Goal: Task Accomplishment & Management: Manage account settings

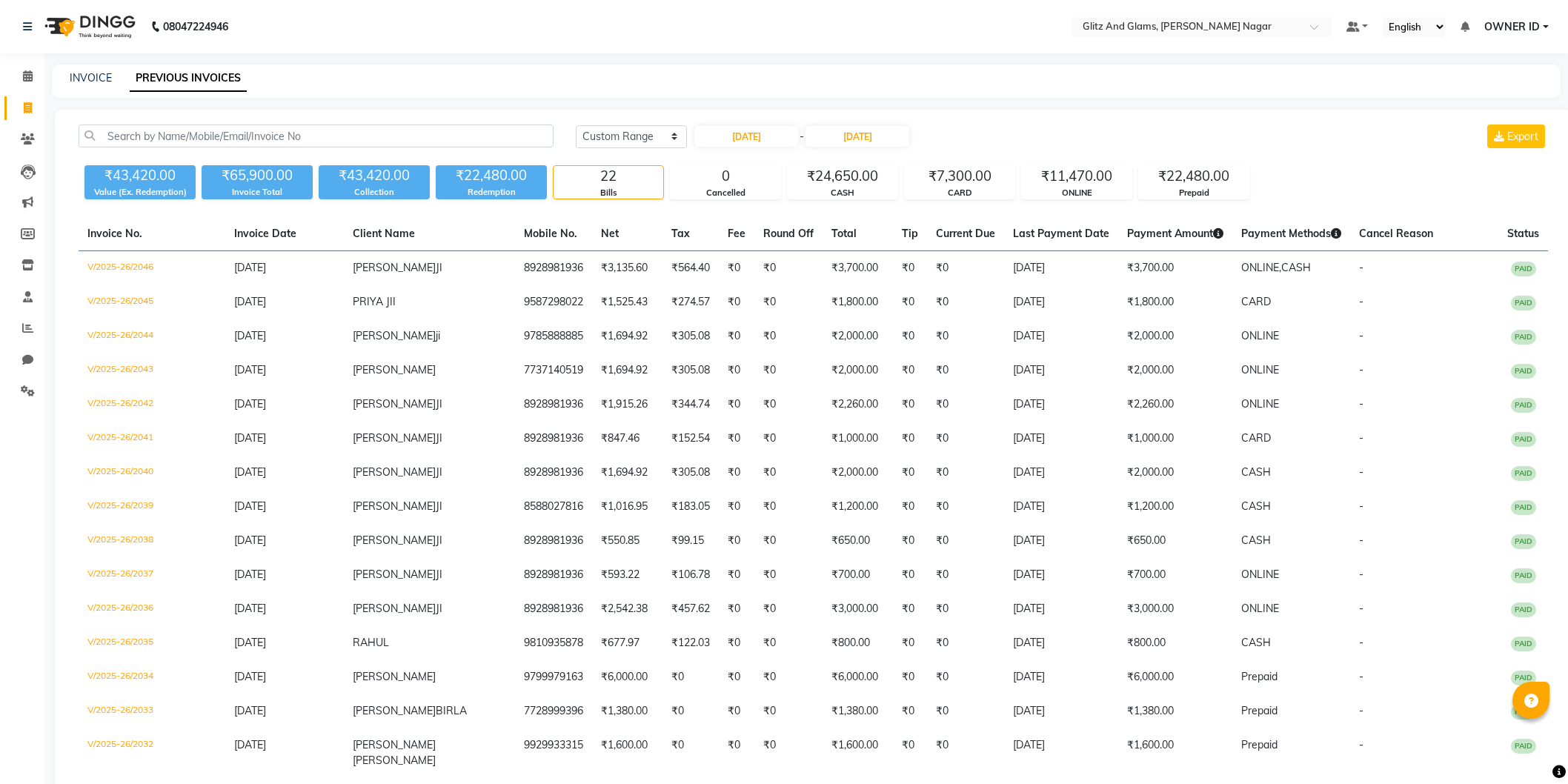
select select "range"
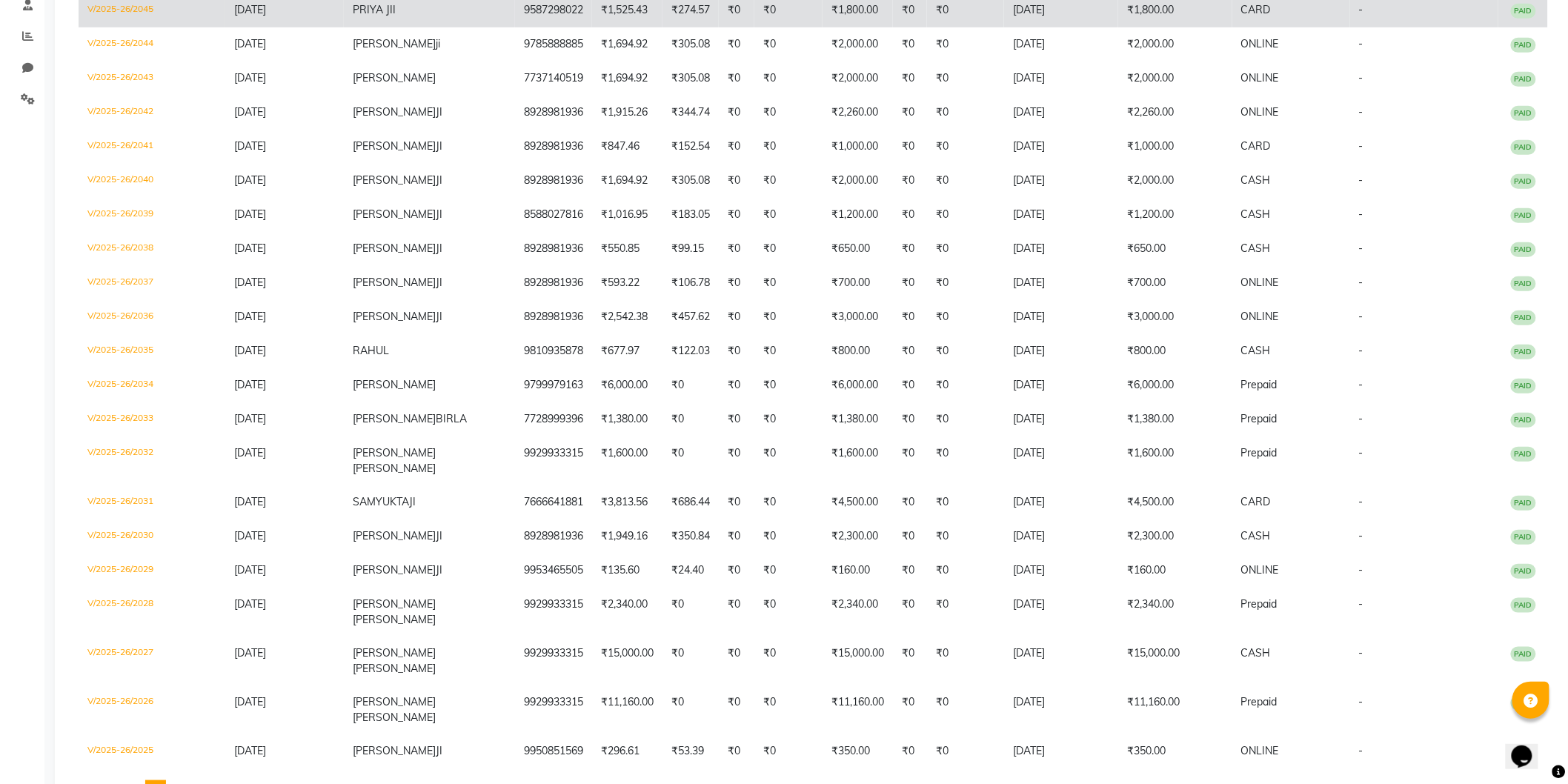
scroll to position [45, 0]
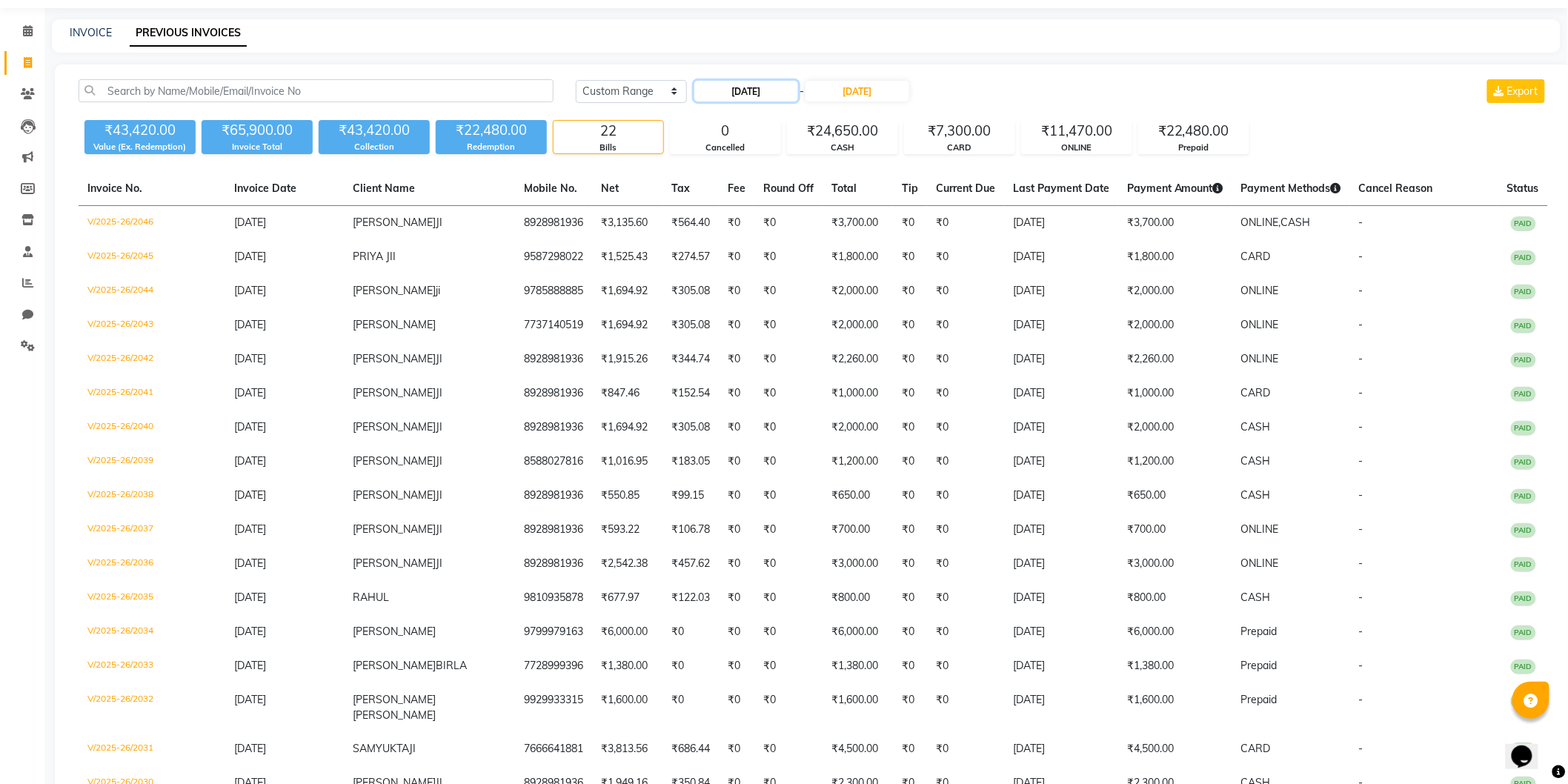
click at [750, 97] on input "[DATE]" at bounding box center [746, 91] width 104 height 21
select select "9"
select select "2025"
click at [711, 256] on div "29" at bounding box center [709, 262] width 24 height 24
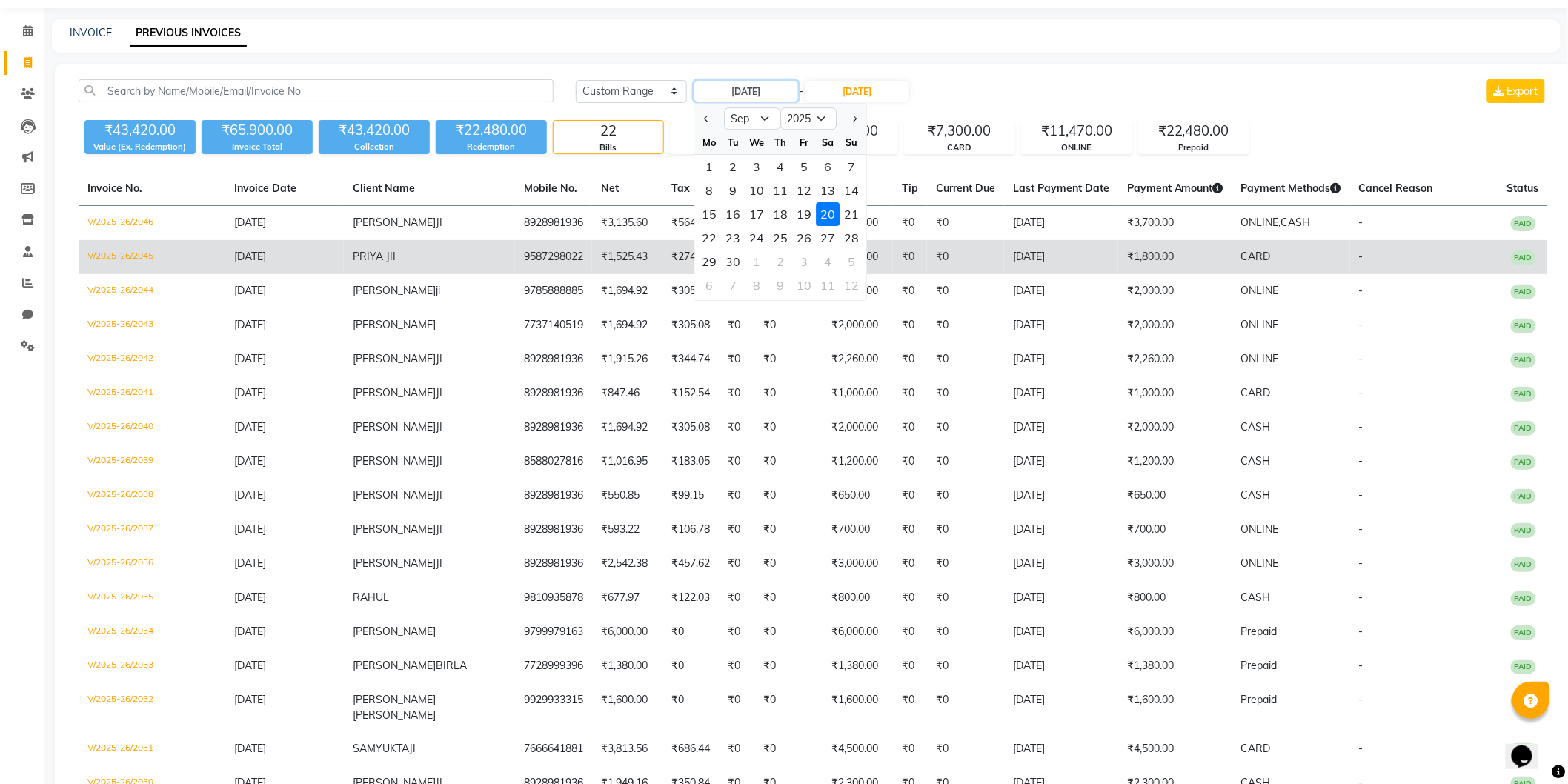
type input "29-09-2025"
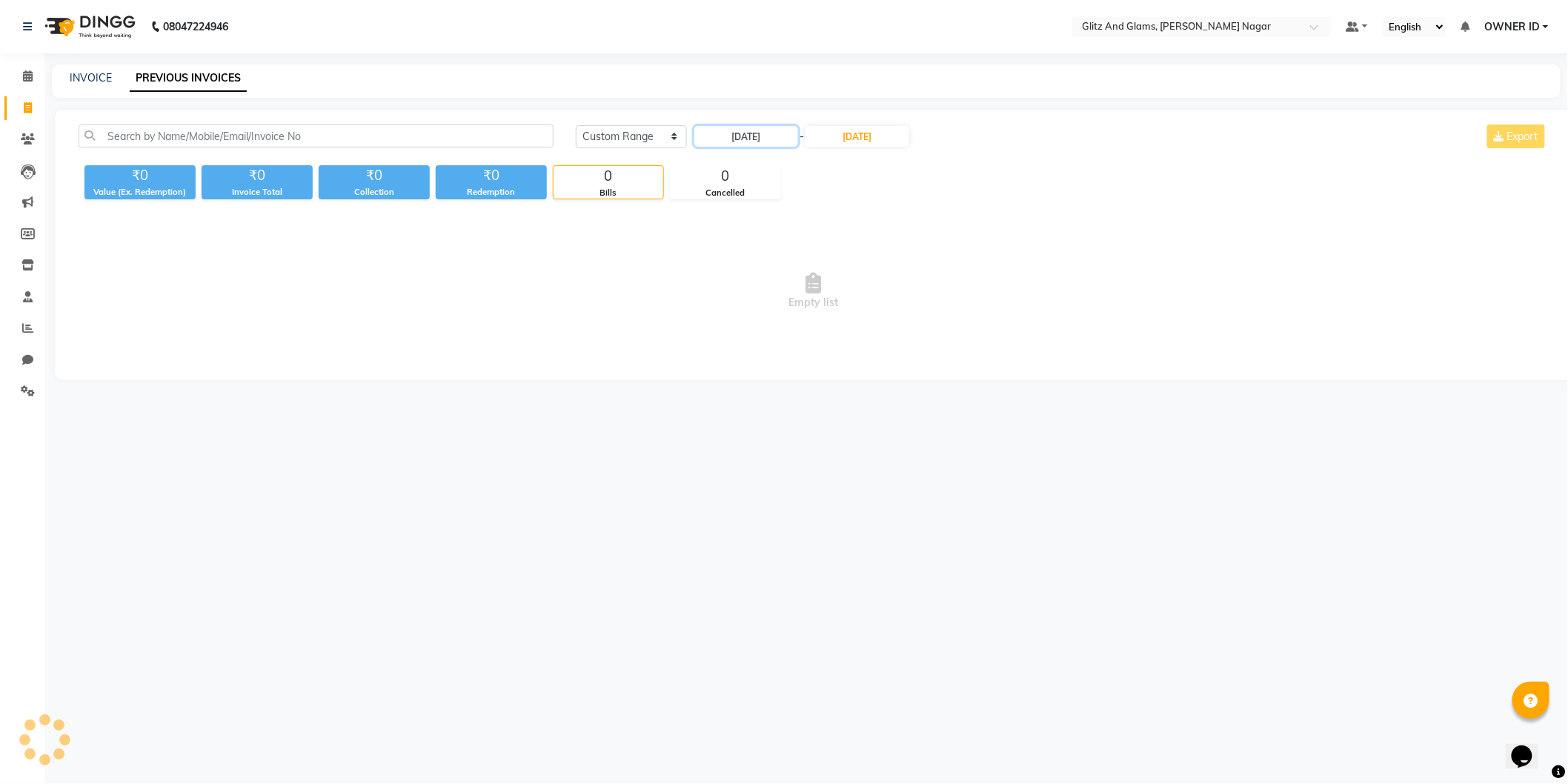
scroll to position [0, 0]
click at [898, 133] on input "20-09-2025" at bounding box center [862, 136] width 104 height 21
click at [832, 305] on div "29" at bounding box center [831, 307] width 24 height 24
type input "29-09-2025"
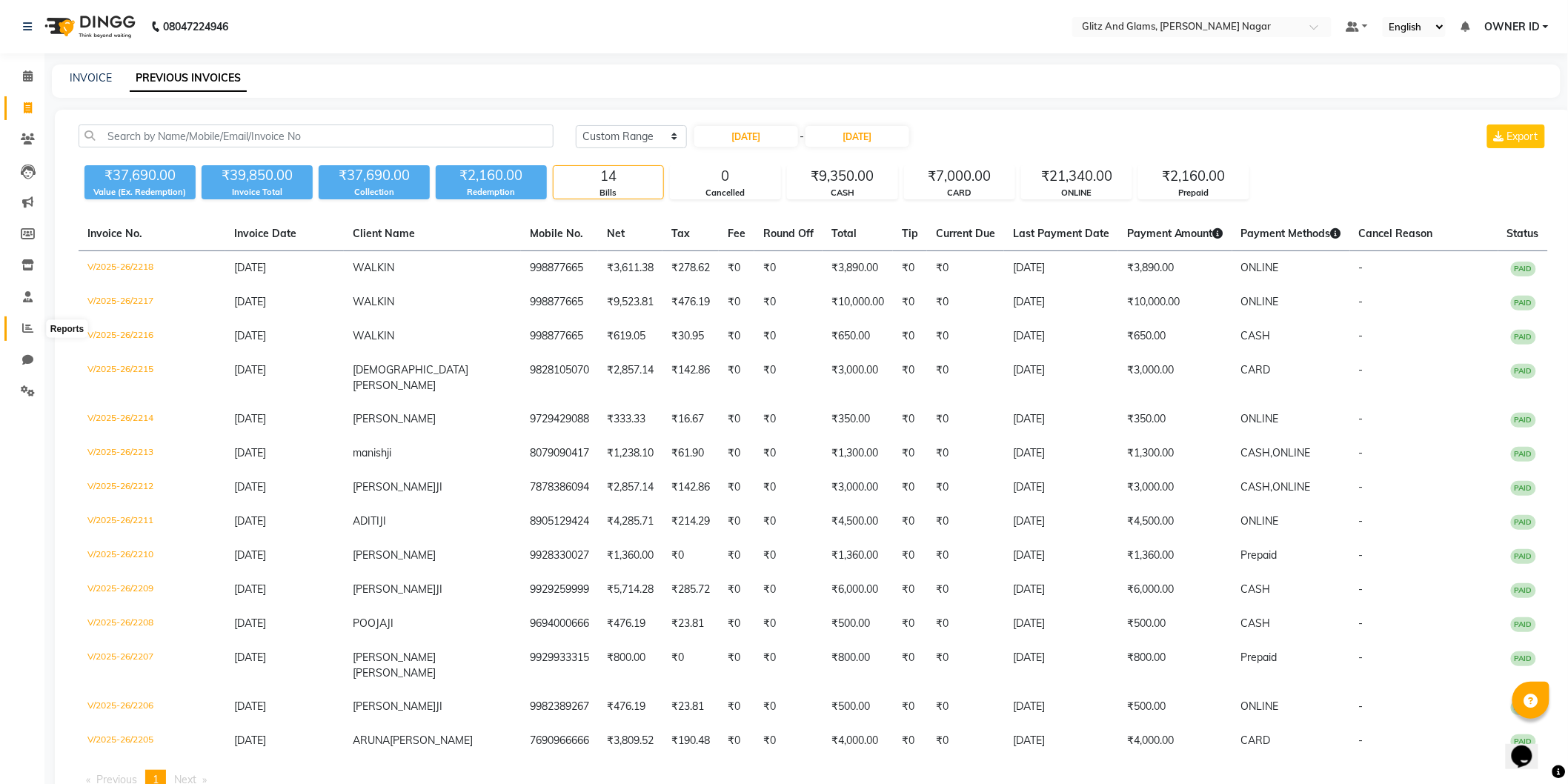
click at [18, 330] on span at bounding box center [28, 329] width 26 height 17
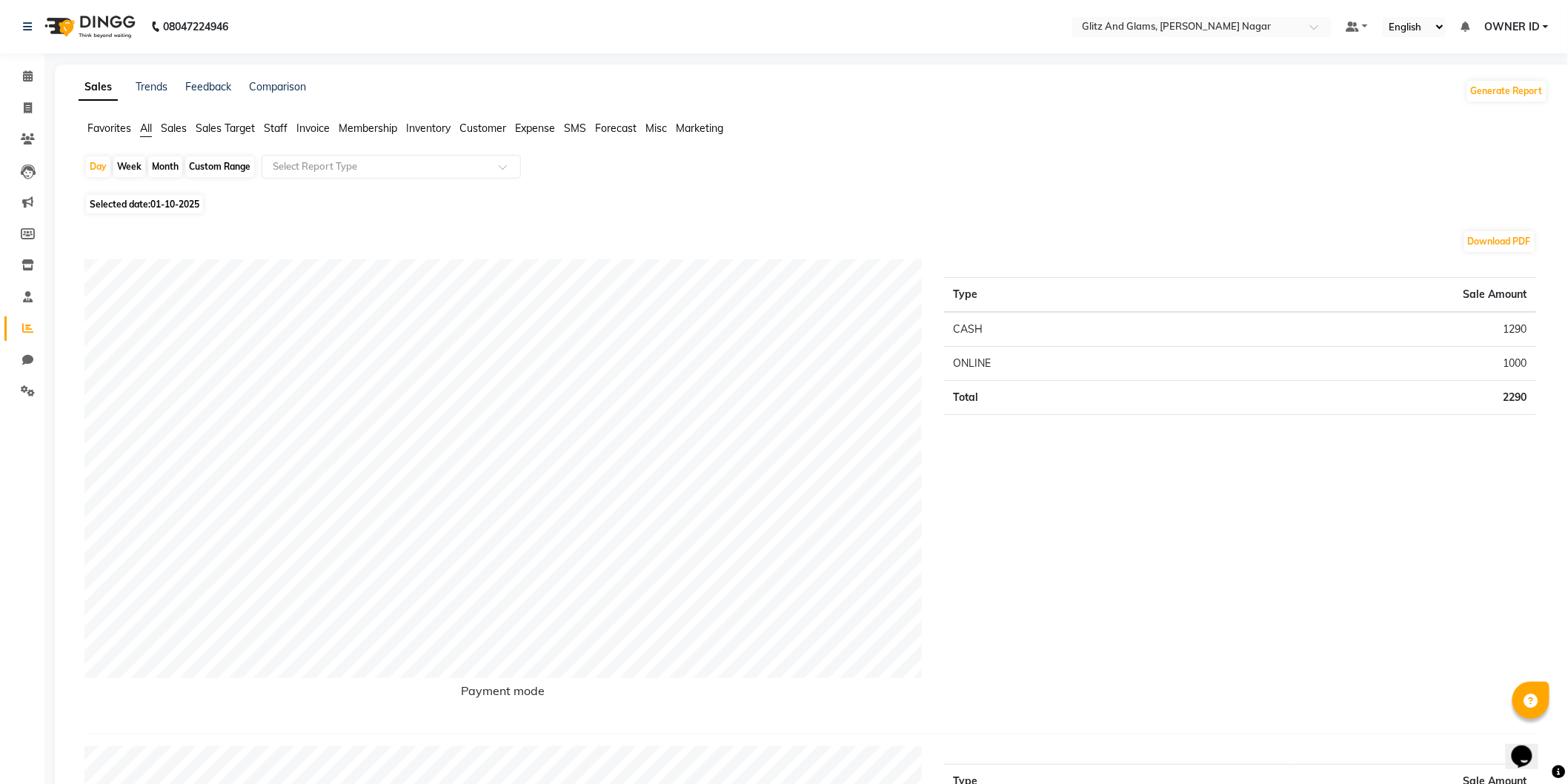
click at [273, 129] on span "Staff" at bounding box center [276, 128] width 24 height 13
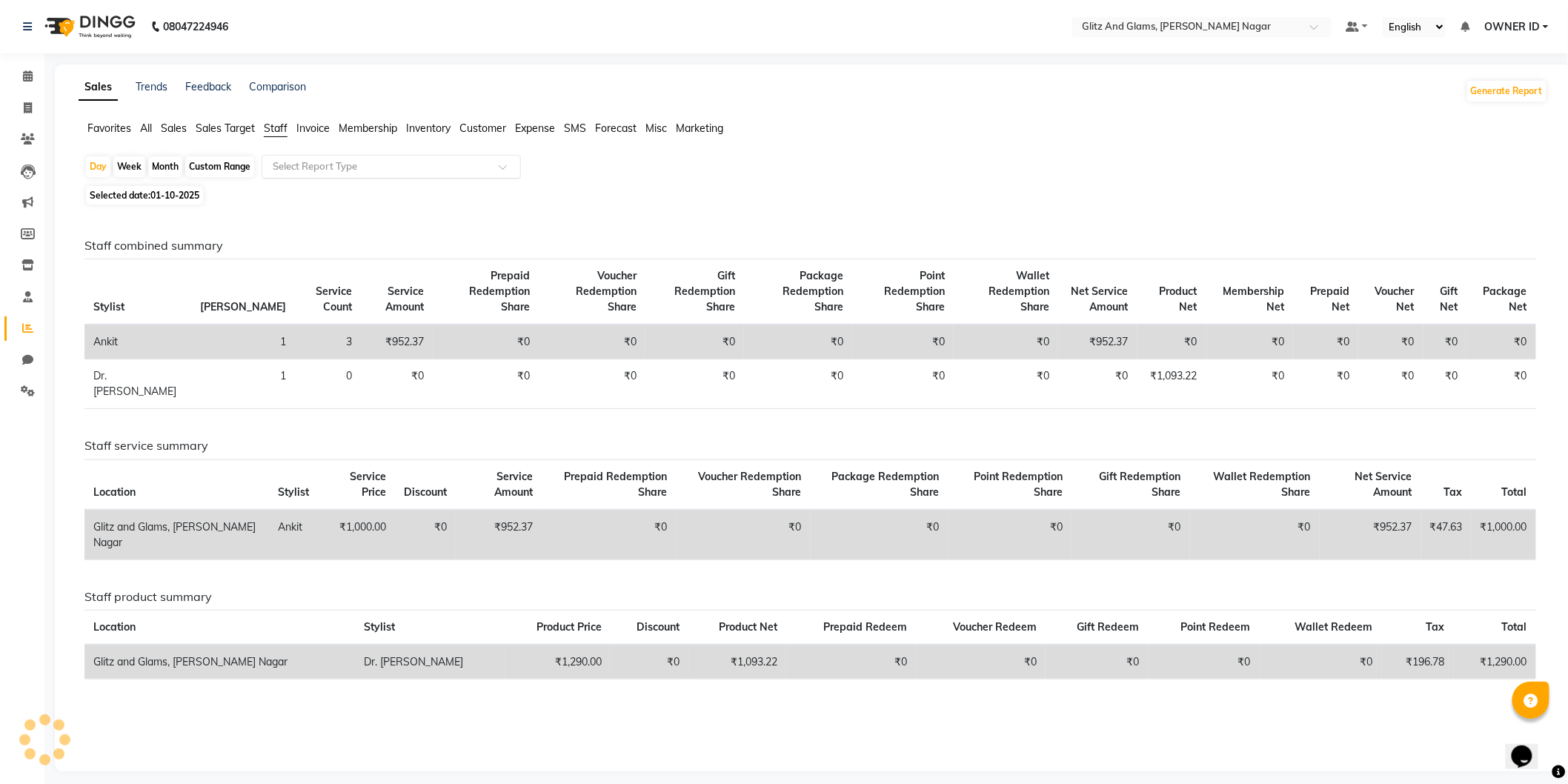
click at [324, 166] on input "text" at bounding box center [376, 166] width 213 height 15
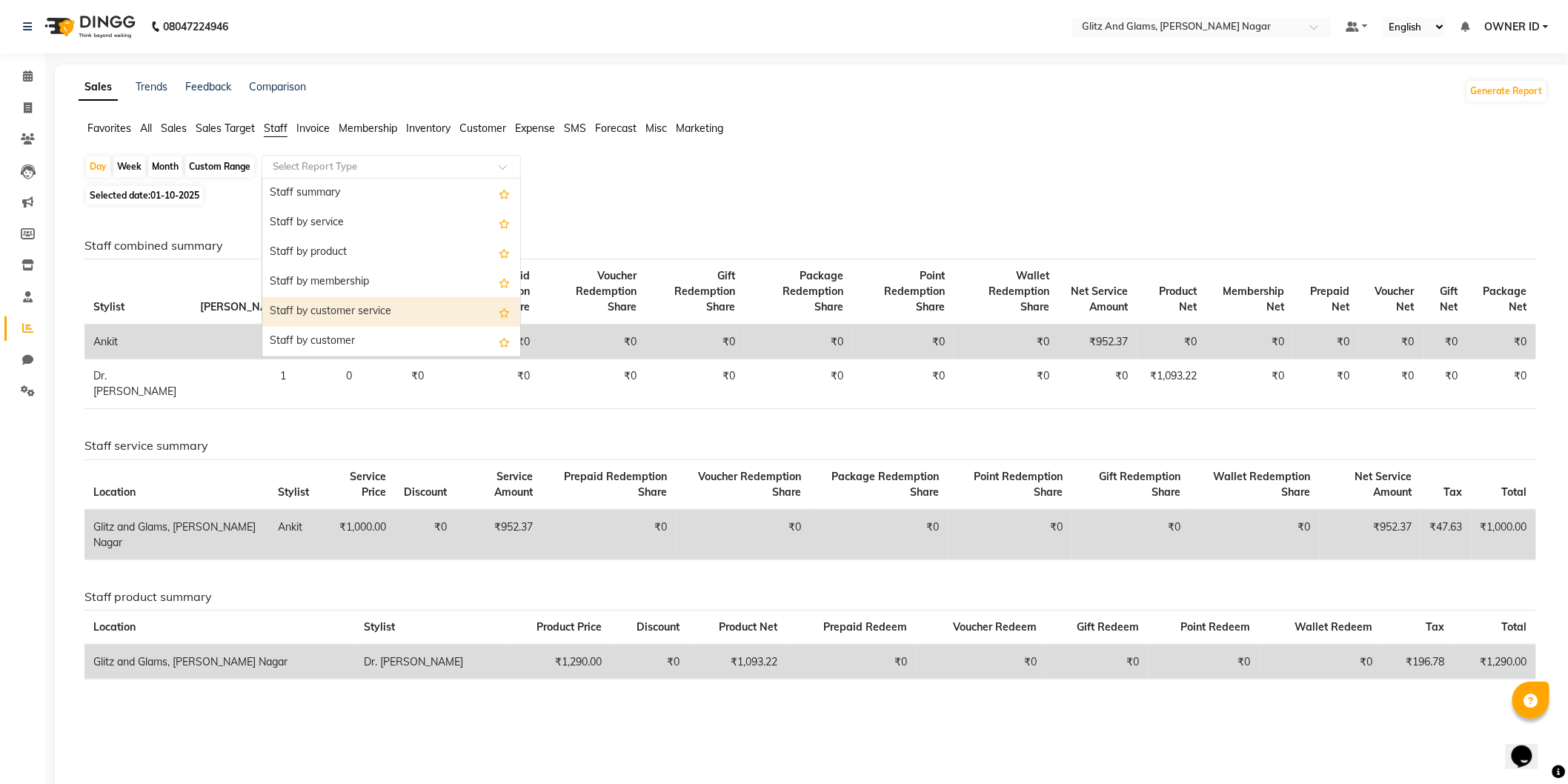
click at [331, 302] on div "Staff by customer service" at bounding box center [391, 312] width 258 height 29
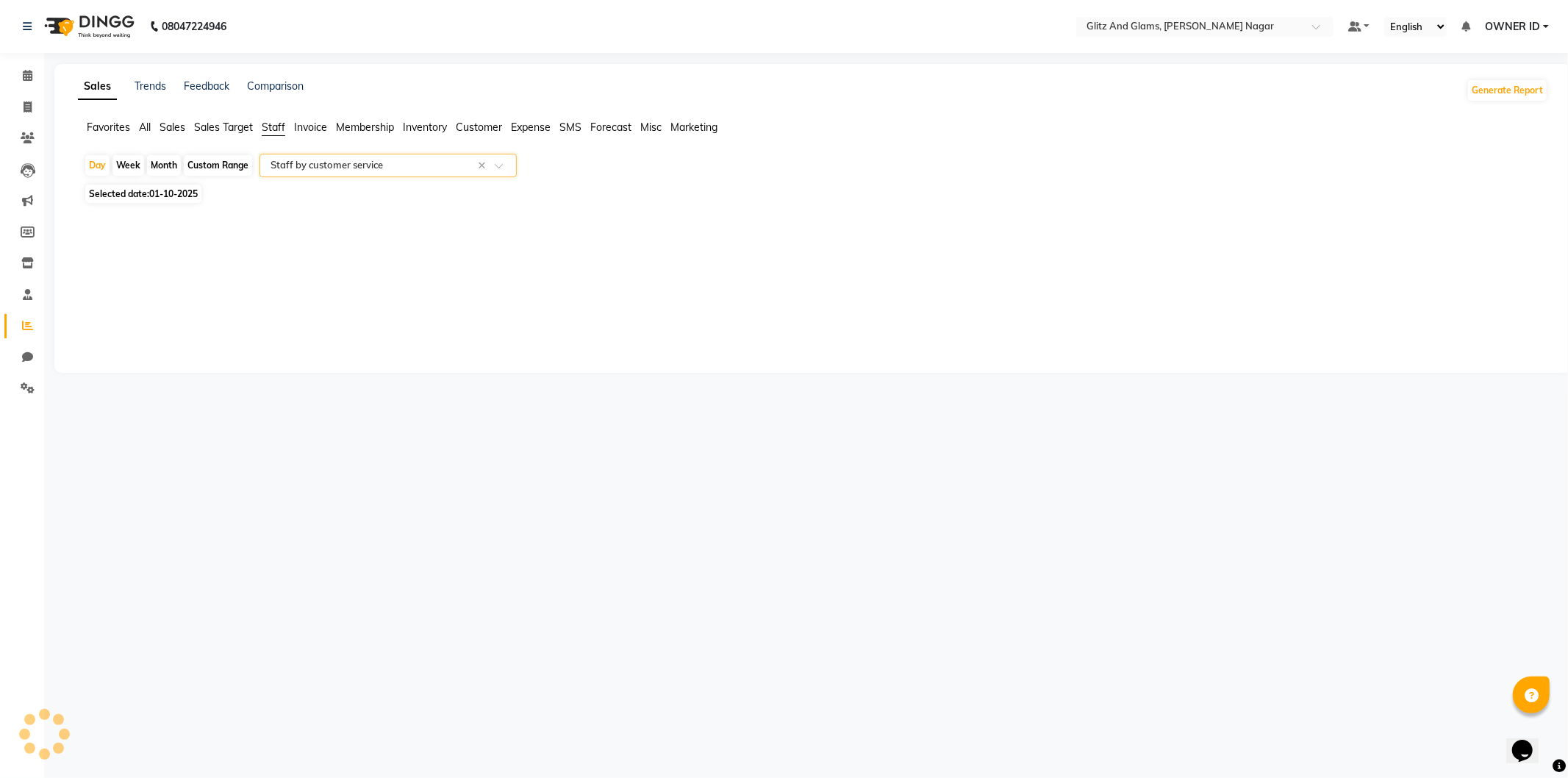
select select "full_report"
select select "csv"
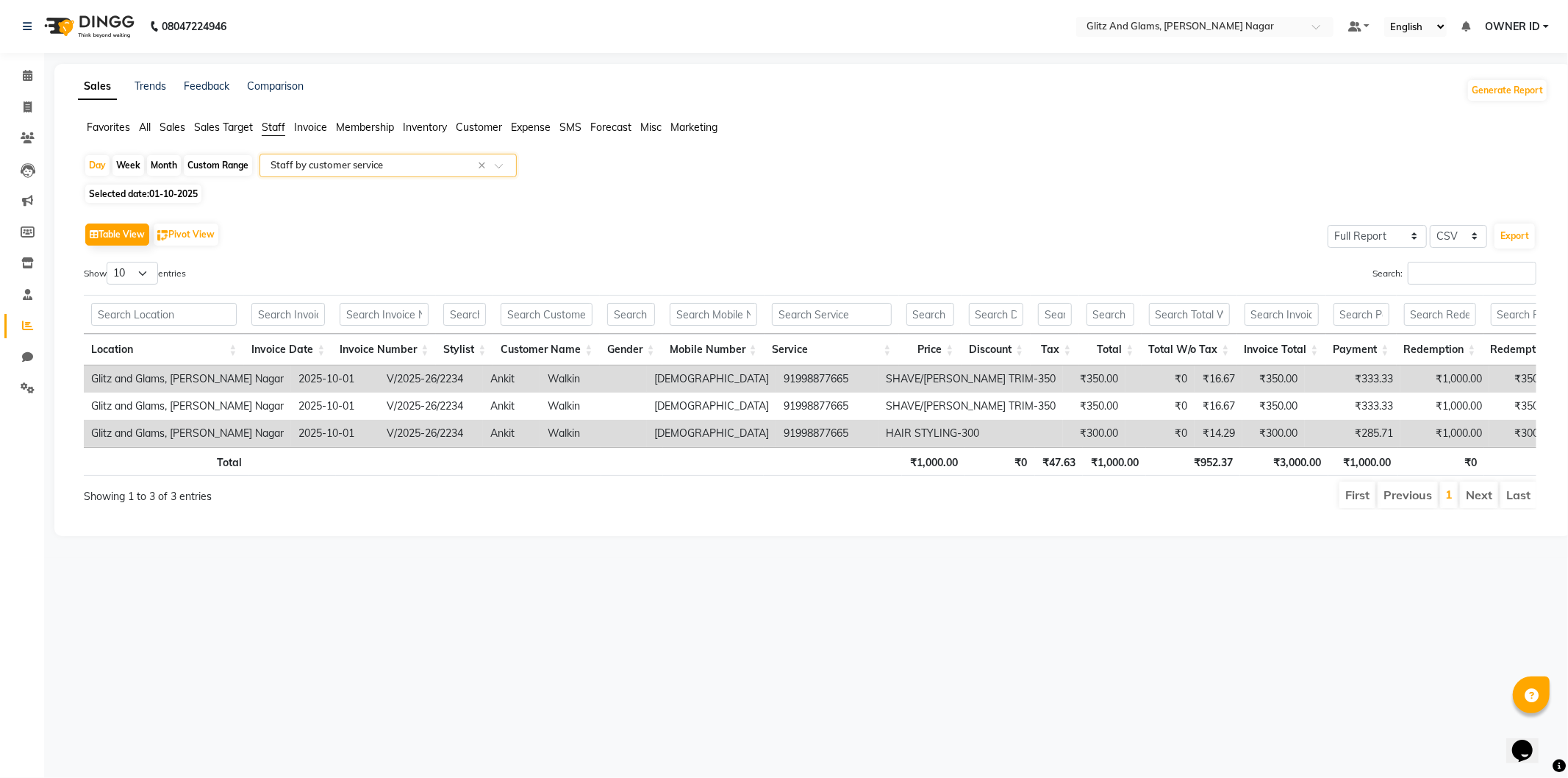
click at [142, 192] on span "Selected date: 01-10-2025" at bounding box center [143, 194] width 116 height 18
select select "10"
select select "2025"
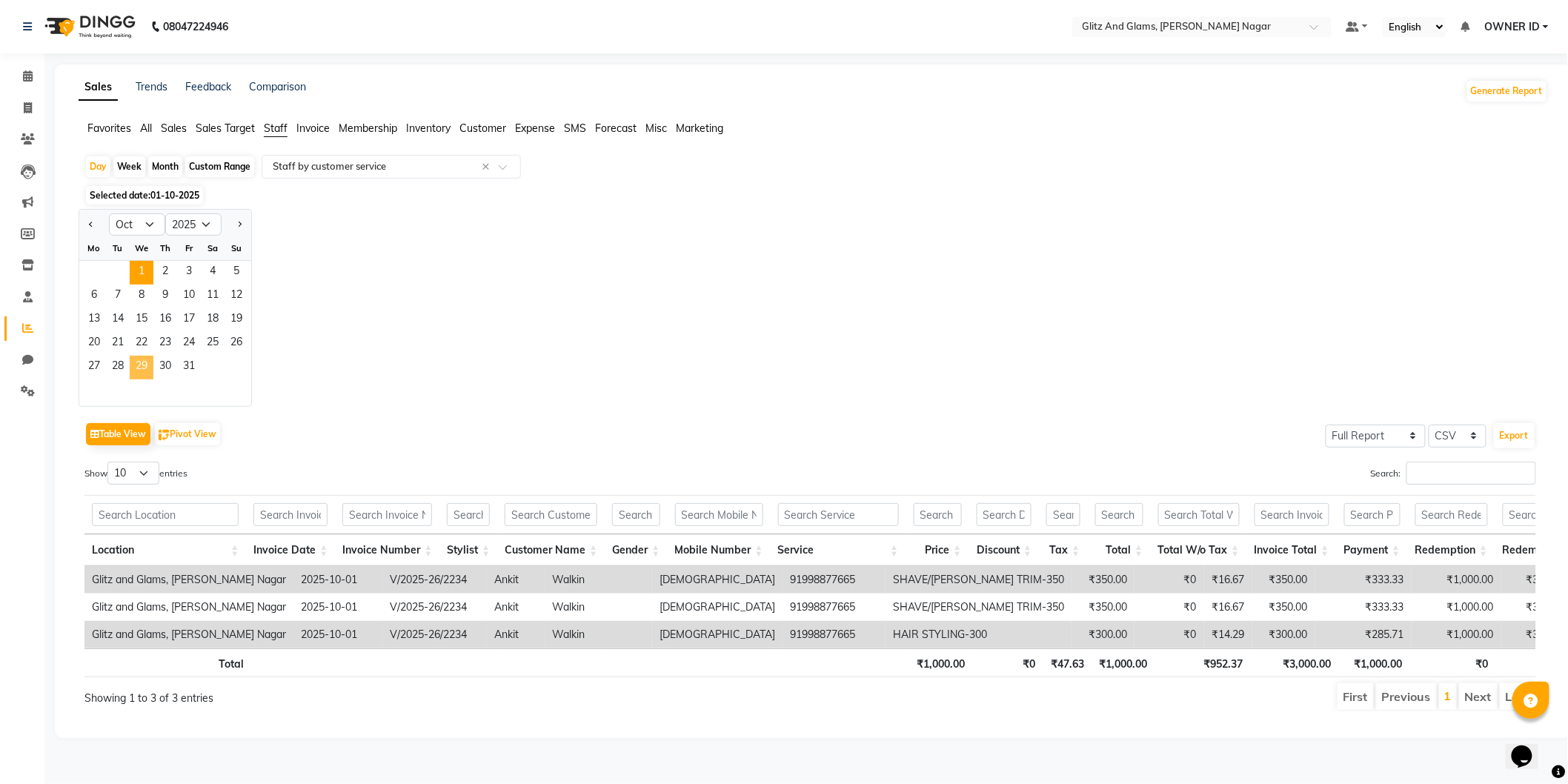
click at [142, 369] on span "29" at bounding box center [142, 368] width 24 height 24
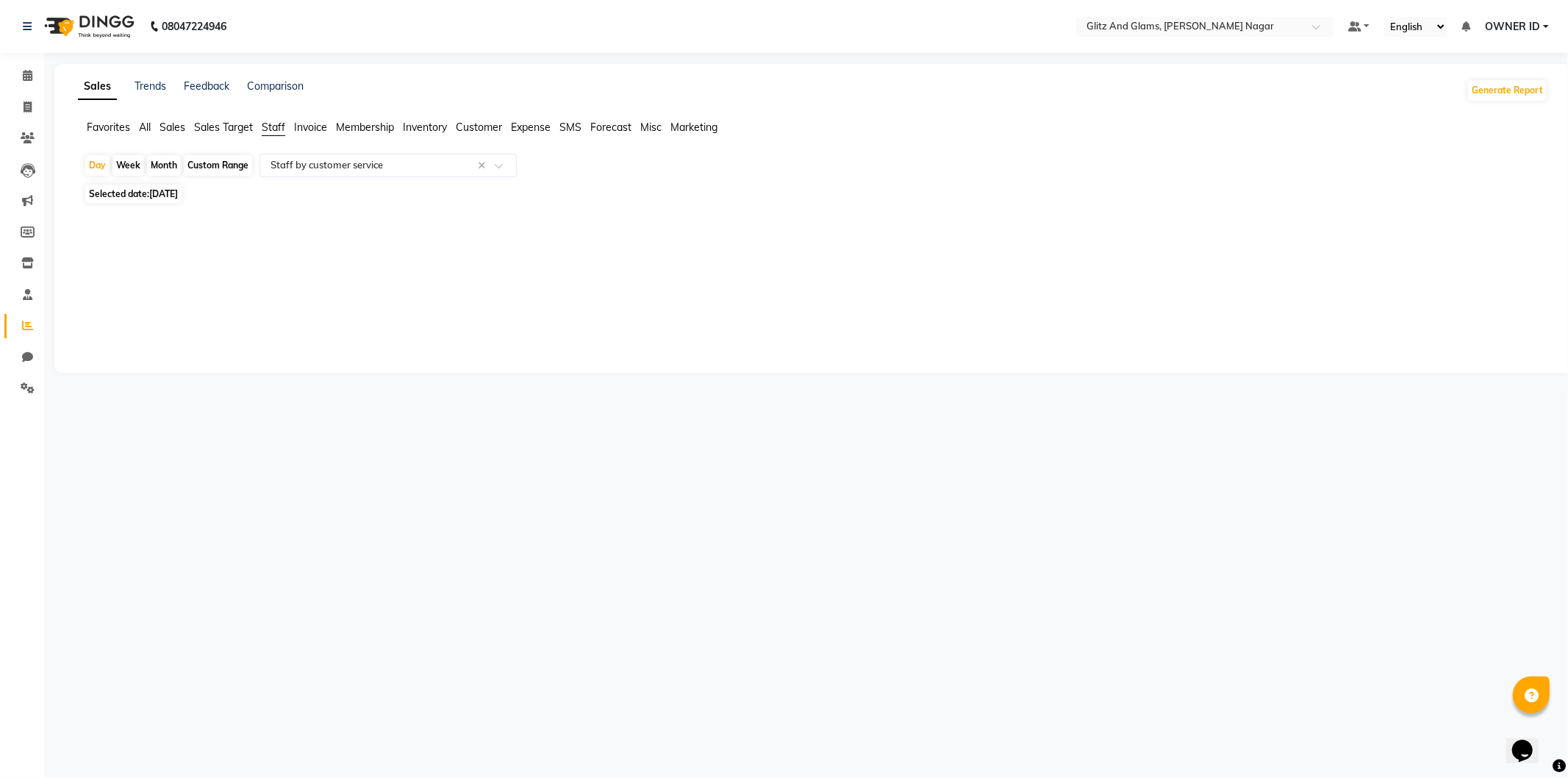
click at [145, 193] on span "Selected date: 29-10-2025" at bounding box center [133, 194] width 96 height 18
select select "10"
select select "2025"
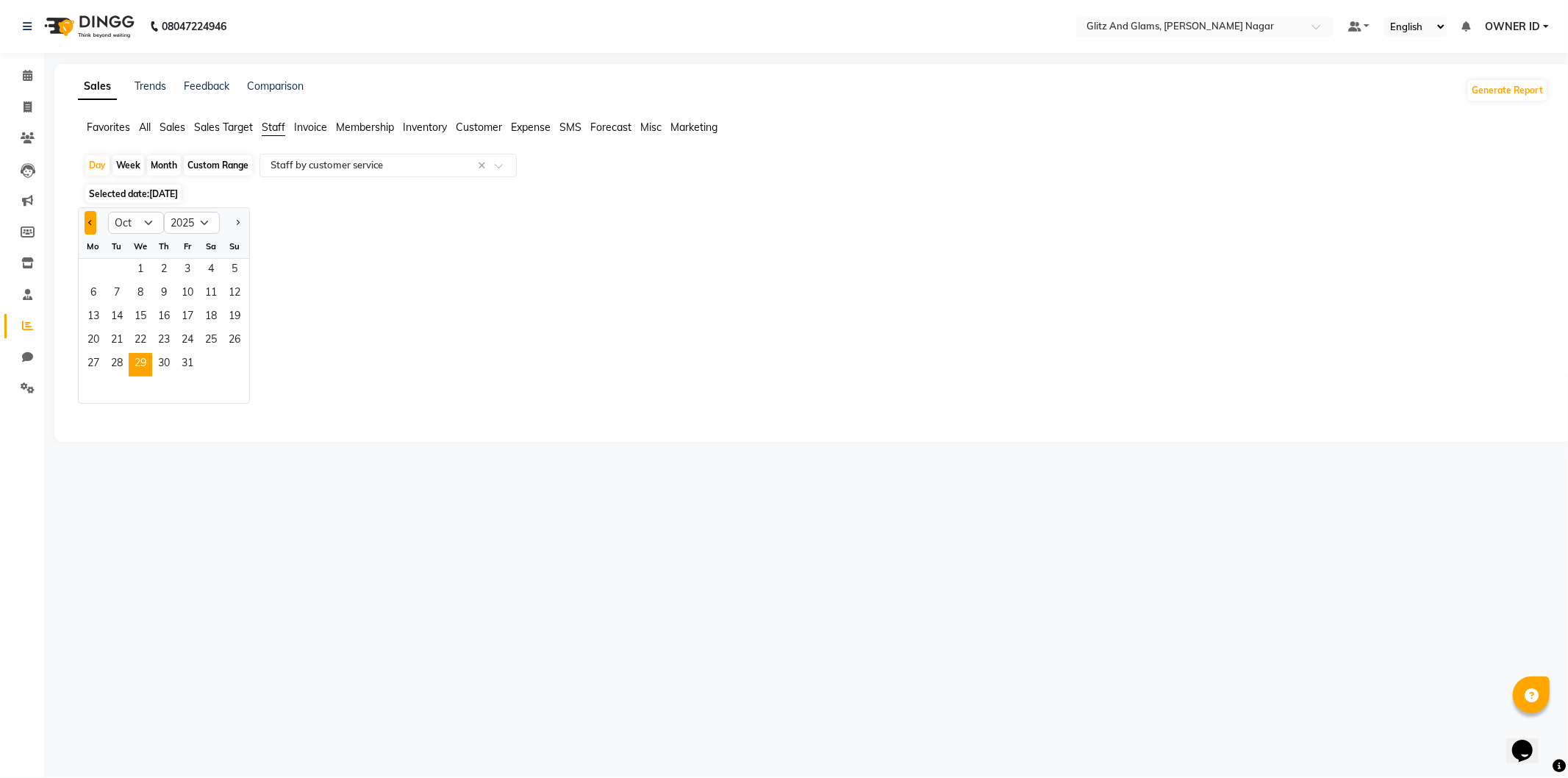
click at [91, 220] on span "Previous month" at bounding box center [90, 223] width 6 height 6
select select "9"
click at [98, 356] on span "29" at bounding box center [94, 365] width 24 height 24
select select "full_report"
select select "csv"
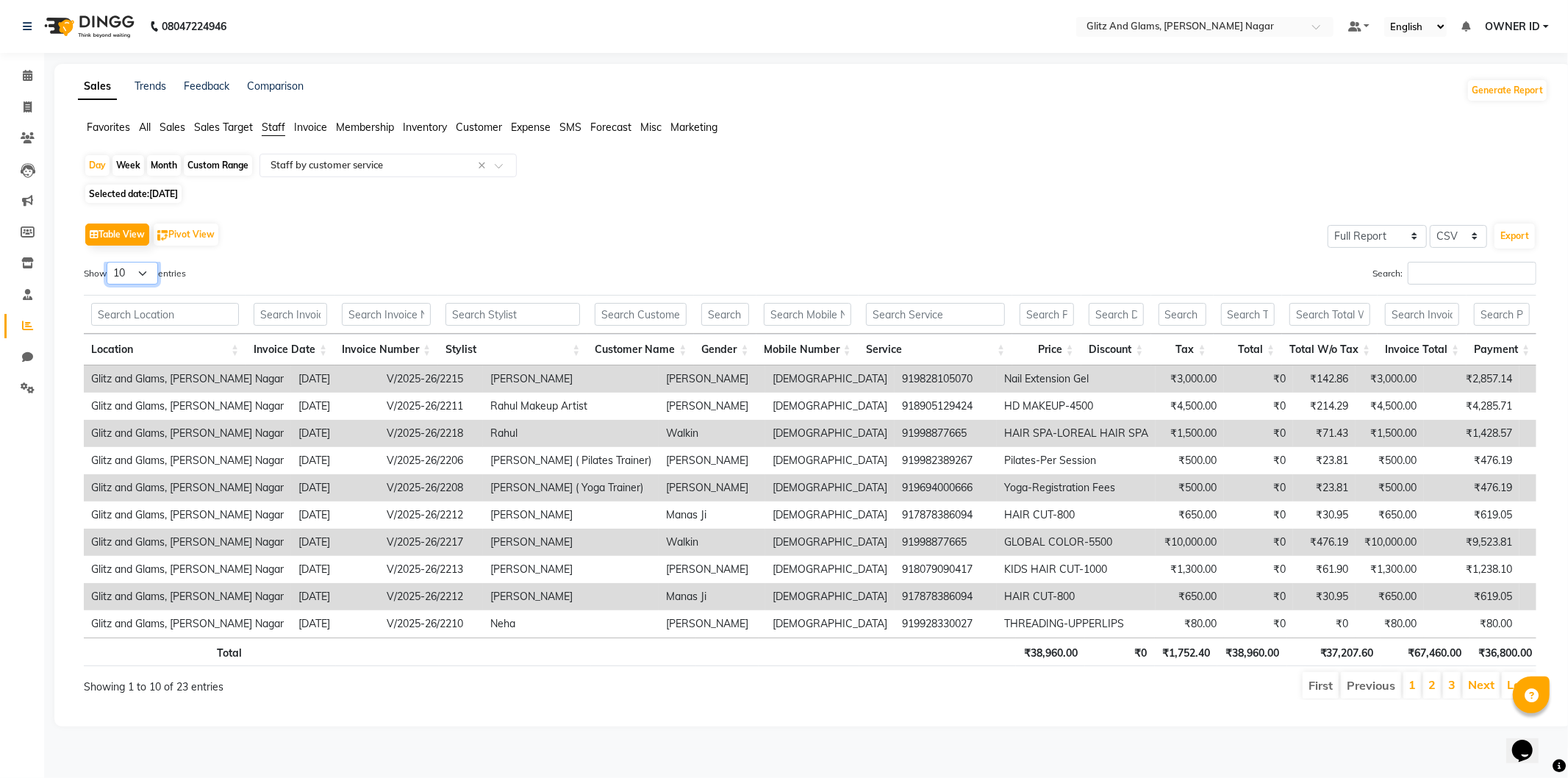
click at [134, 273] on select "10 25 50 100" at bounding box center [132, 273] width 51 height 23
select select "50"
click at [109, 262] on select "10 25 50 100" at bounding box center [132, 273] width 51 height 23
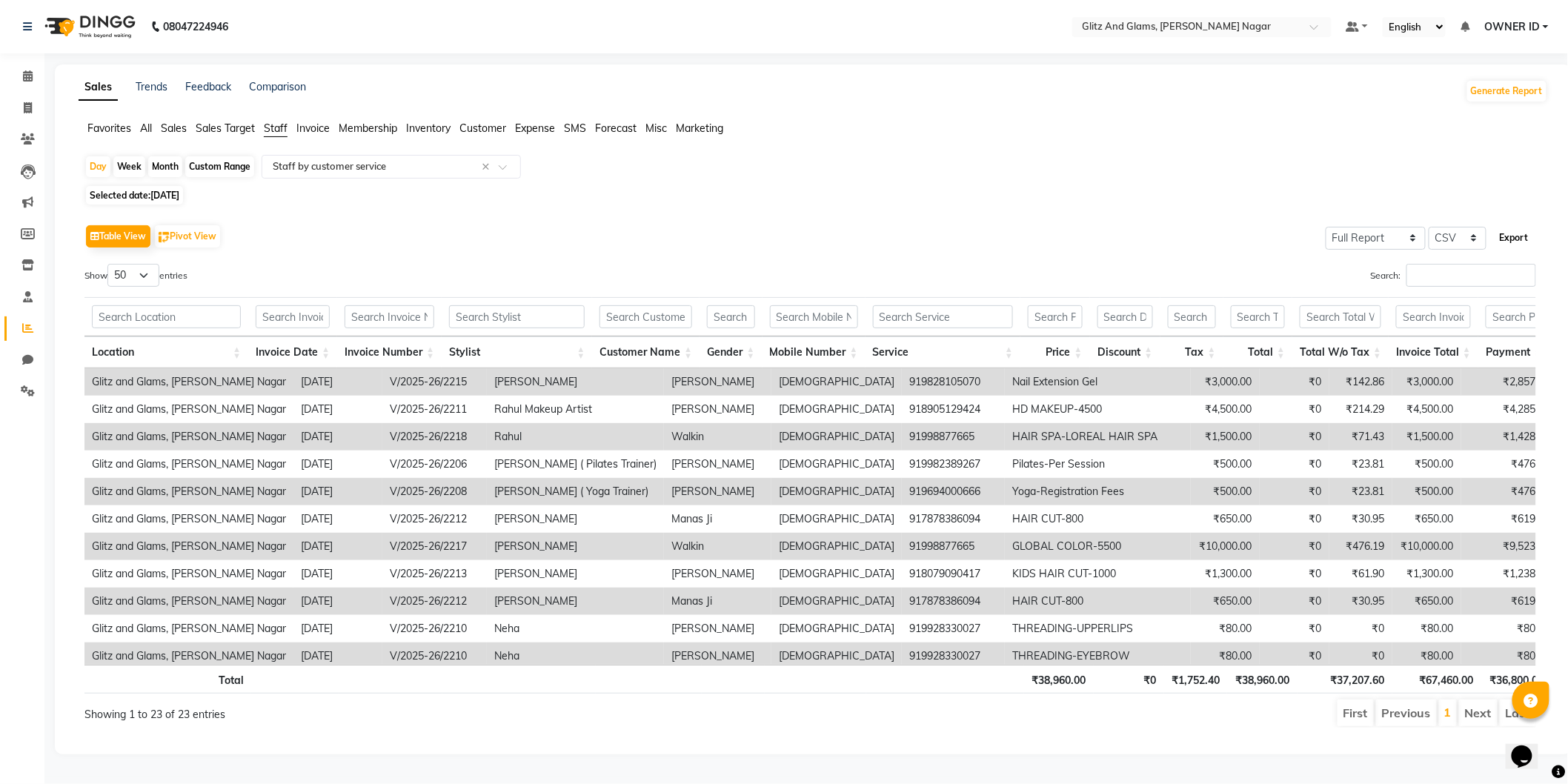
click at [1509, 243] on button "Export" at bounding box center [1514, 238] width 40 height 25
click at [133, 191] on span "Selected date: [DATE]" at bounding box center [134, 195] width 97 height 18
select select "9"
select select "2025"
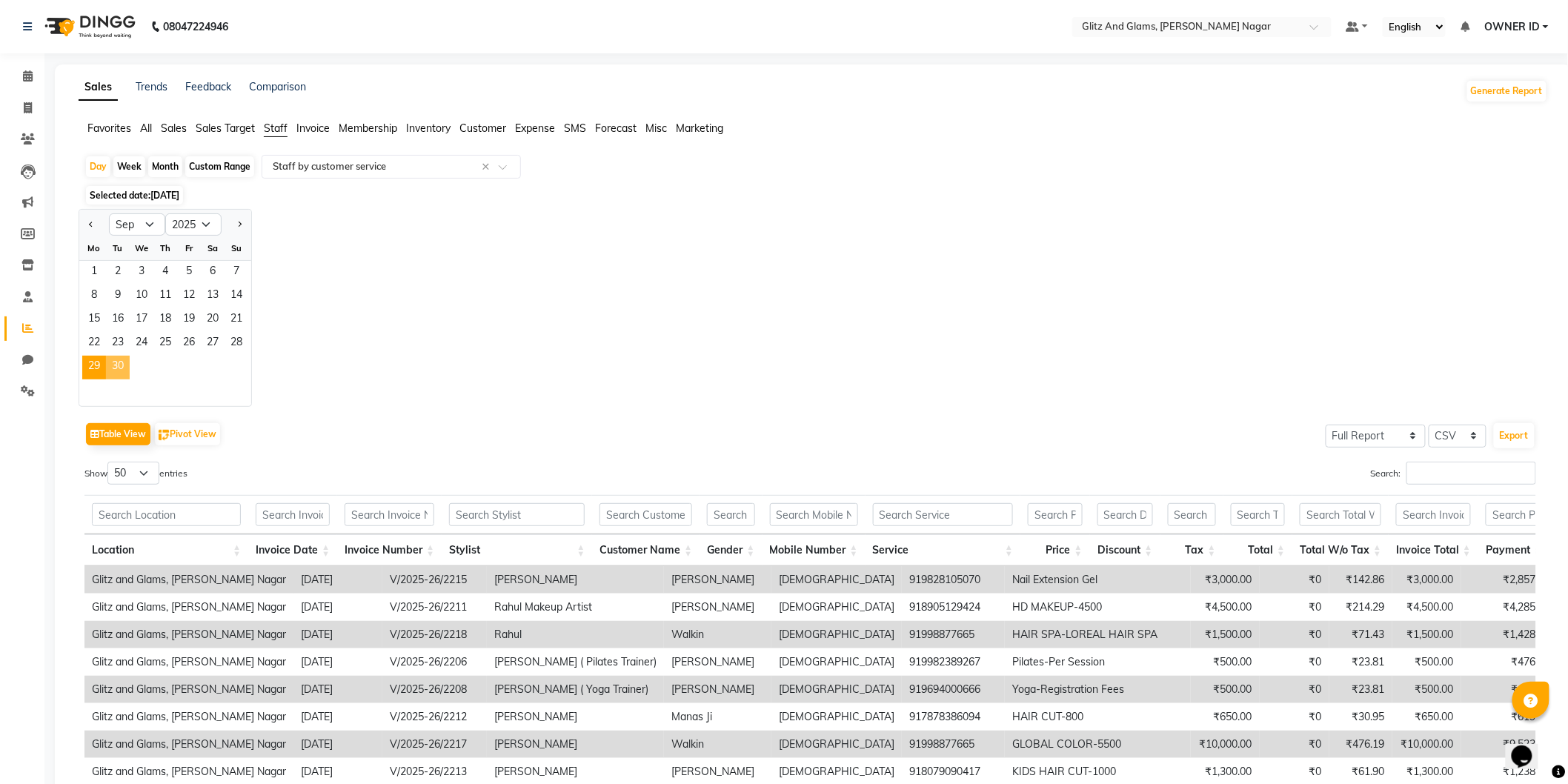
click at [120, 360] on span "30" at bounding box center [118, 368] width 24 height 24
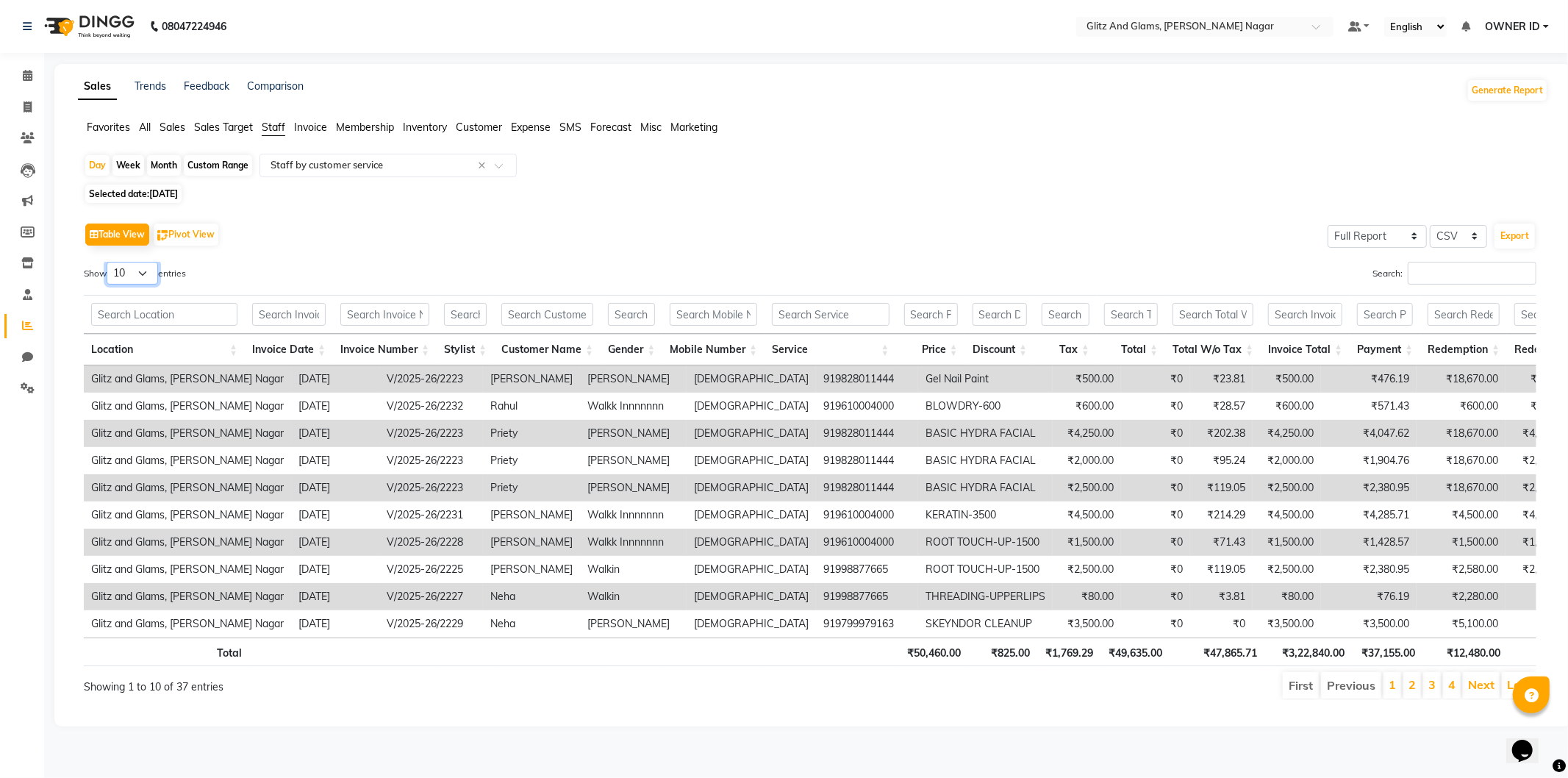
click at [126, 275] on select "10 25 50 100" at bounding box center [132, 273] width 51 height 23
select select "50"
click at [109, 262] on select "10 25 50 100" at bounding box center [132, 273] width 51 height 23
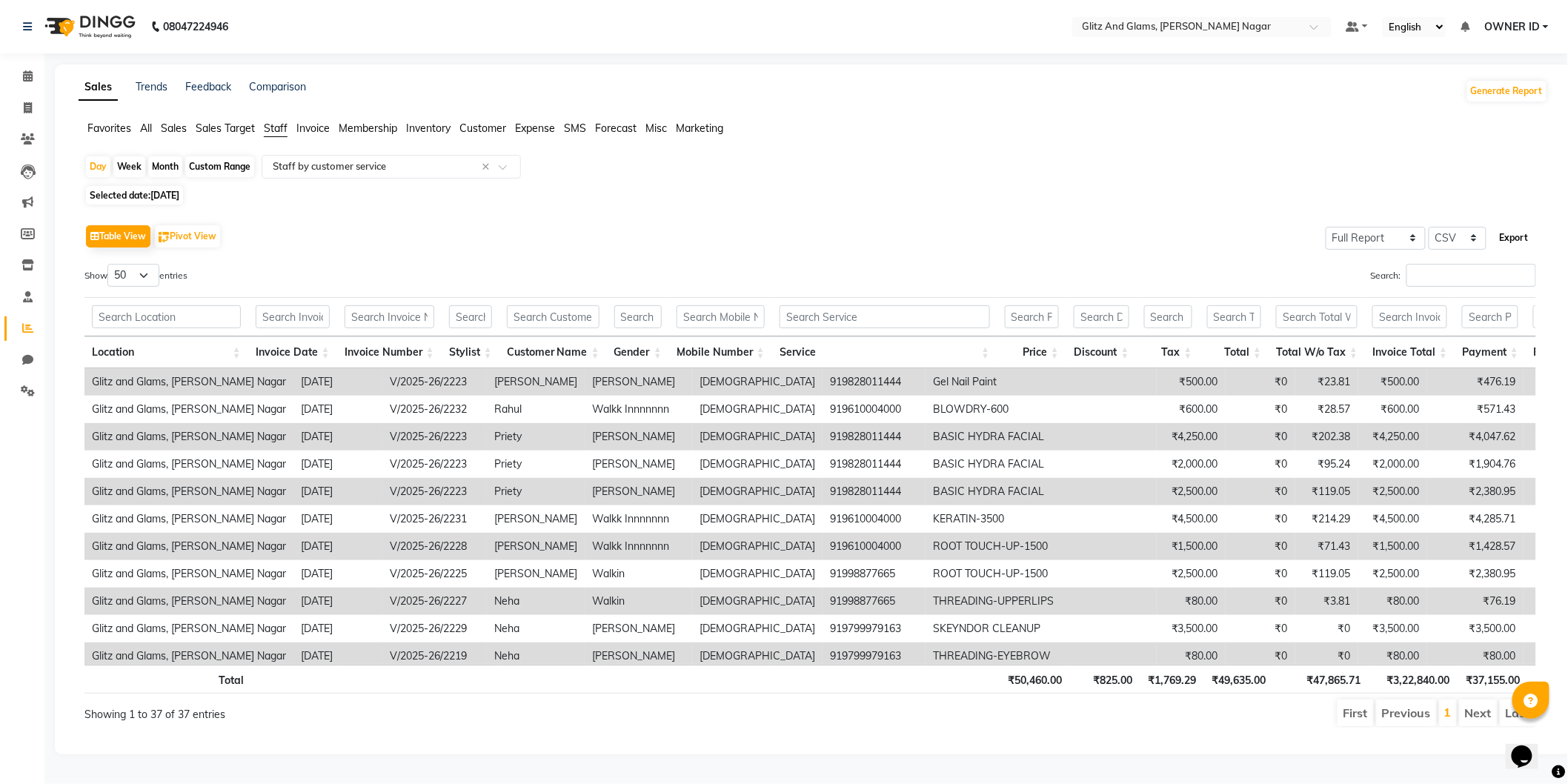
click at [1499, 238] on button "Export" at bounding box center [1514, 238] width 40 height 25
click at [33, 109] on span at bounding box center [28, 109] width 26 height 17
select select "service"
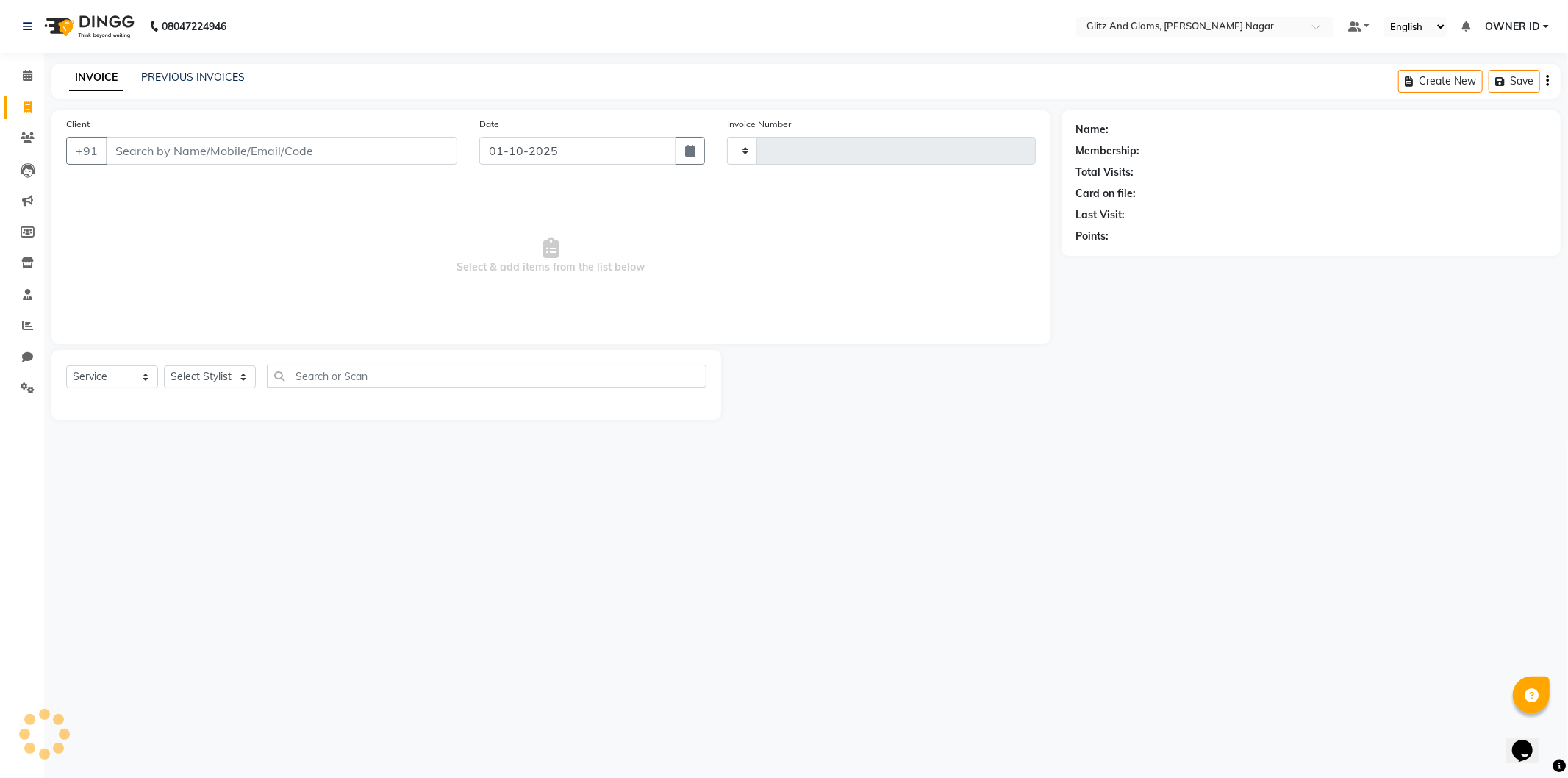
type input "2240"
select select "8316"
click at [136, 83] on div "INVOICE PREVIOUS INVOICES" at bounding box center [148, 78] width 193 height 16
click at [145, 76] on link "PREVIOUS INVOICES" at bounding box center [193, 77] width 104 height 13
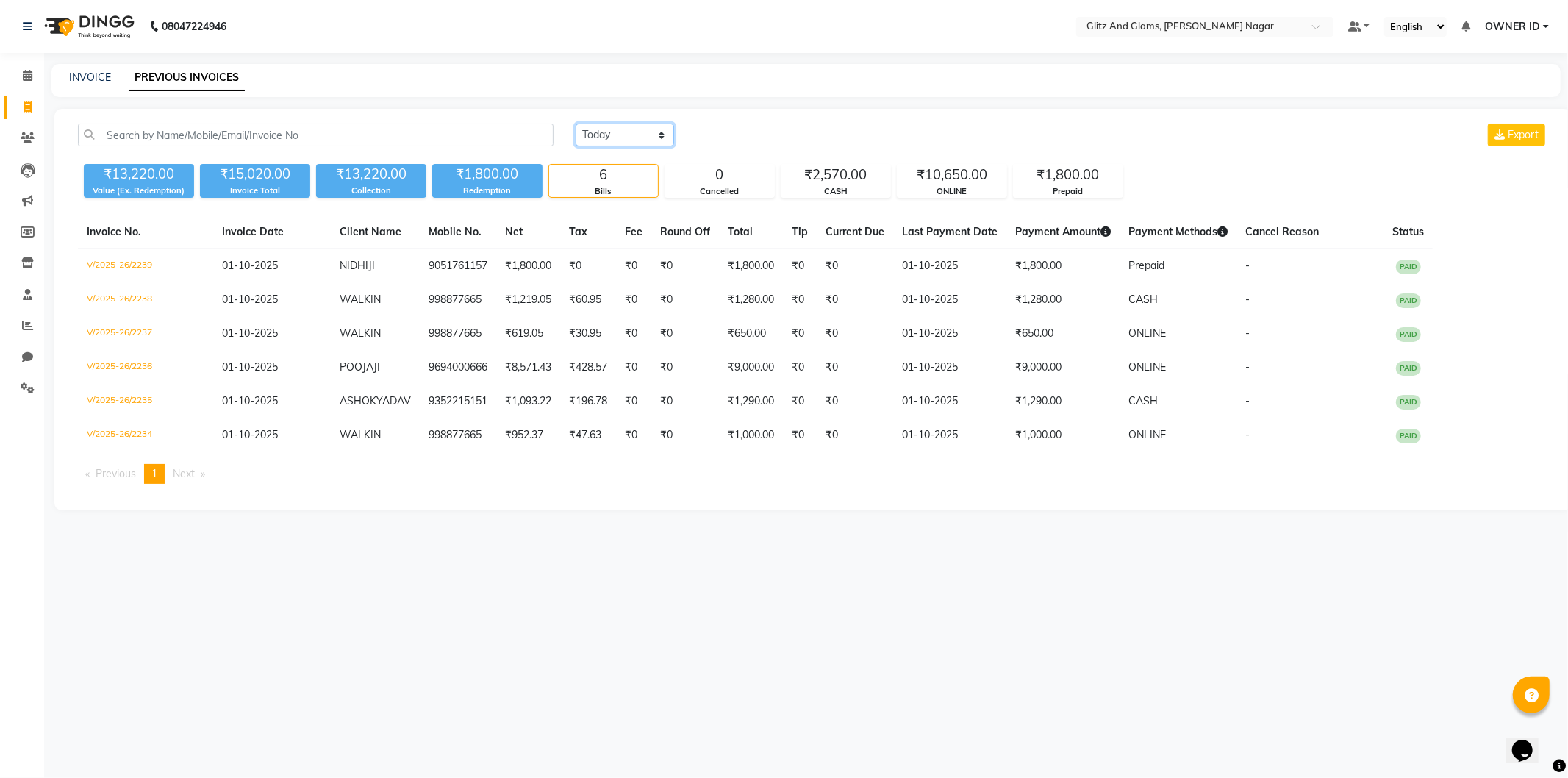
click at [642, 142] on select "[DATE] [DATE] Custom Range" at bounding box center [624, 135] width 98 height 23
select select "range"
click at [576, 124] on select "[DATE] [DATE] Custom Range" at bounding box center [624, 135] width 98 height 23
click at [763, 120] on div "Today Yesterday Custom Range 01-10-2025 - 01-10-2025 Export ₹13,220.00 Value (E…" at bounding box center [813, 309] width 1518 height 401
click at [761, 135] on input "01-10-2025" at bounding box center [745, 135] width 103 height 20
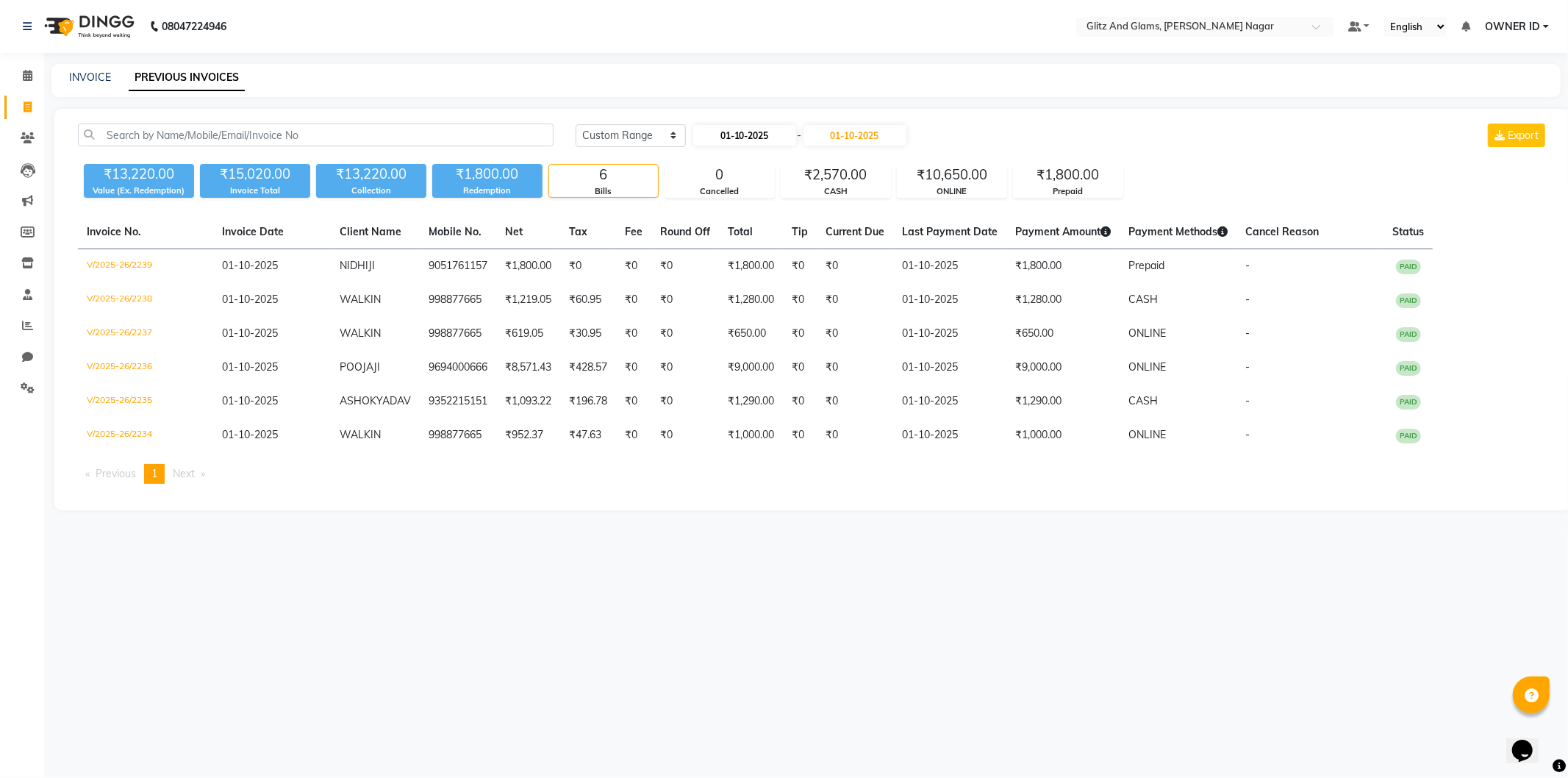
select select "10"
select select "2025"
click at [705, 162] on span "Previous month" at bounding box center [705, 162] width 6 height 6
select select "9"
click at [713, 303] on div "29" at bounding box center [708, 304] width 24 height 24
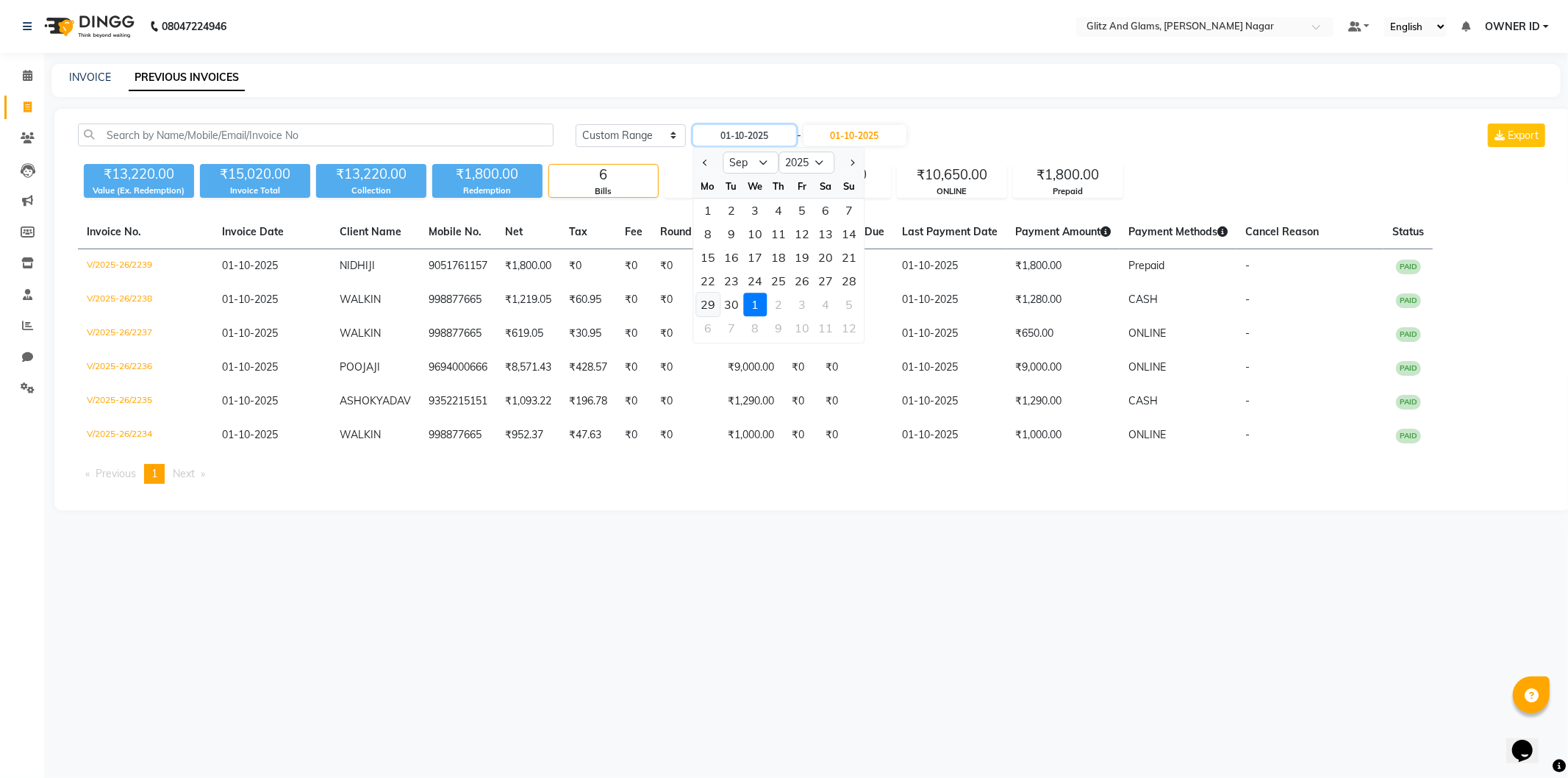
type input "29-09-2025"
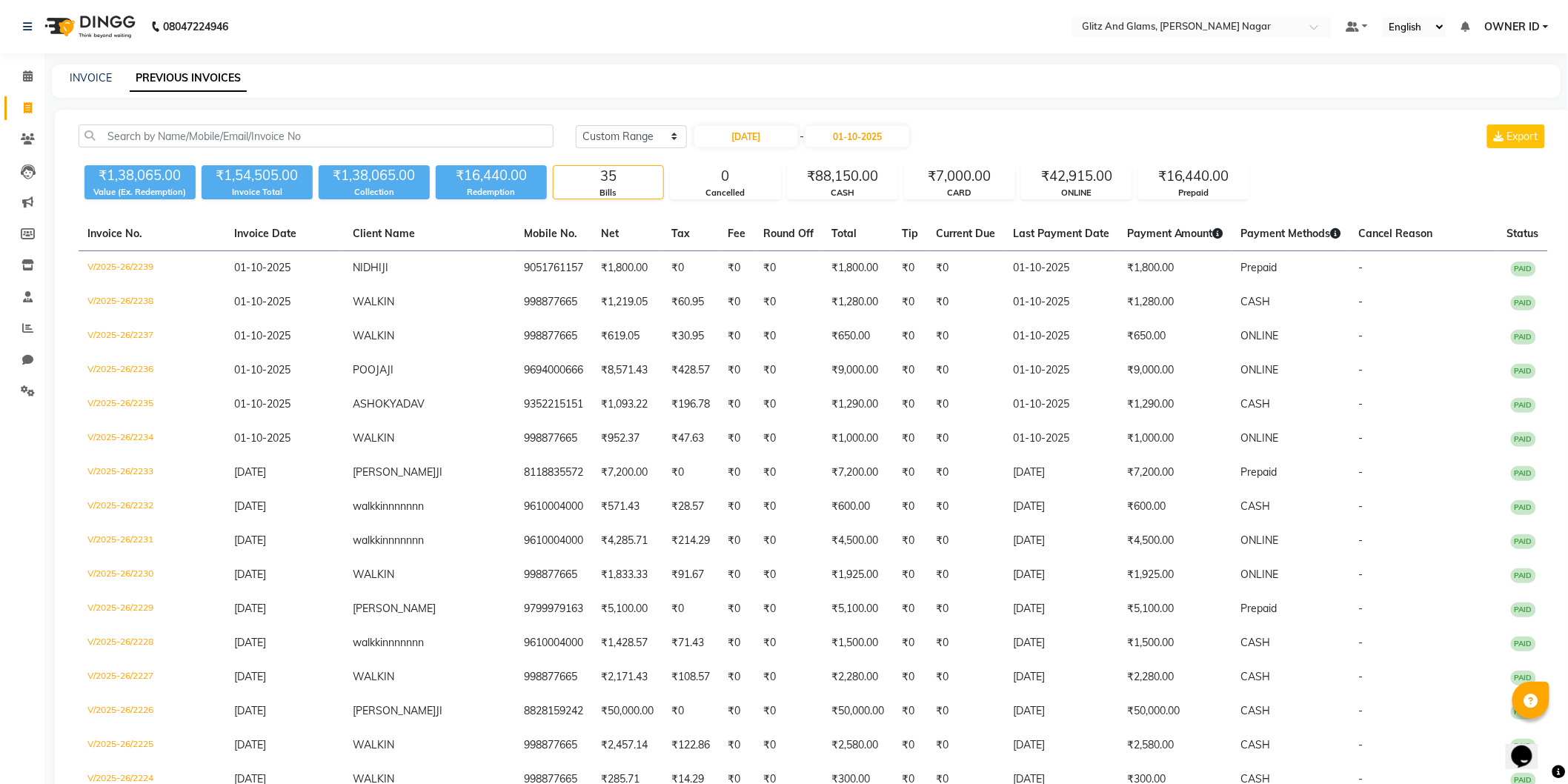
click at [877, 124] on div "29-09-2025 - 01-10-2025" at bounding box center [801, 136] width 218 height 24
click at [870, 137] on input "01-10-2025" at bounding box center [857, 136] width 104 height 21
click at [828, 164] on button "Previous month" at bounding box center [824, 164] width 13 height 24
select select "9"
click at [828, 164] on div at bounding box center [826, 164] width 29 height 24
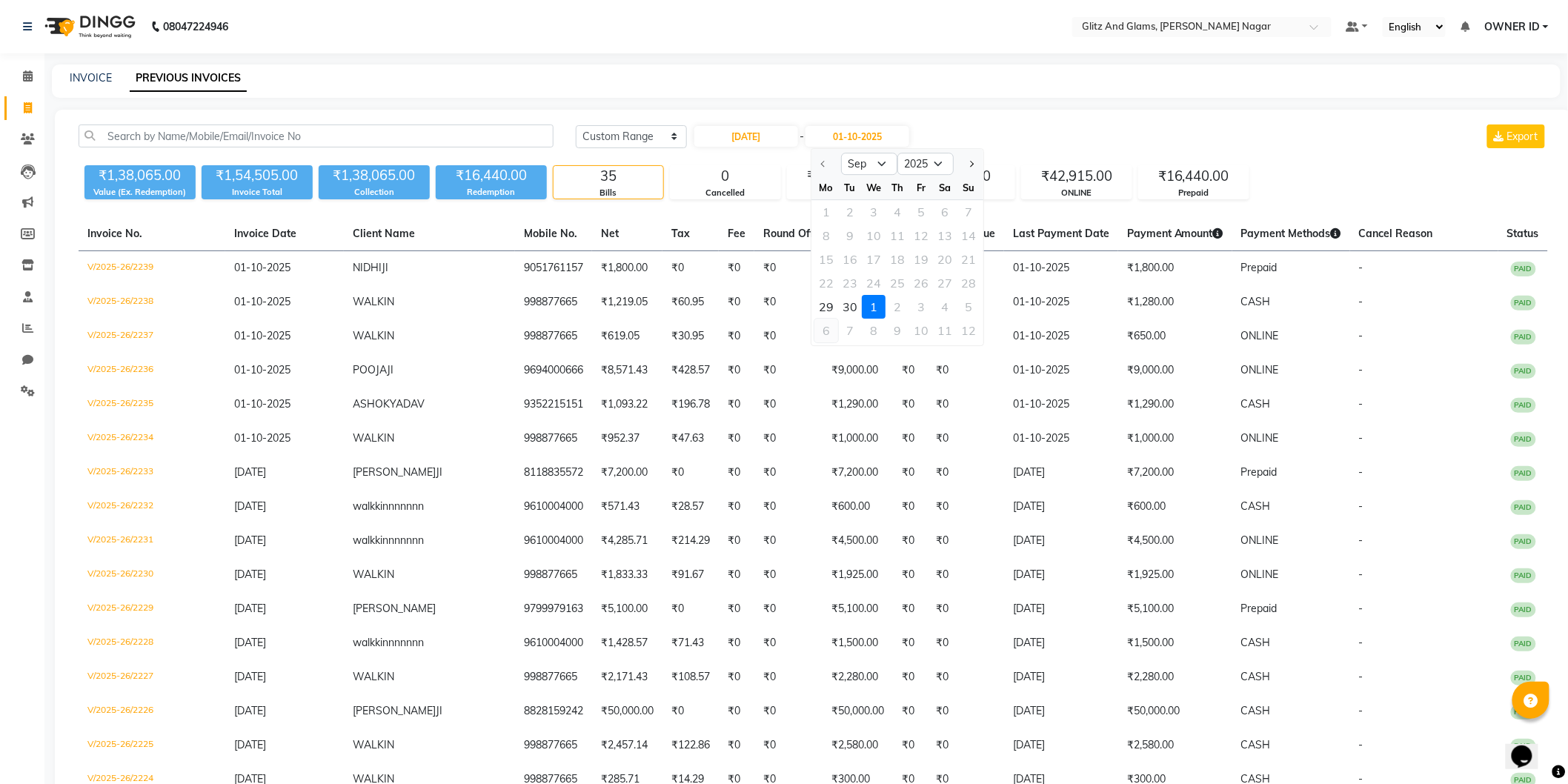
click at [828, 320] on div "6" at bounding box center [826, 331] width 24 height 24
type input "06-10-2025"
click at [836, 141] on input "06-10-2025" at bounding box center [857, 136] width 104 height 21
click at [830, 162] on button "Previous month" at bounding box center [824, 164] width 13 height 24
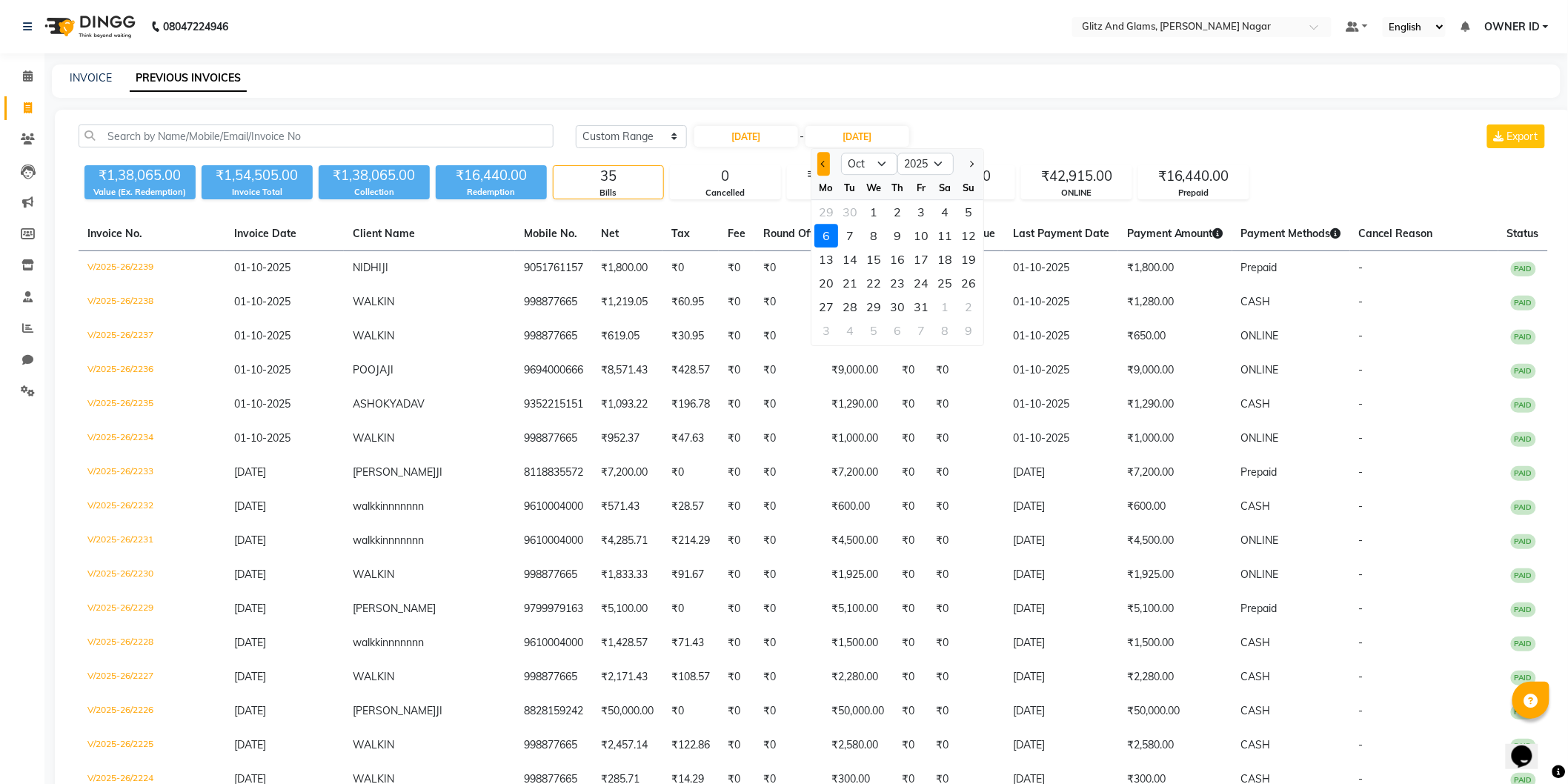
select select "9"
click at [820, 308] on div "29" at bounding box center [826, 307] width 24 height 24
type input "29-09-2025"
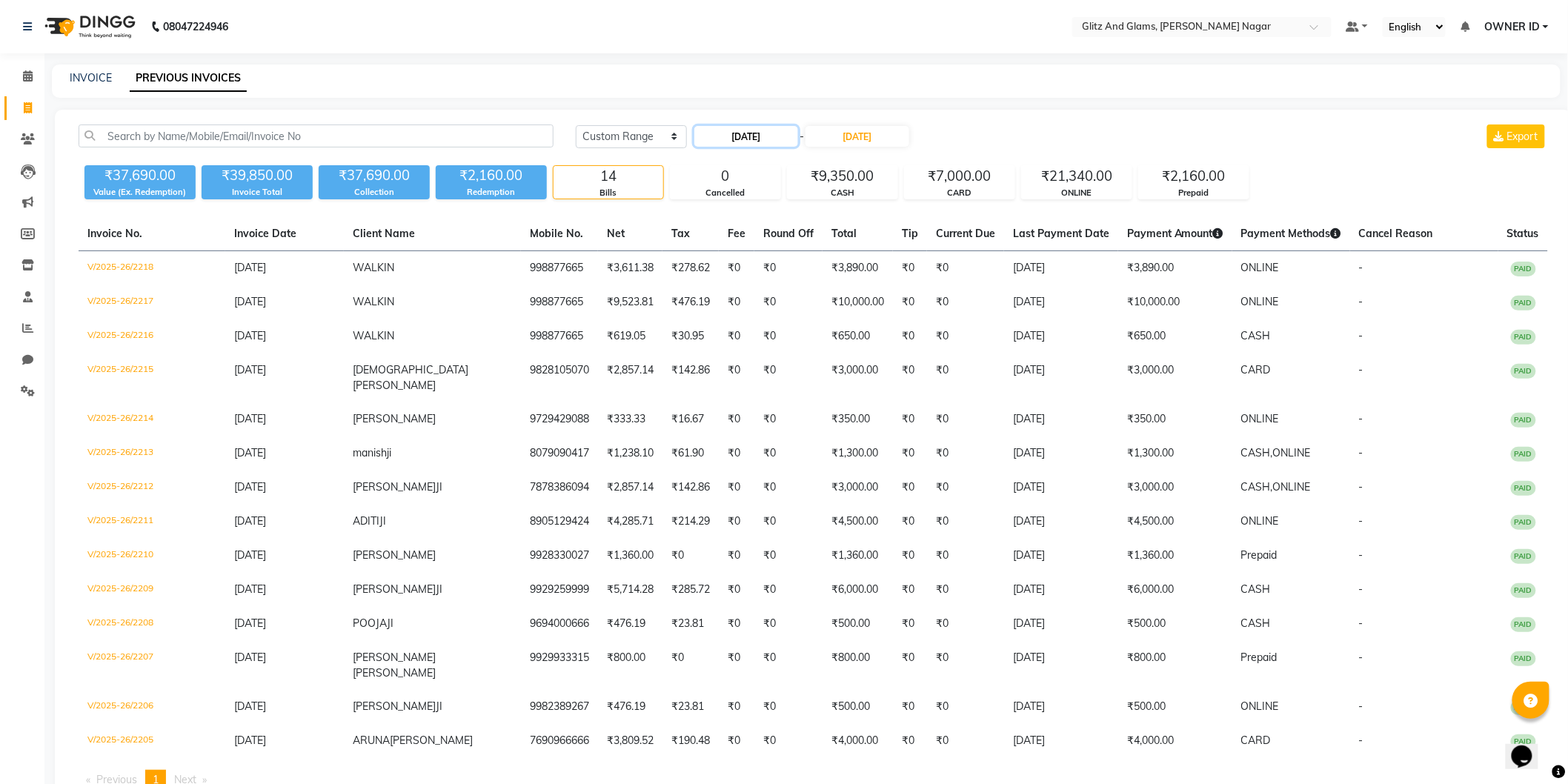
click at [740, 131] on input "29-09-2025" at bounding box center [746, 136] width 104 height 21
select select "9"
select select "2025"
click at [735, 309] on div "30" at bounding box center [733, 307] width 24 height 24
type input "[DATE]"
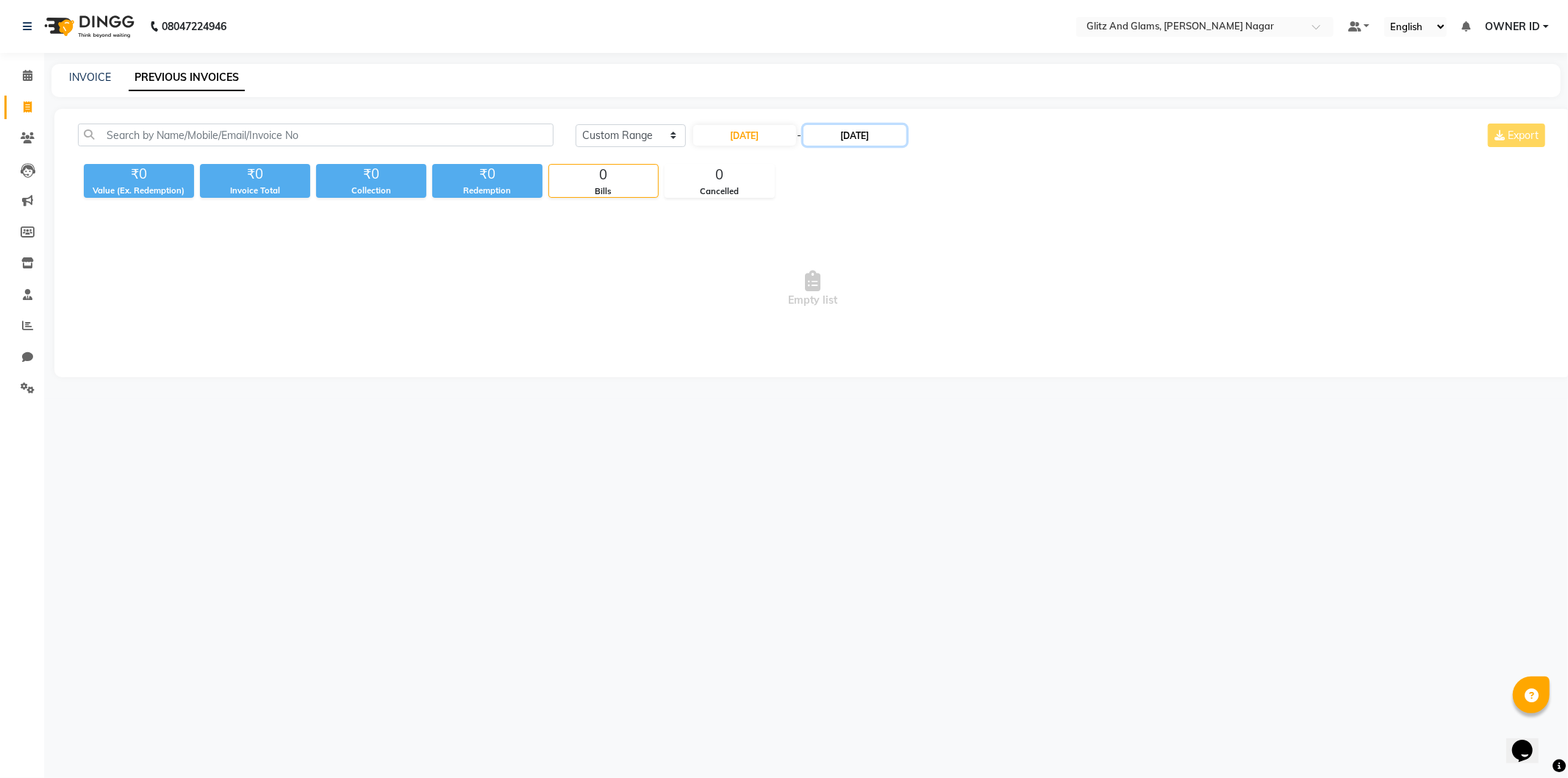
click at [863, 141] on input "29-09-2025" at bounding box center [855, 135] width 103 height 20
click at [842, 303] on div "30" at bounding box center [848, 304] width 24 height 24
type input "[DATE]"
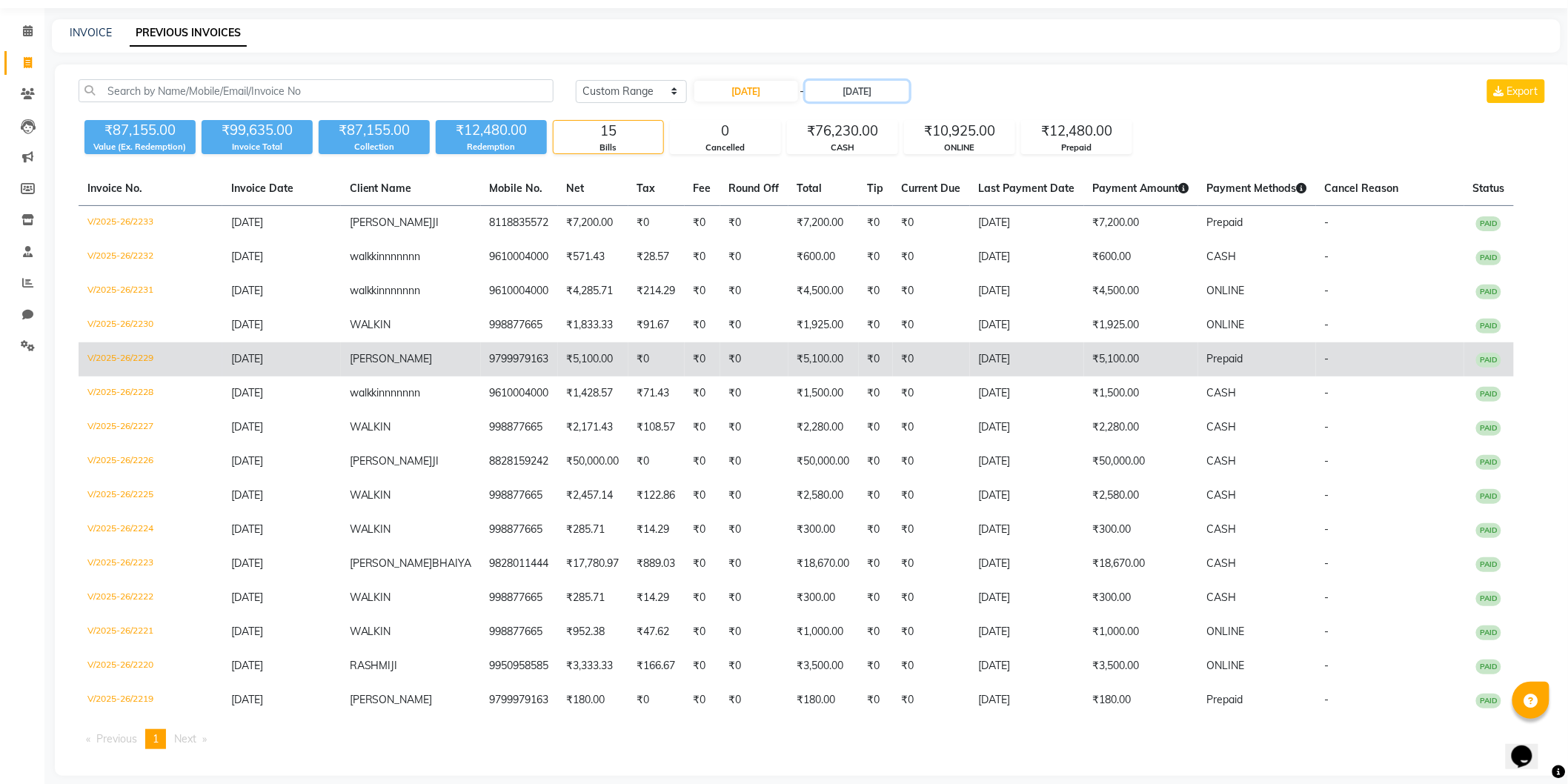
scroll to position [55, 0]
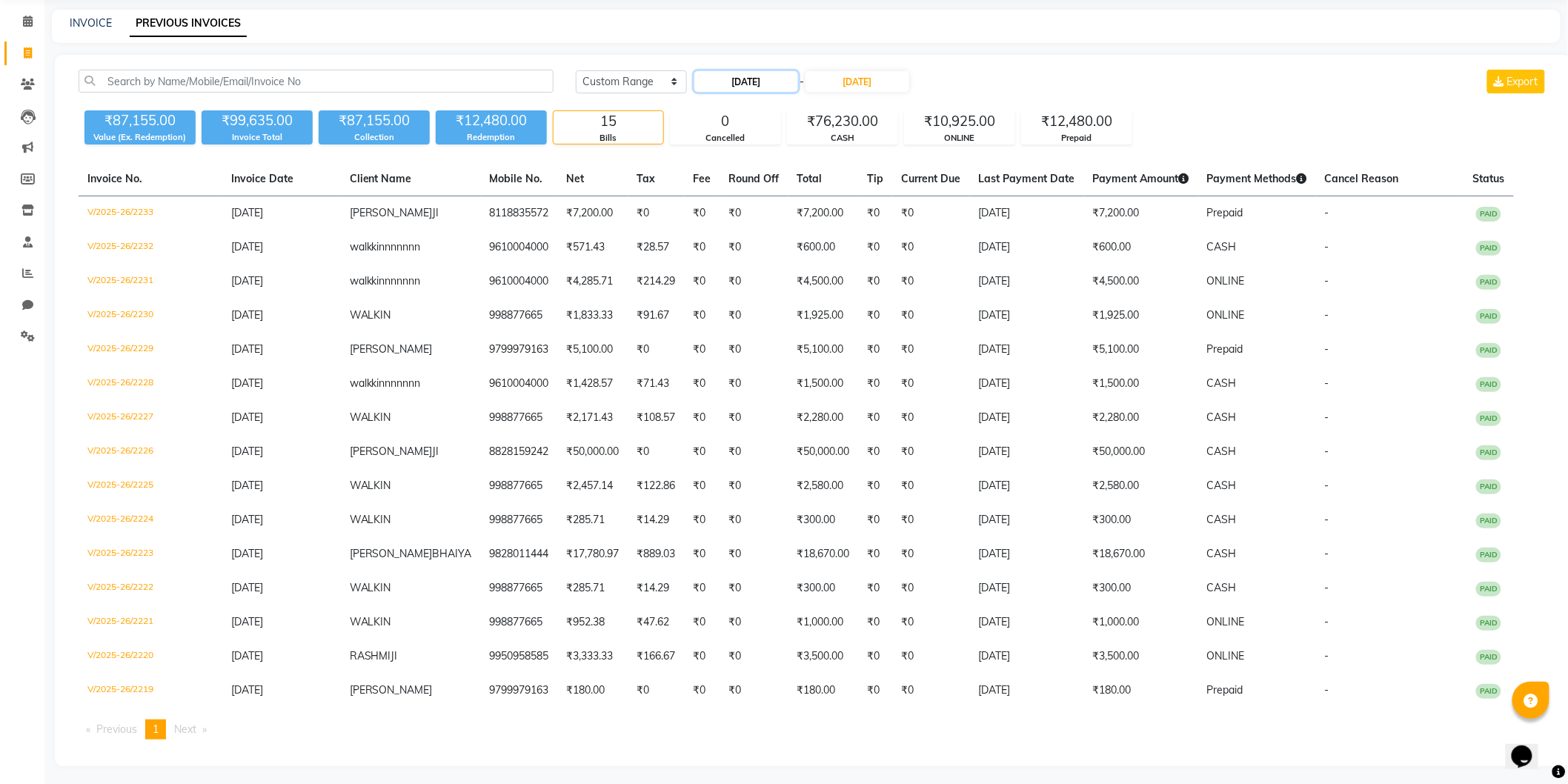
click at [748, 83] on input "[DATE]" at bounding box center [746, 82] width 104 height 21
select select "9"
select select "2025"
click at [714, 252] on div "29" at bounding box center [709, 252] width 24 height 24
type input "29-09-2025"
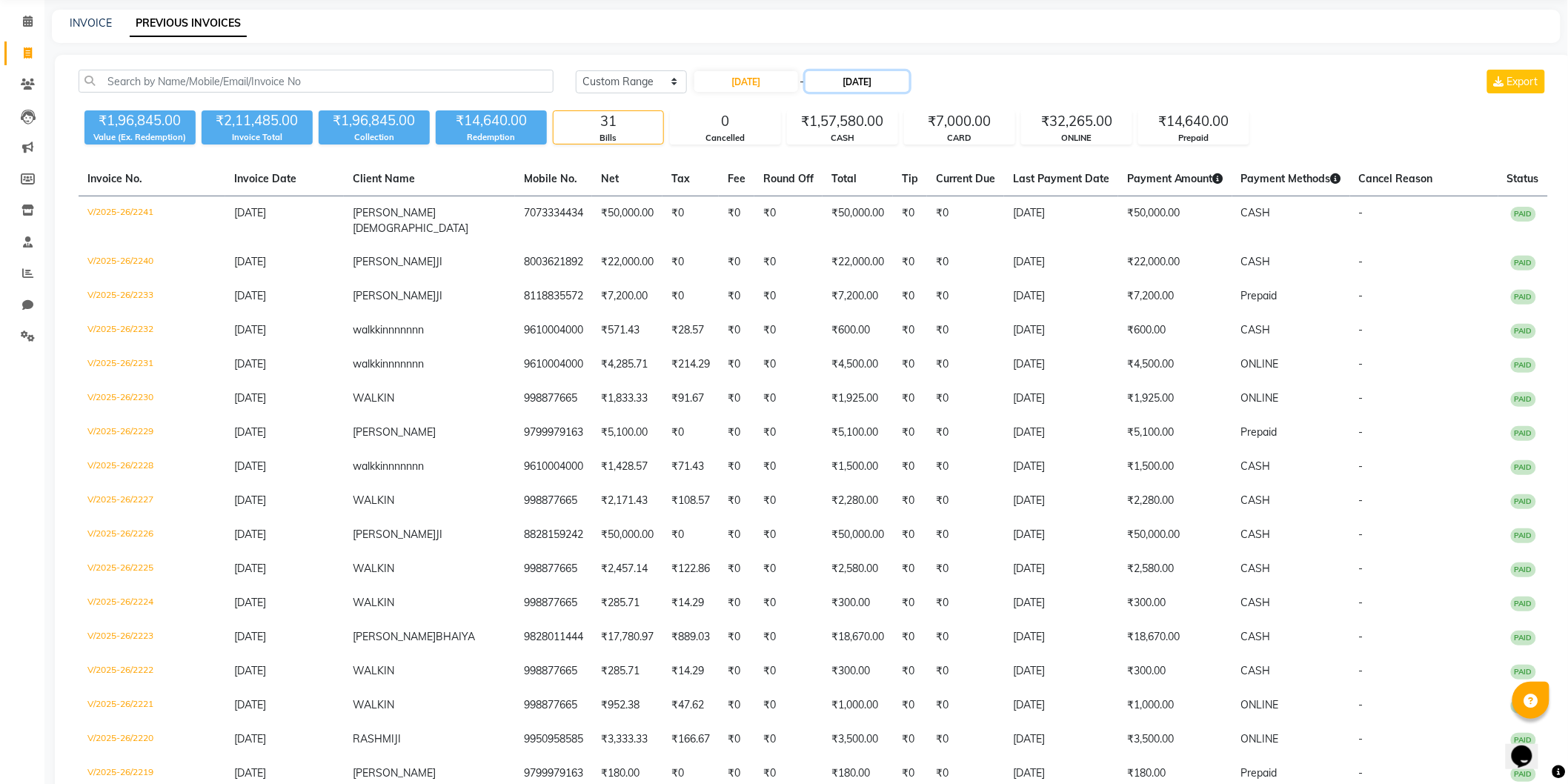
click at [848, 82] on input "[DATE]" at bounding box center [857, 82] width 104 height 21
click at [824, 247] on div "29" at bounding box center [826, 252] width 24 height 24
type input "29-09-2025"
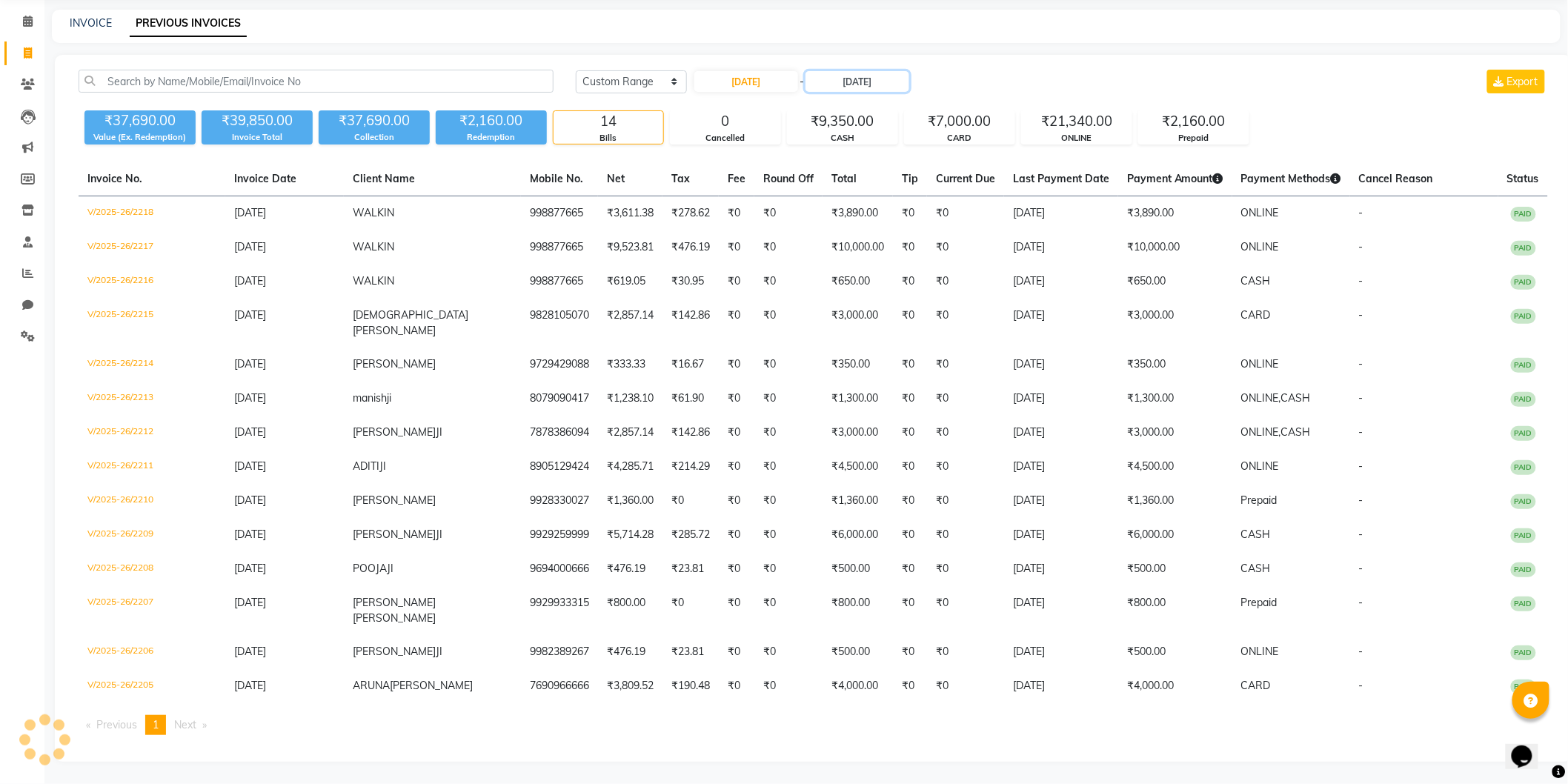
scroll to position [21, 0]
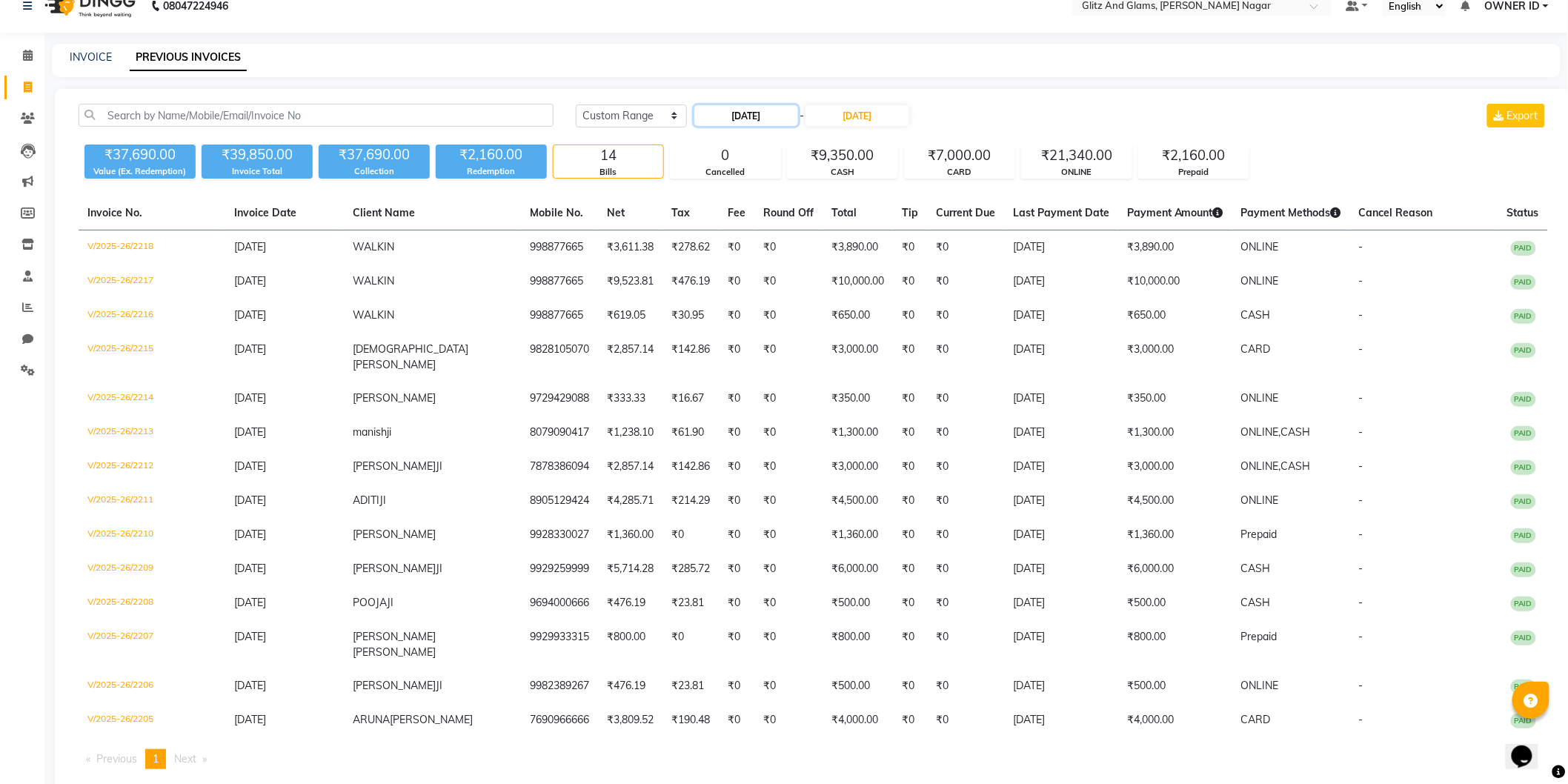
click at [753, 113] on input "29-09-2025" at bounding box center [746, 116] width 104 height 21
select select "9"
select select "2025"
click at [732, 283] on div "30" at bounding box center [733, 286] width 24 height 24
type input "[DATE]"
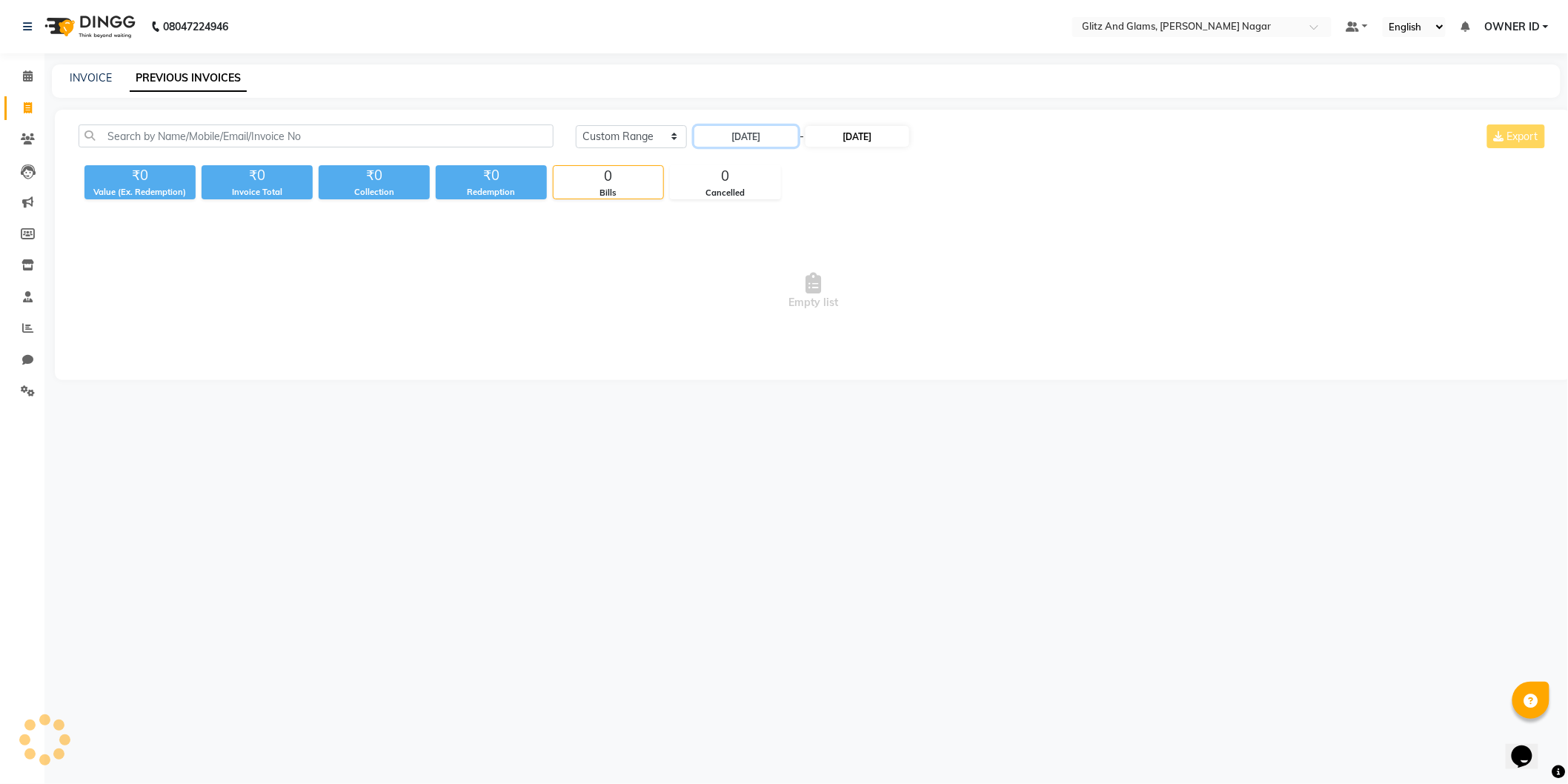
scroll to position [0, 0]
click at [885, 137] on input "29-09-2025" at bounding box center [862, 136] width 104 height 21
click at [847, 309] on div "30" at bounding box center [855, 307] width 24 height 24
type input "[DATE]"
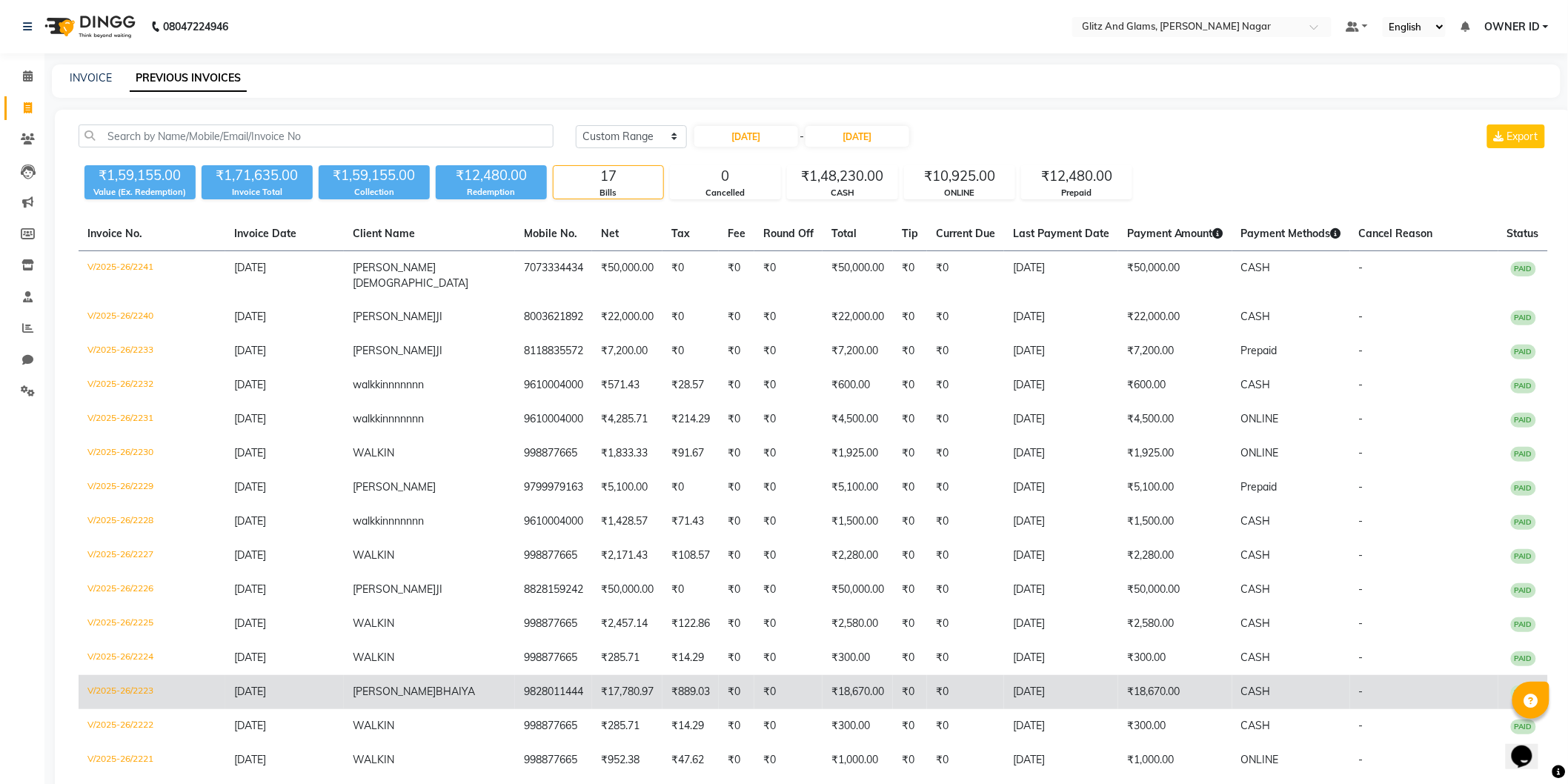
click at [130, 677] on td "V/2025-26/2223" at bounding box center [151, 692] width 147 height 34
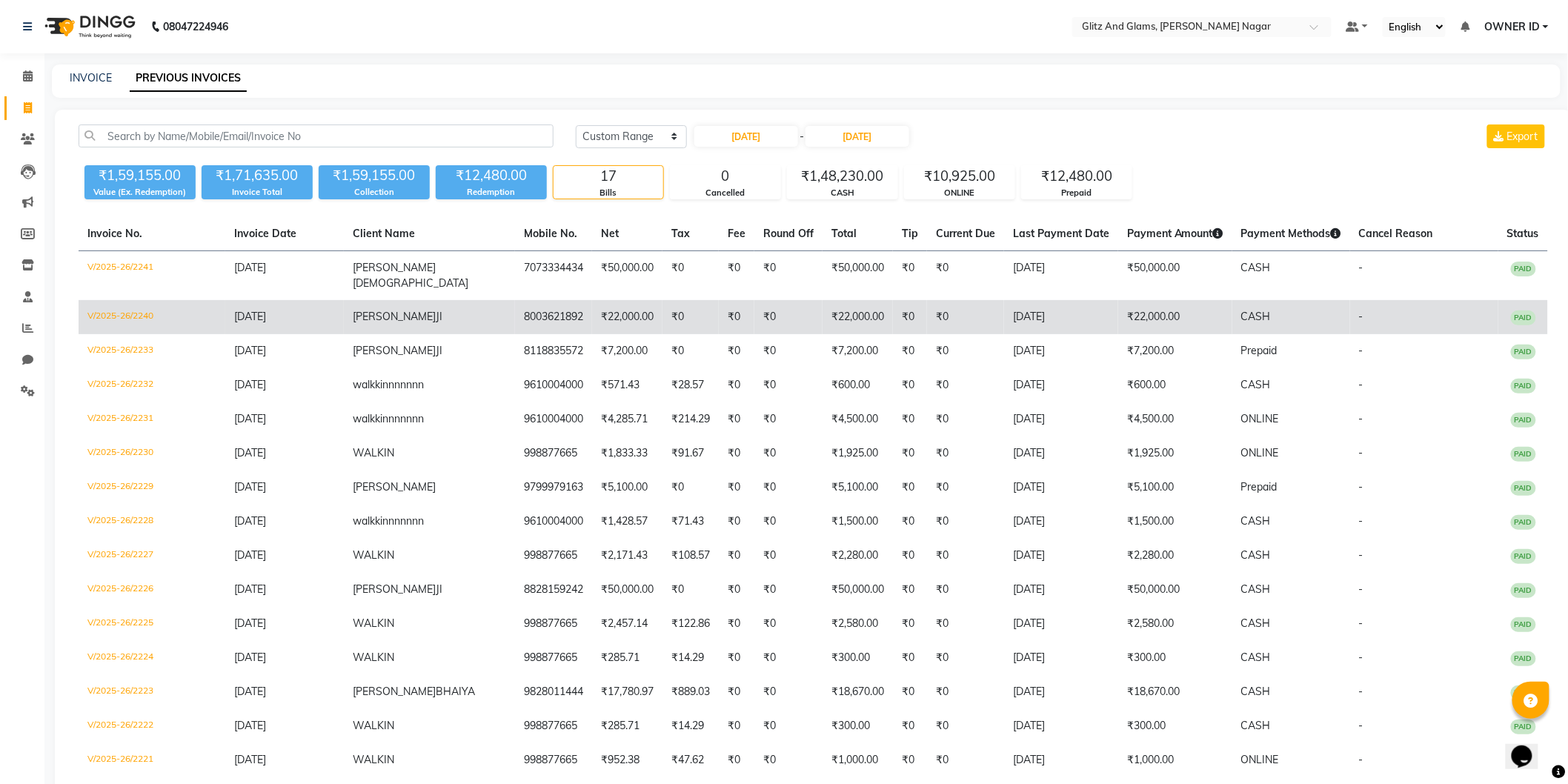
click at [108, 301] on td "V/2025-26/2240" at bounding box center [151, 317] width 147 height 34
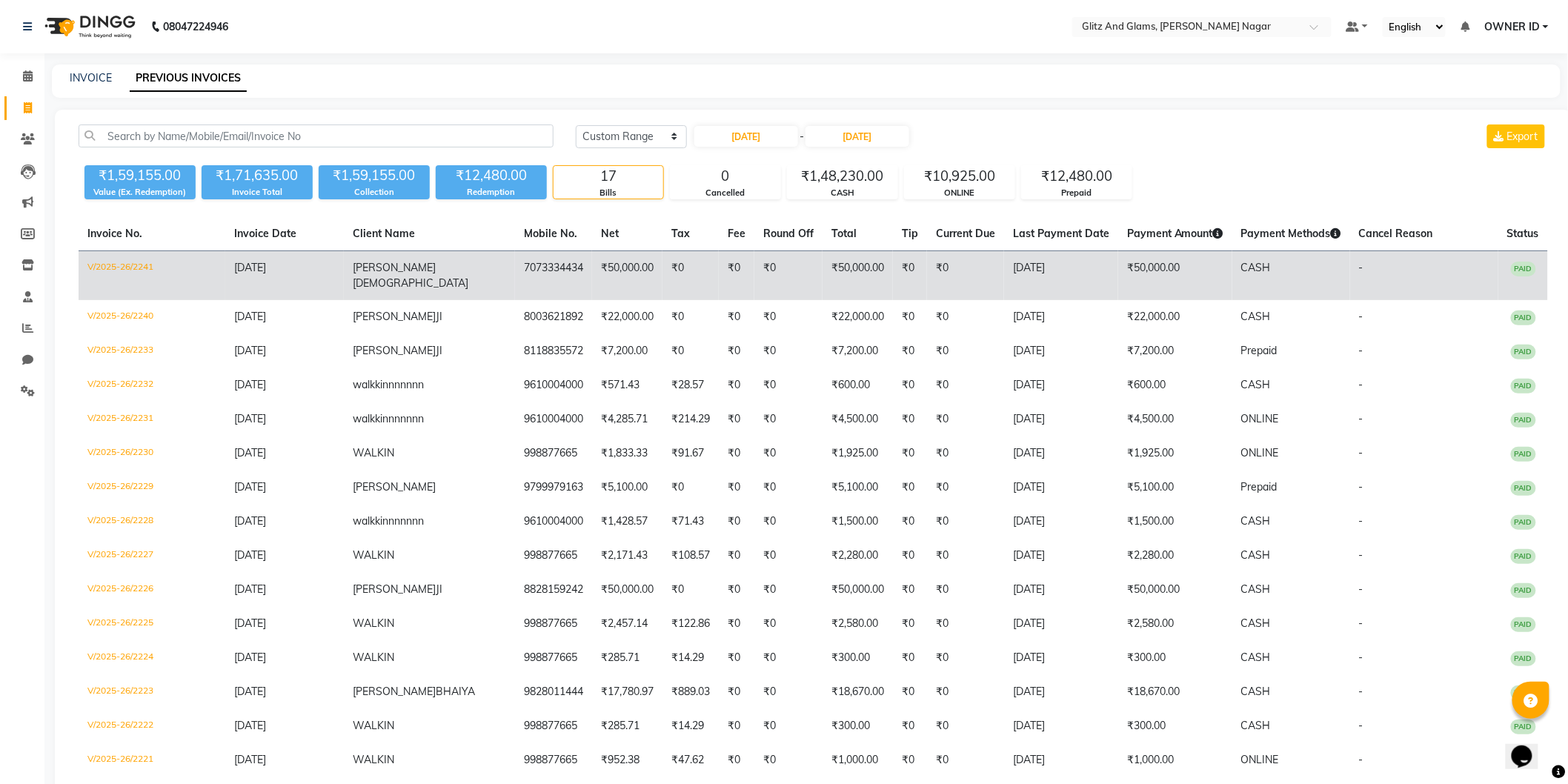
click at [105, 270] on td "V/2025-26/2241" at bounding box center [151, 276] width 147 height 50
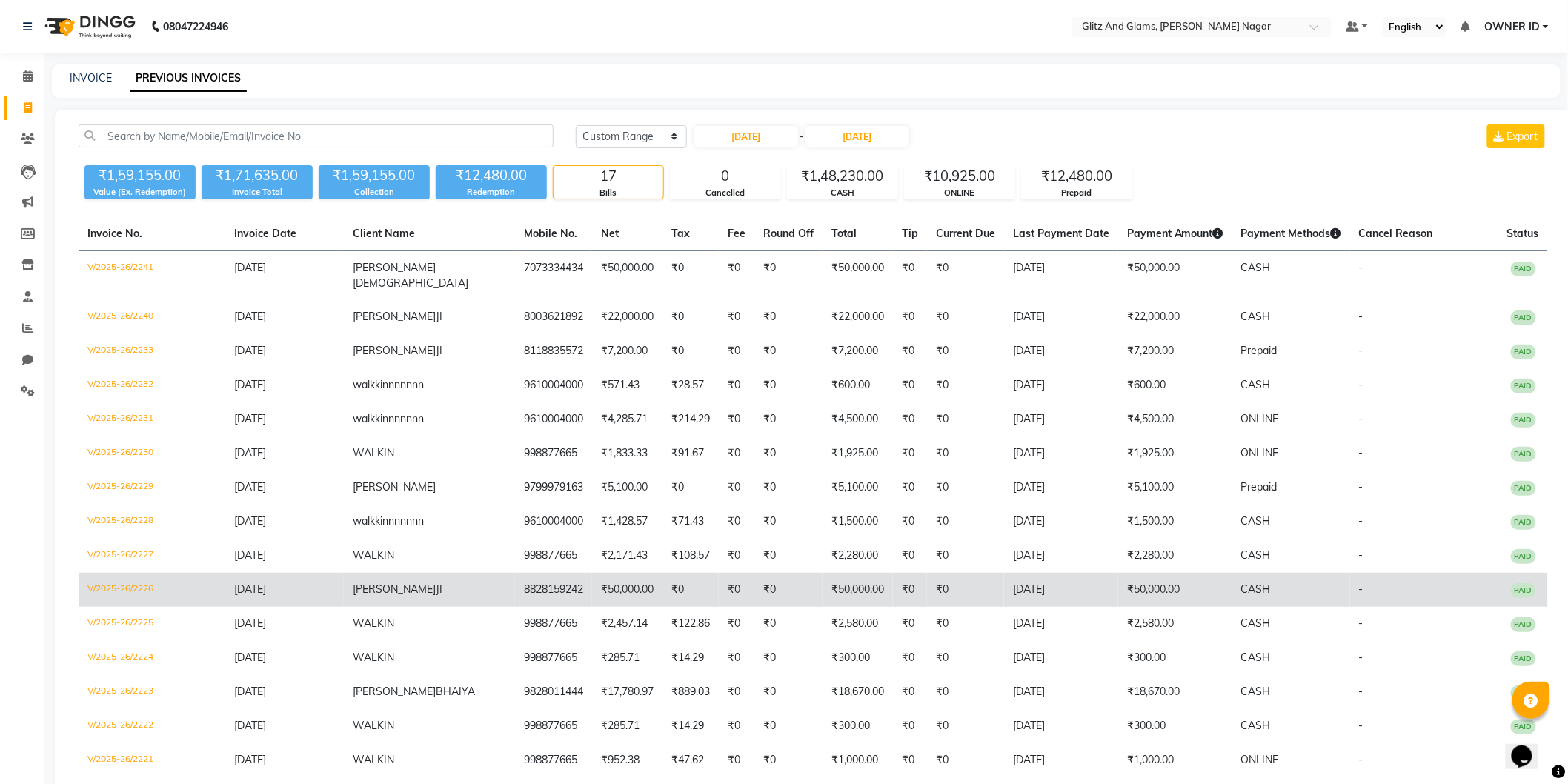
click at [151, 573] on td "V/2025-26/2226" at bounding box center [151, 590] width 147 height 34
click at [100, 573] on td "V/2025-26/2226" at bounding box center [151, 590] width 147 height 34
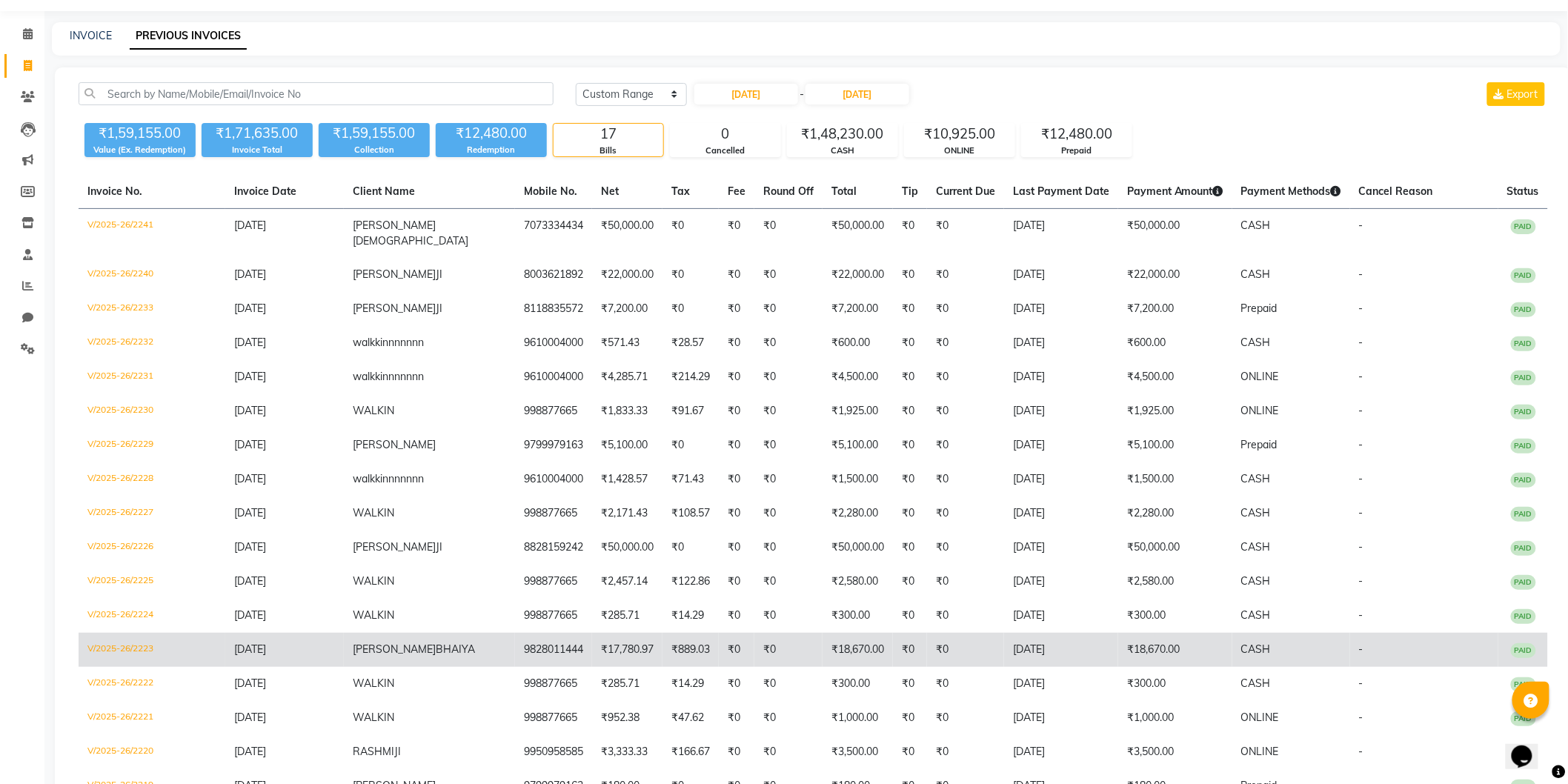
scroll to position [82, 0]
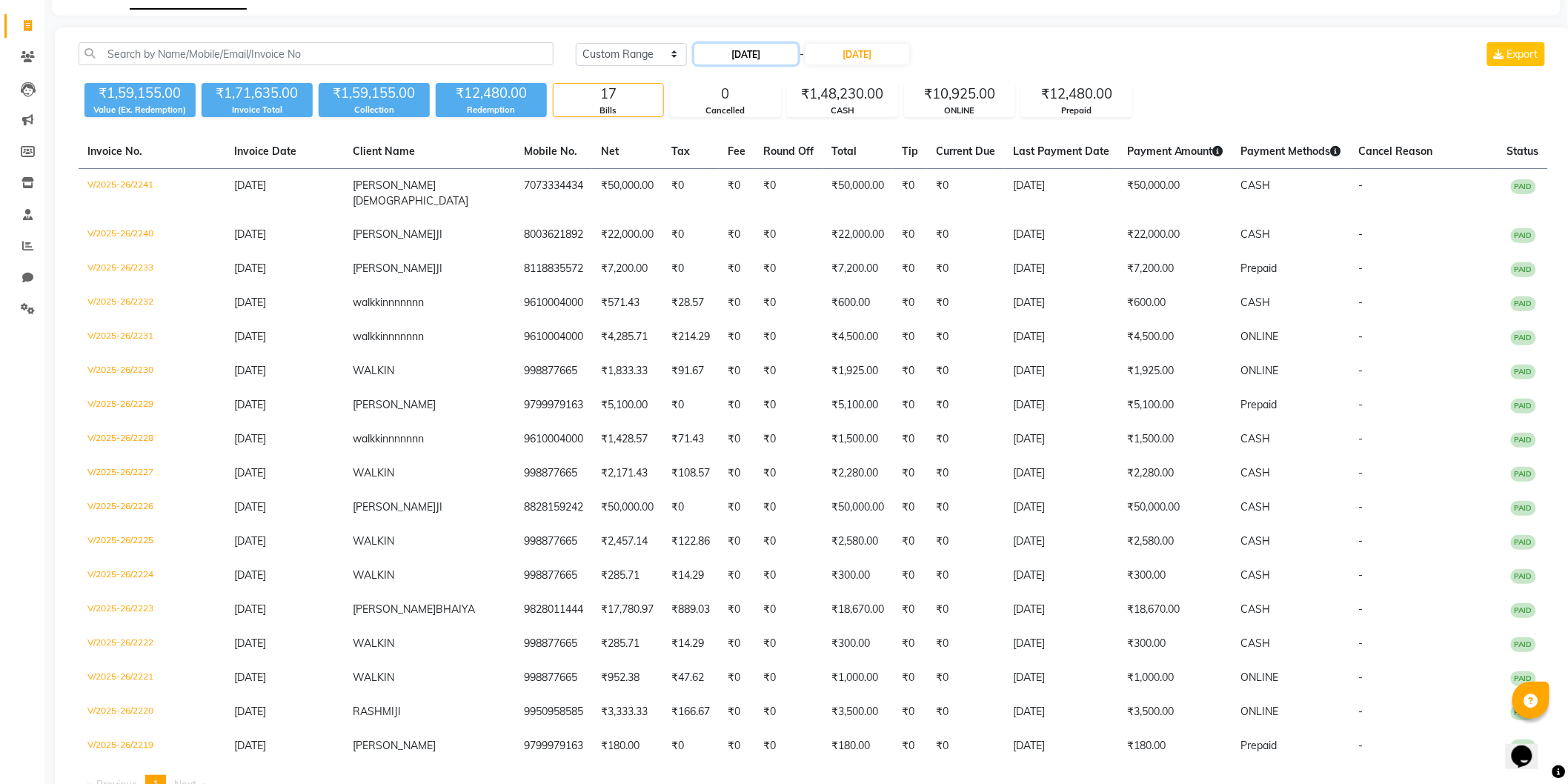
click at [760, 57] on input "[DATE]" at bounding box center [746, 54] width 104 height 21
select select "9"
select select "2025"
drag, startPoint x: 845, startPoint y: 202, endPoint x: 846, endPoint y: 142, distance: 60.0
click at [845, 201] on div "28" at bounding box center [851, 201] width 24 height 24
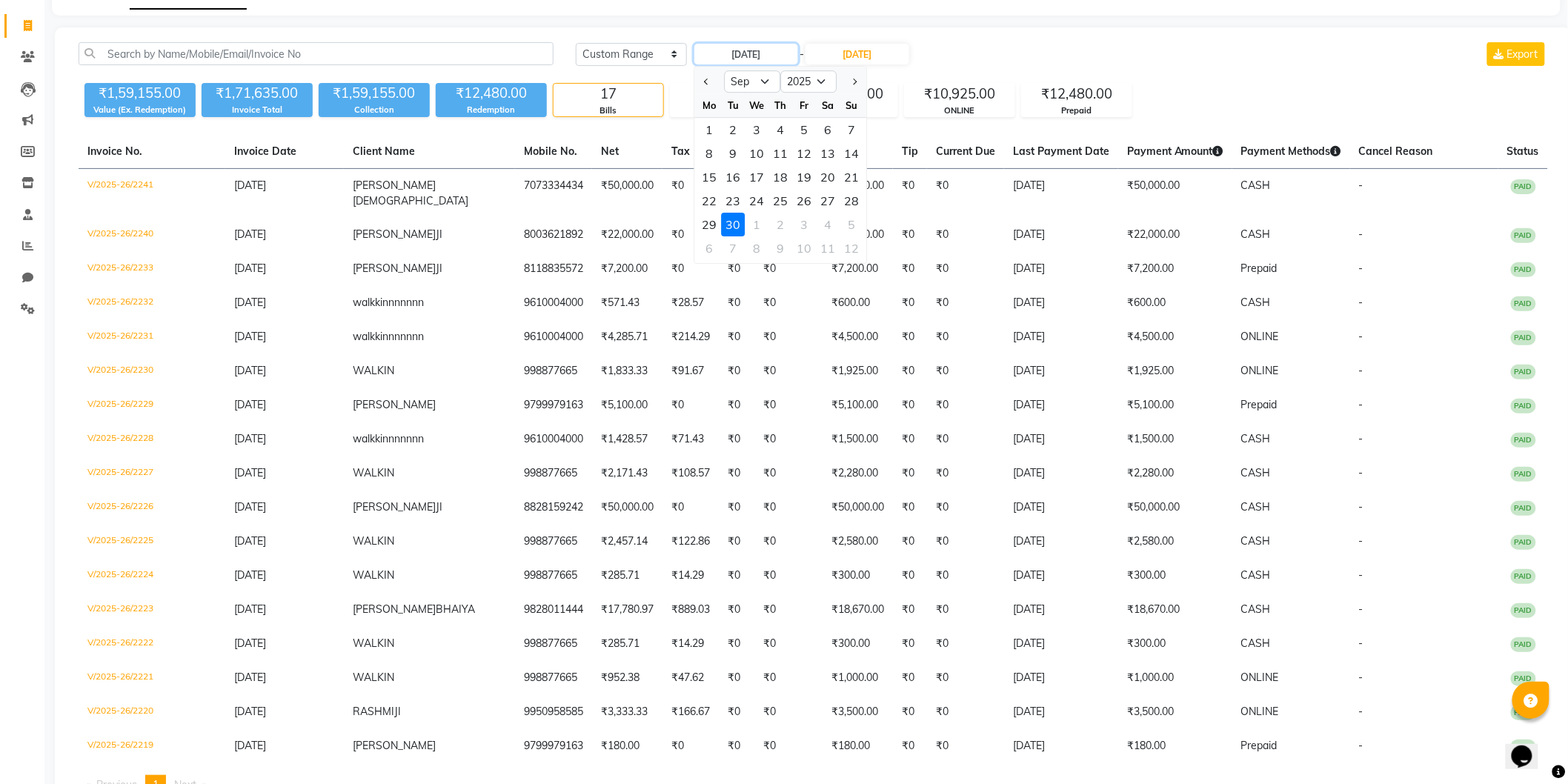
type input "28-09-2025"
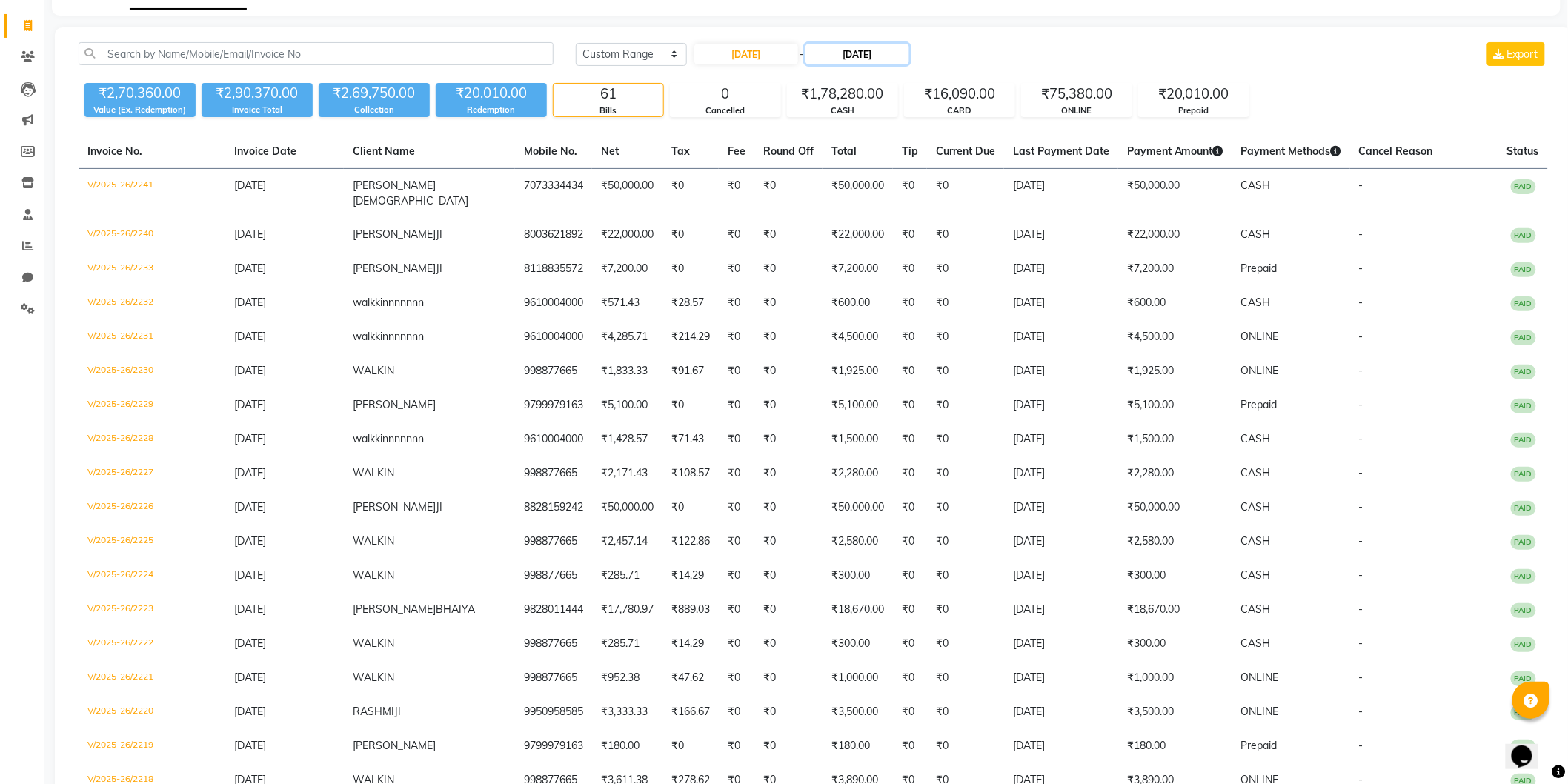
click at [880, 46] on input "[DATE]" at bounding box center [857, 54] width 104 height 21
click at [966, 199] on div "28" at bounding box center [969, 201] width 24 height 24
type input "28-09-2025"
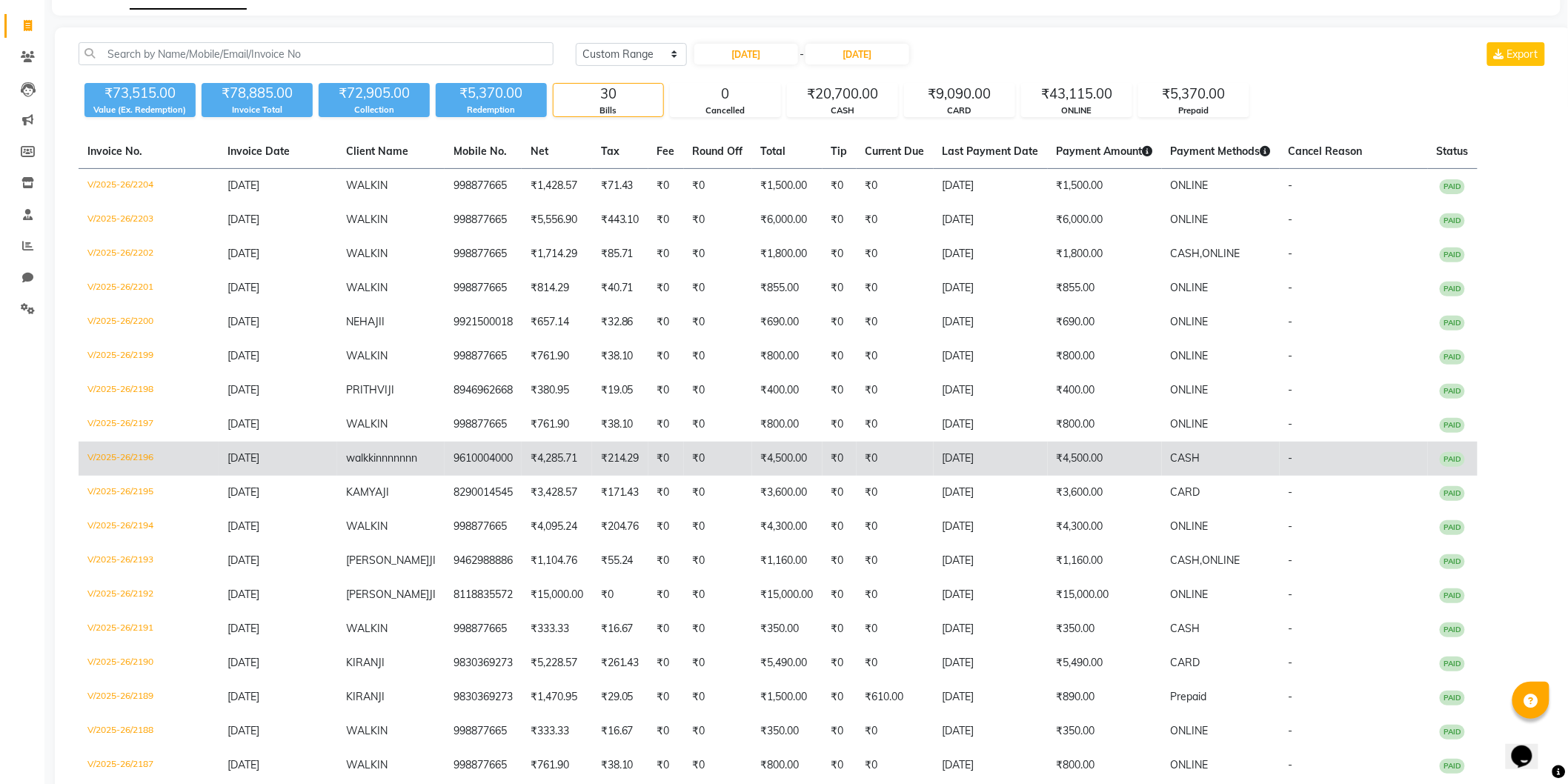
click at [146, 461] on td "V/2025-26/2196" at bounding box center [148, 458] width 140 height 34
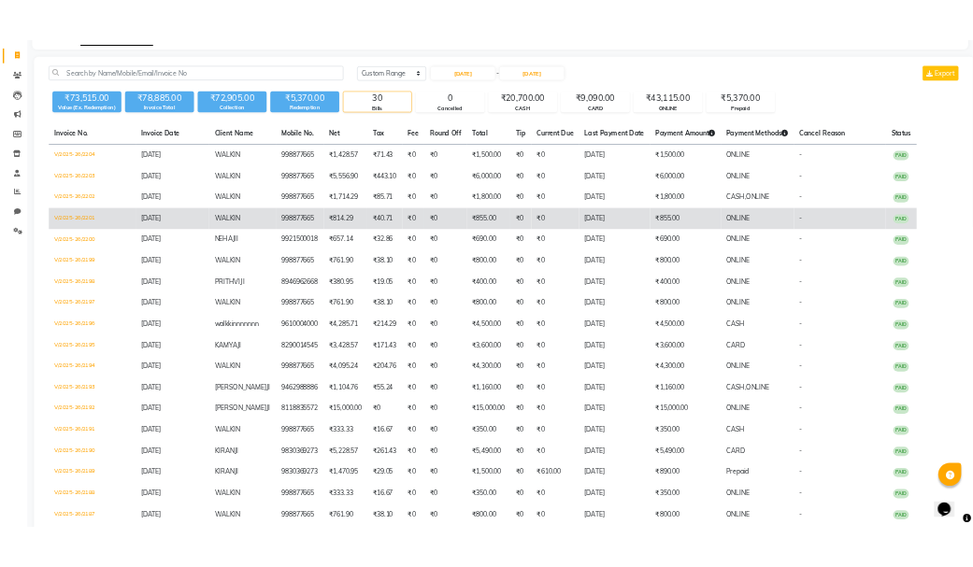
scroll to position [0, 0]
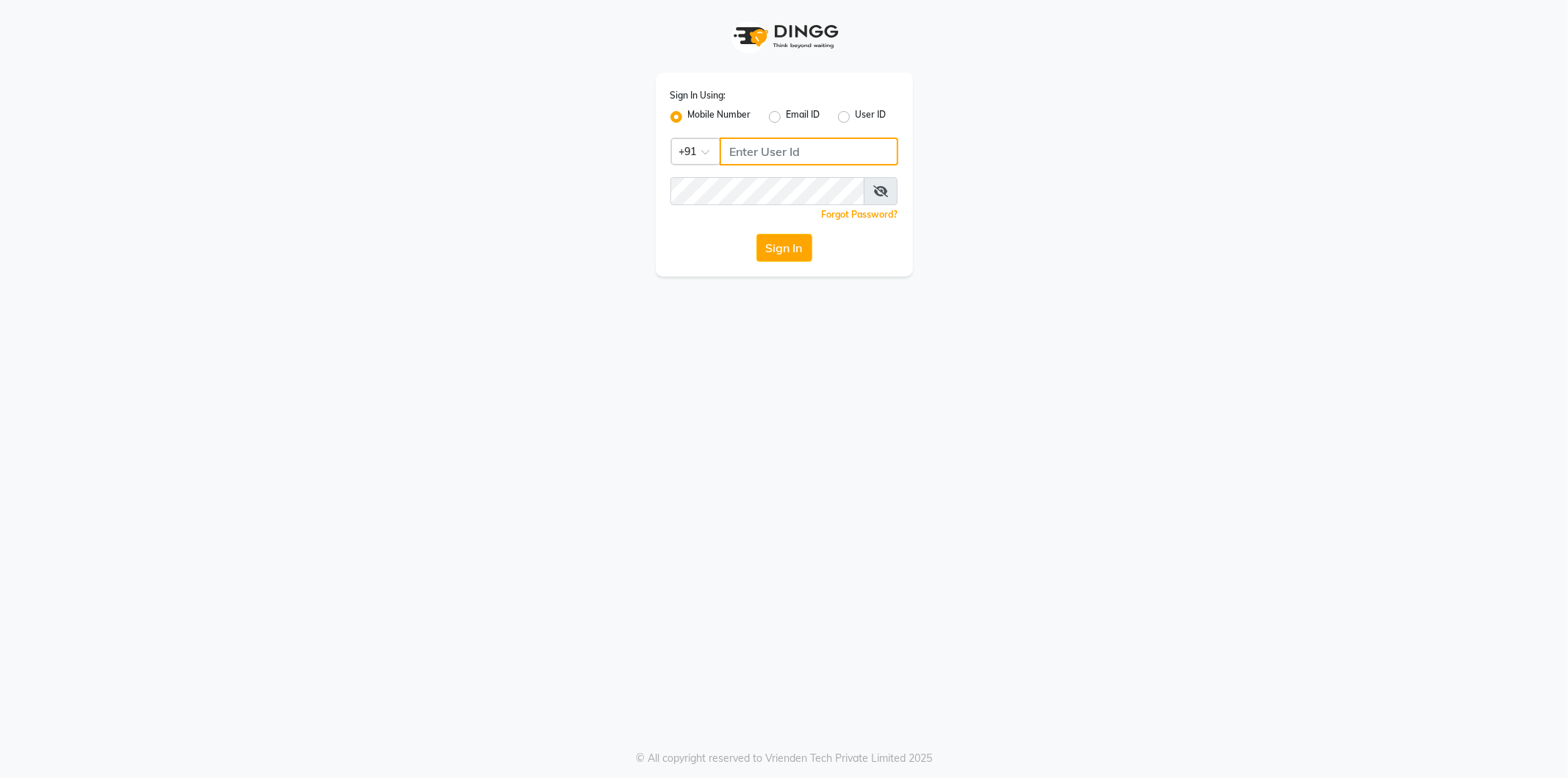
click at [776, 150] on input "Username" at bounding box center [808, 152] width 179 height 28
type input "8824152513"
click at [756, 234] on button "Sign In" at bounding box center [784, 248] width 56 height 28
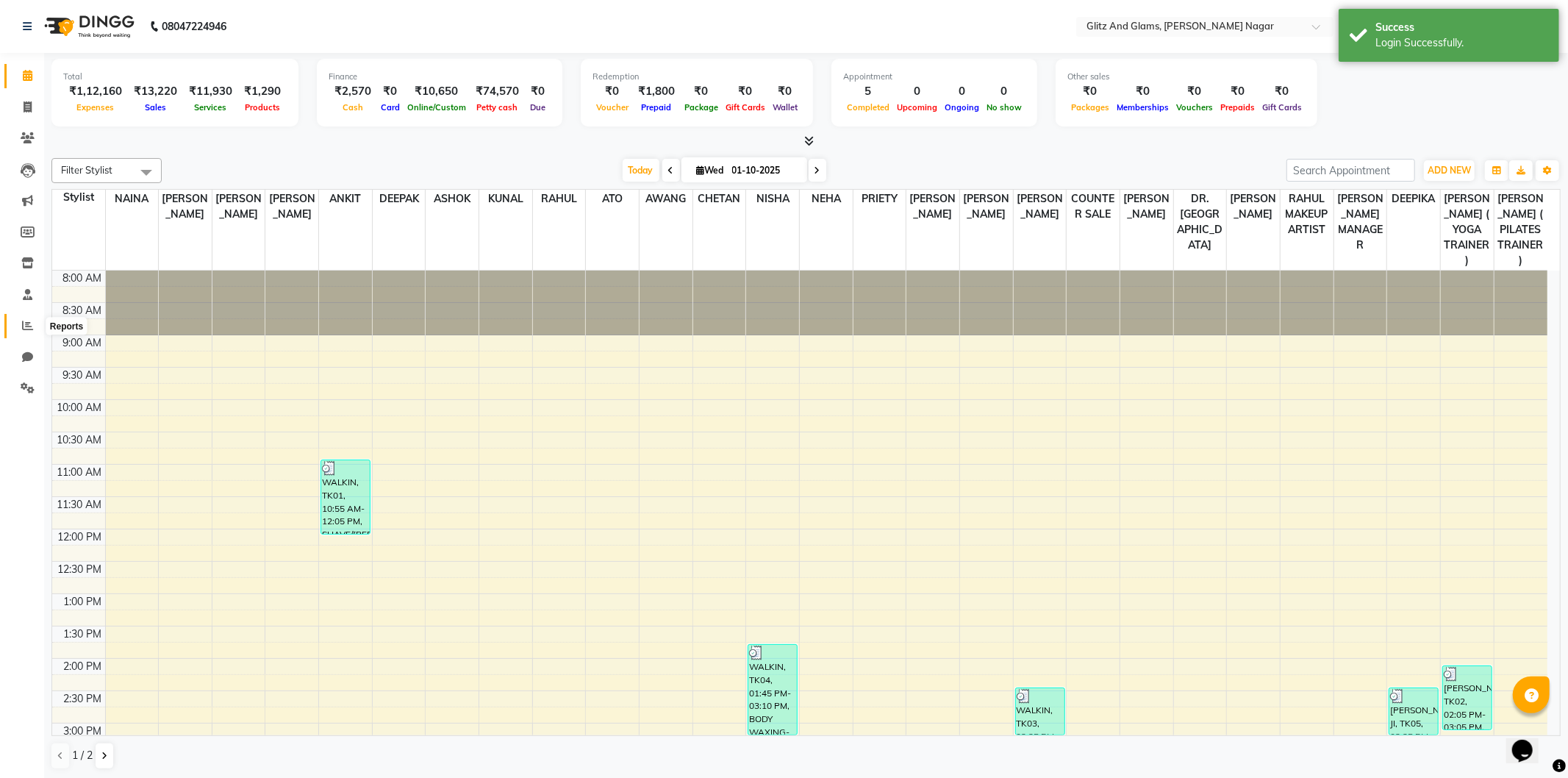
click at [17, 326] on span at bounding box center [28, 326] width 26 height 17
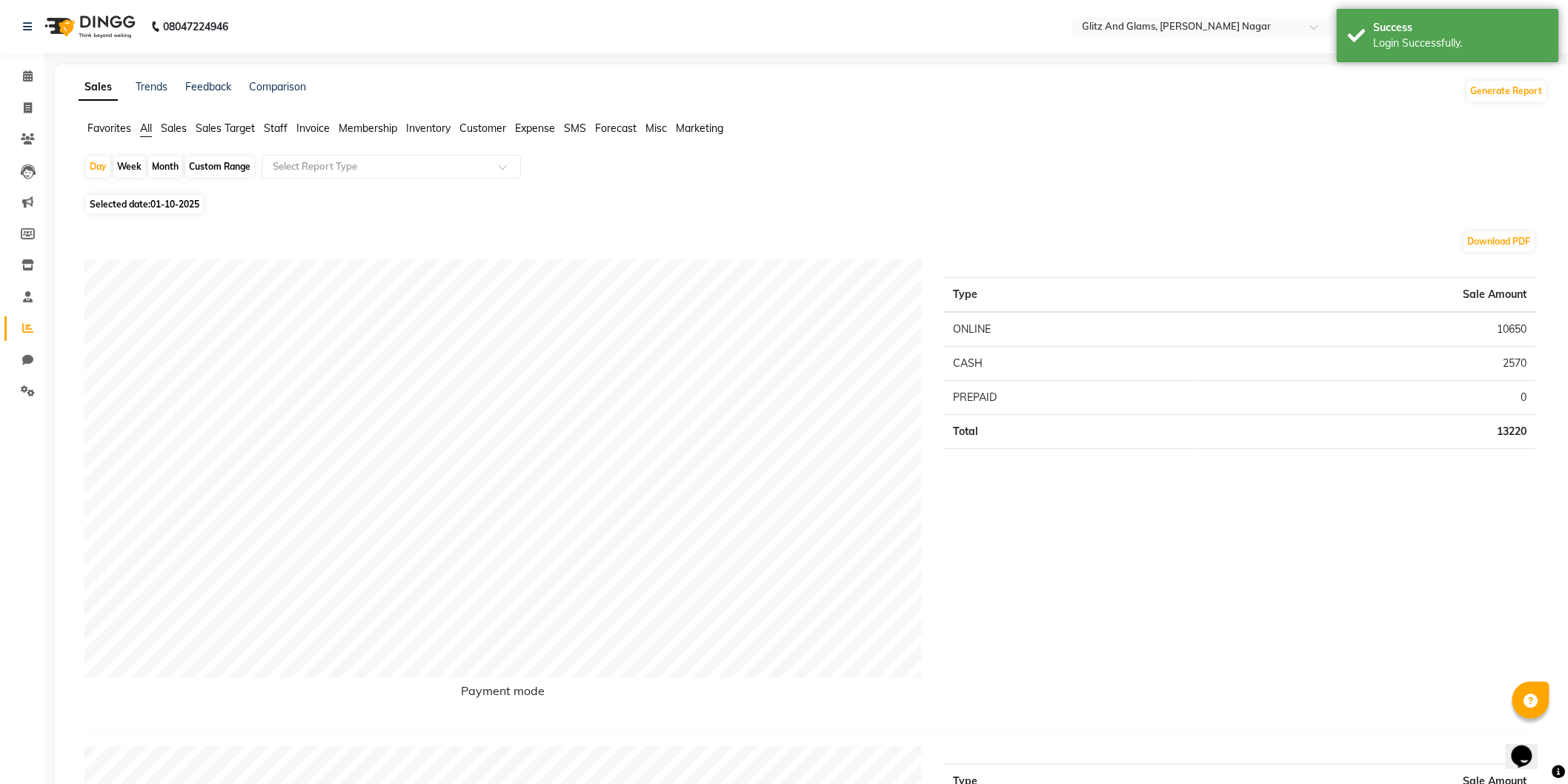
click at [283, 126] on span "Staff" at bounding box center [276, 128] width 24 height 13
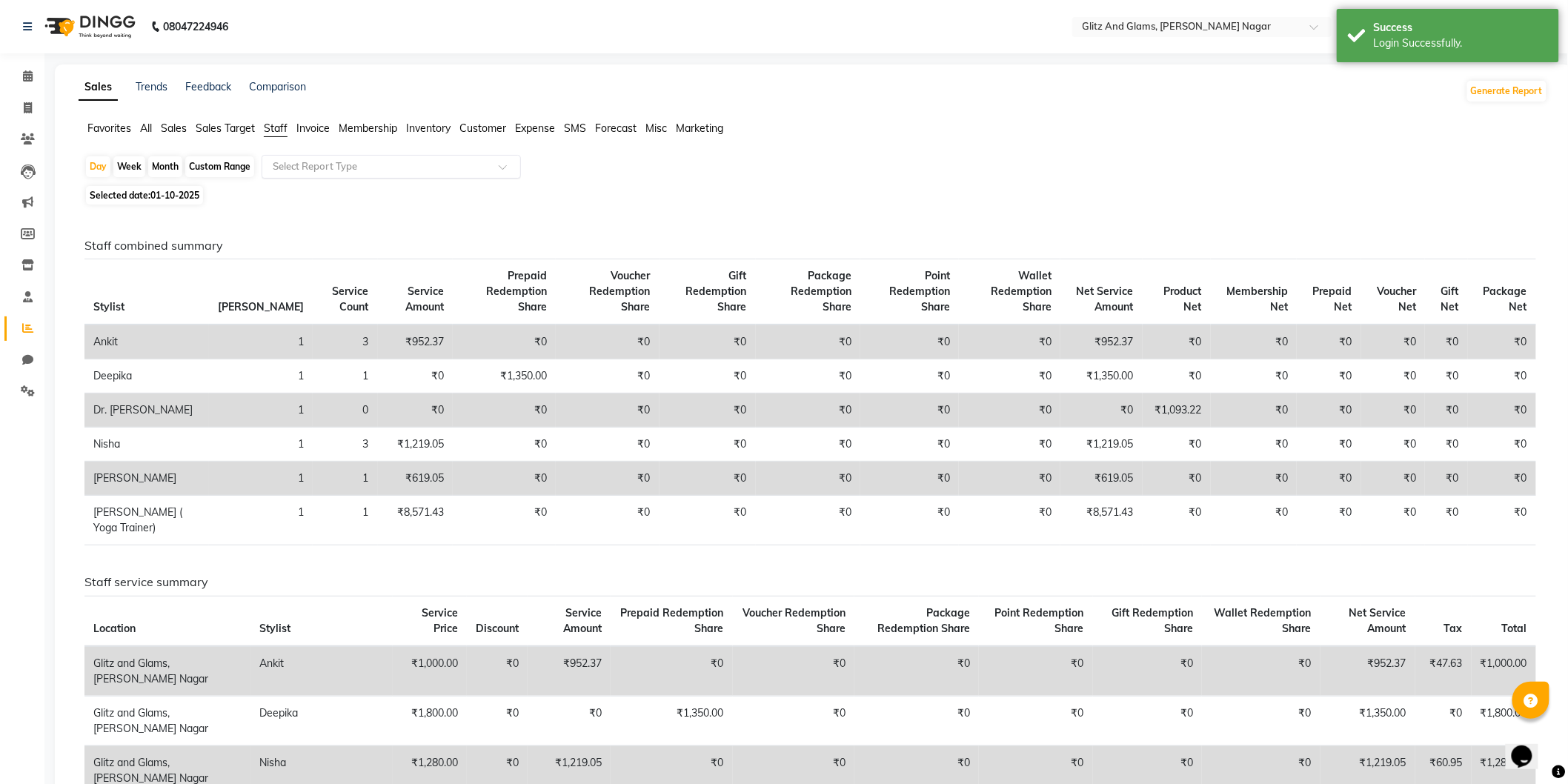
click at [301, 160] on input "text" at bounding box center [376, 166] width 213 height 15
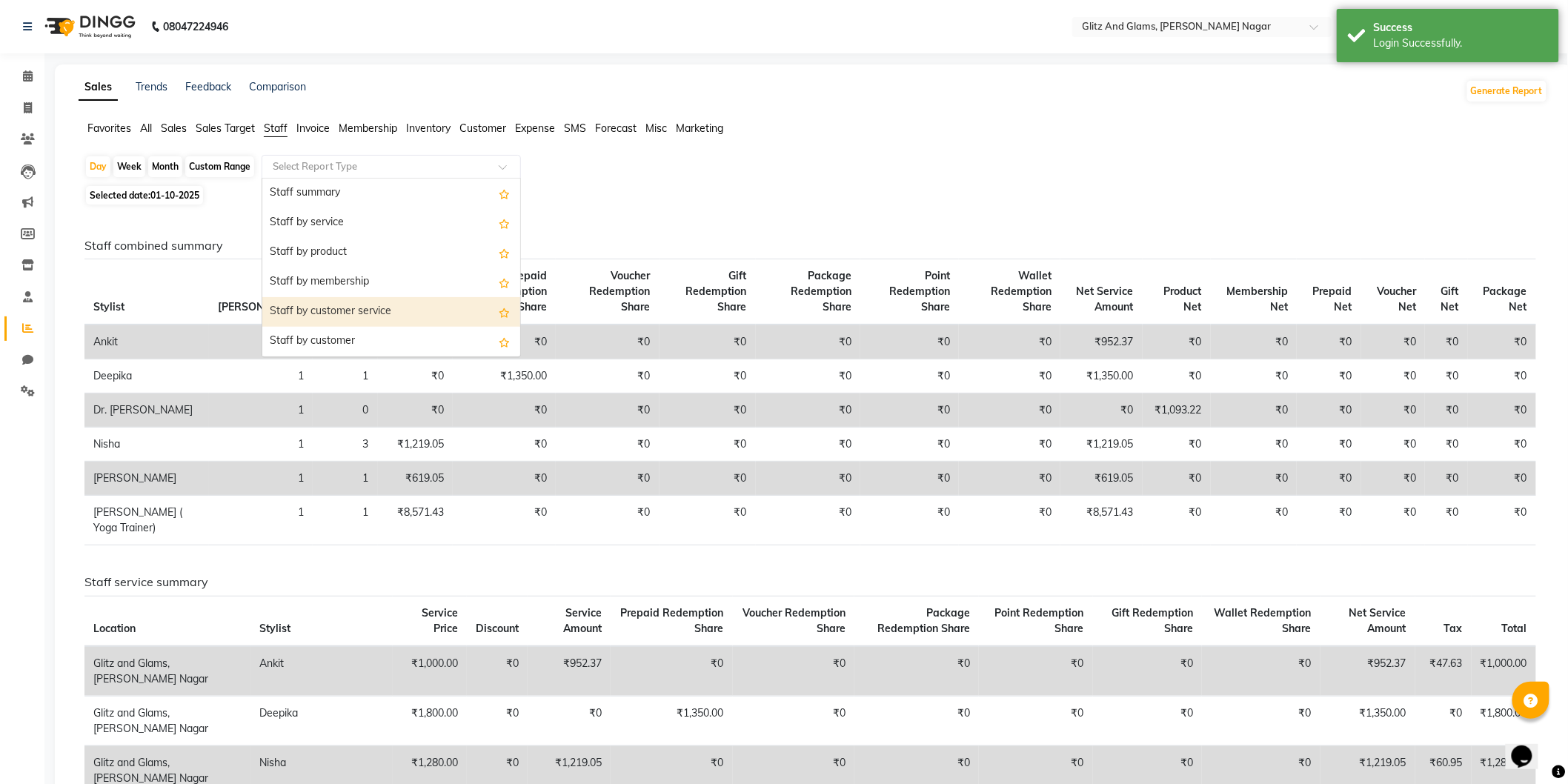
click at [319, 313] on div "Staff by customer service" at bounding box center [391, 312] width 258 height 29
select select "full_report"
select select "csv"
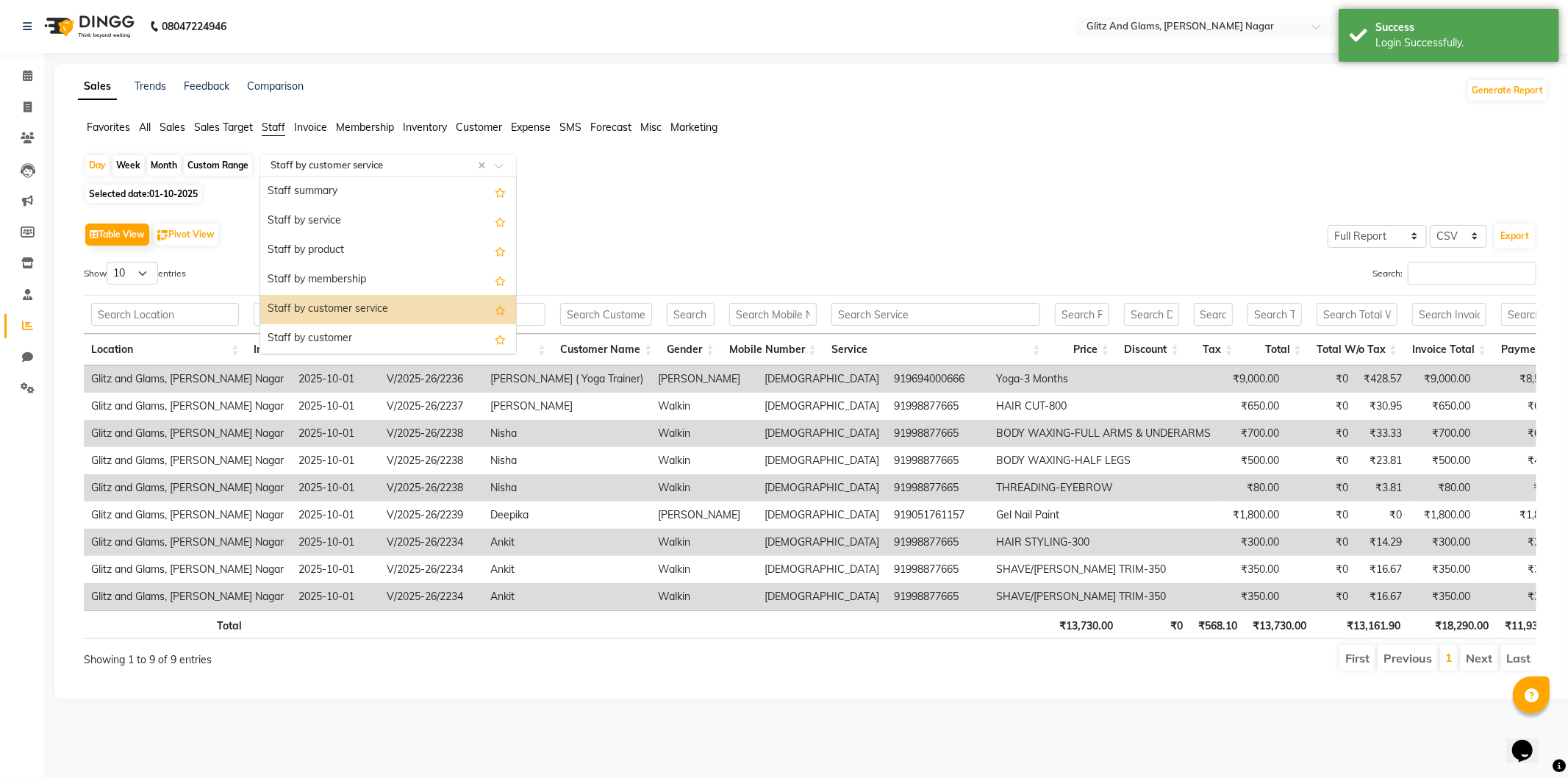
click at [341, 154] on div "Select Report Type × Staff by customer service ×" at bounding box center [388, 165] width 257 height 24
click at [337, 248] on div "Staff by product" at bounding box center [388, 250] width 256 height 29
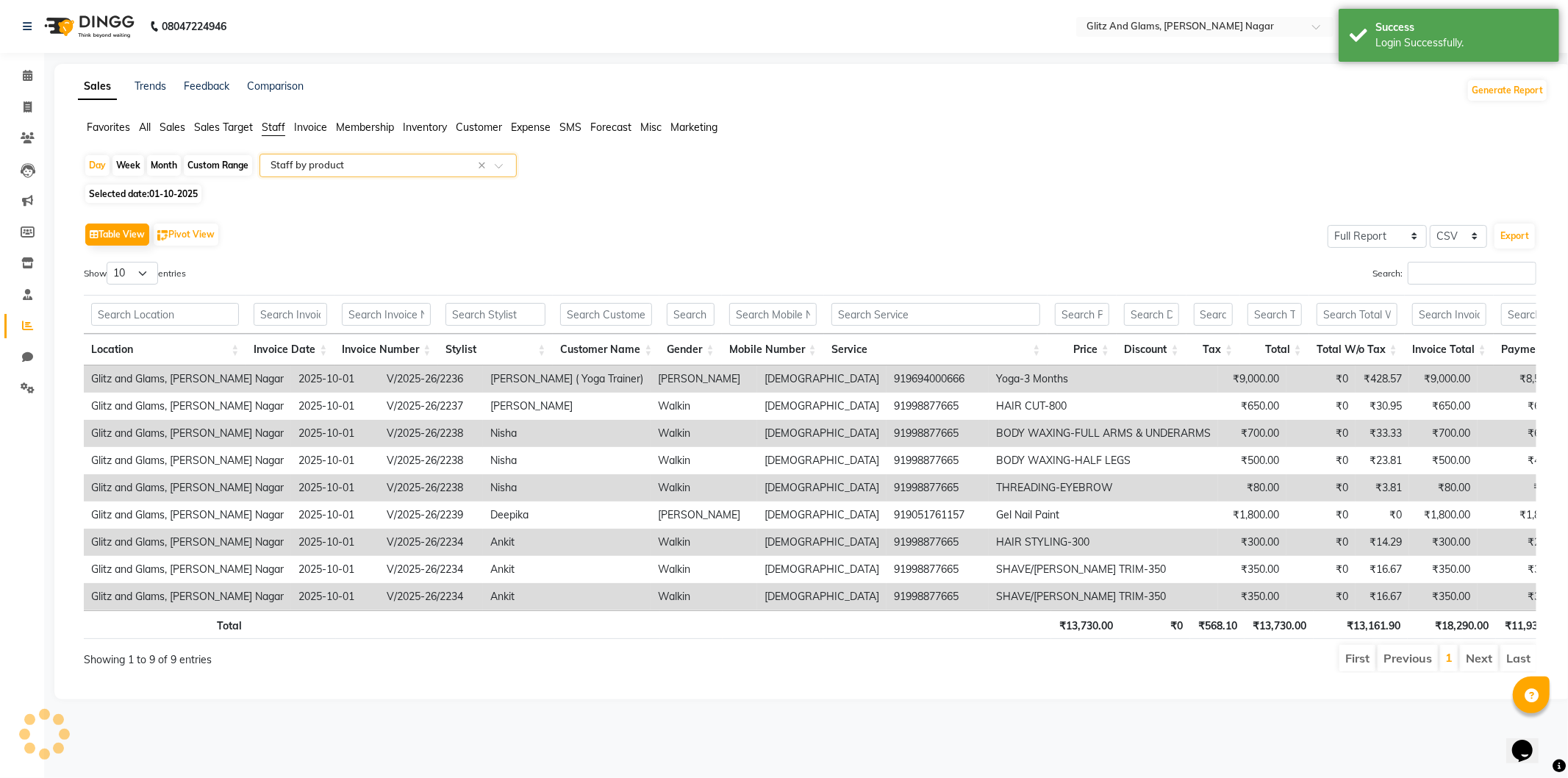
click at [167, 182] on div "Day Week Month Custom Range Select Report Type × Staff by product × Selected da…" at bounding box center [813, 418] width 1470 height 531
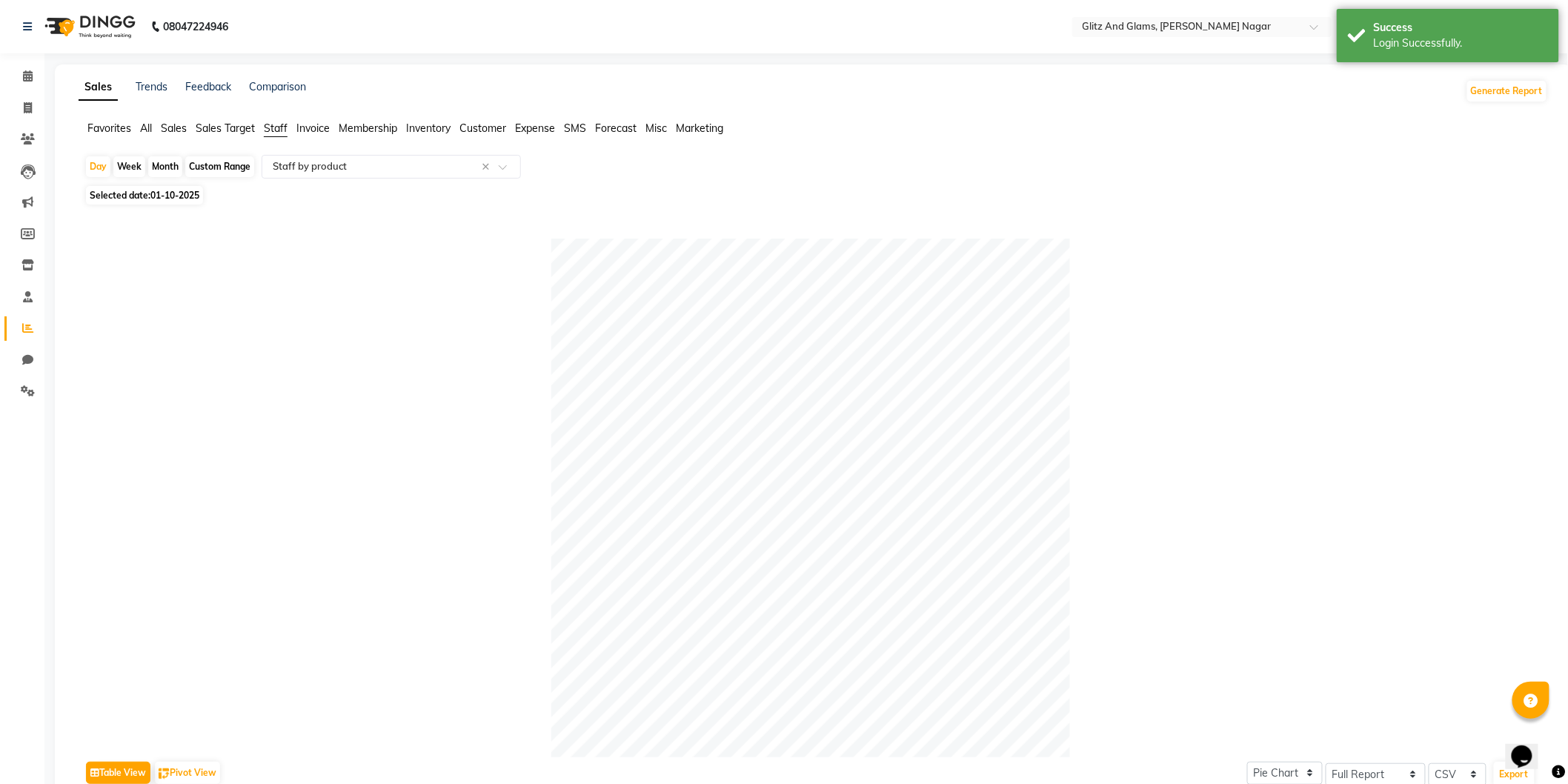
click at [172, 194] on span "01-10-2025" at bounding box center [175, 195] width 49 height 11
select select "10"
select select "2025"
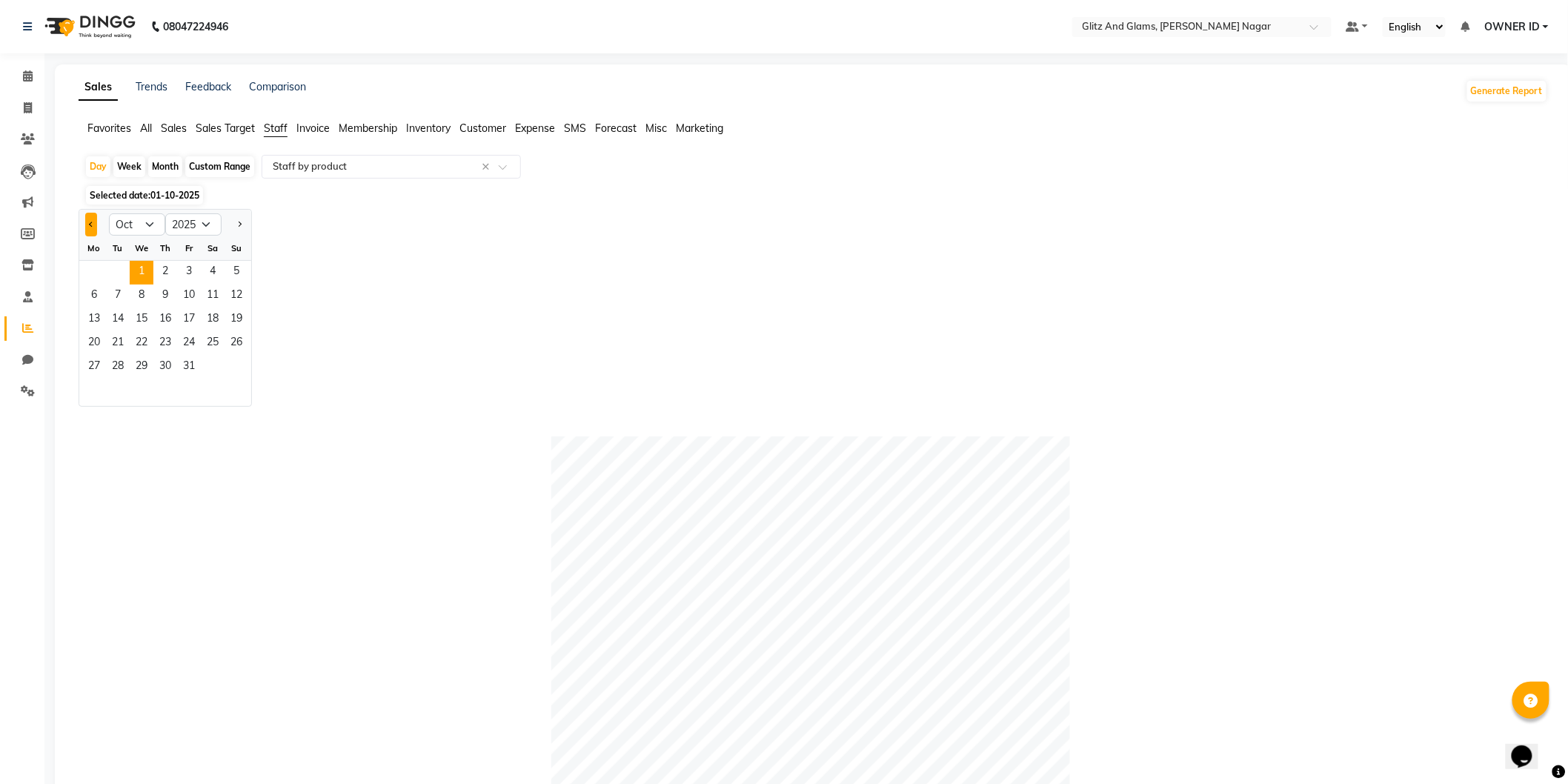
click at [93, 223] on span "Previous month" at bounding box center [91, 224] width 6 height 6
select select "9"
click at [85, 376] on span "29" at bounding box center [94, 368] width 24 height 24
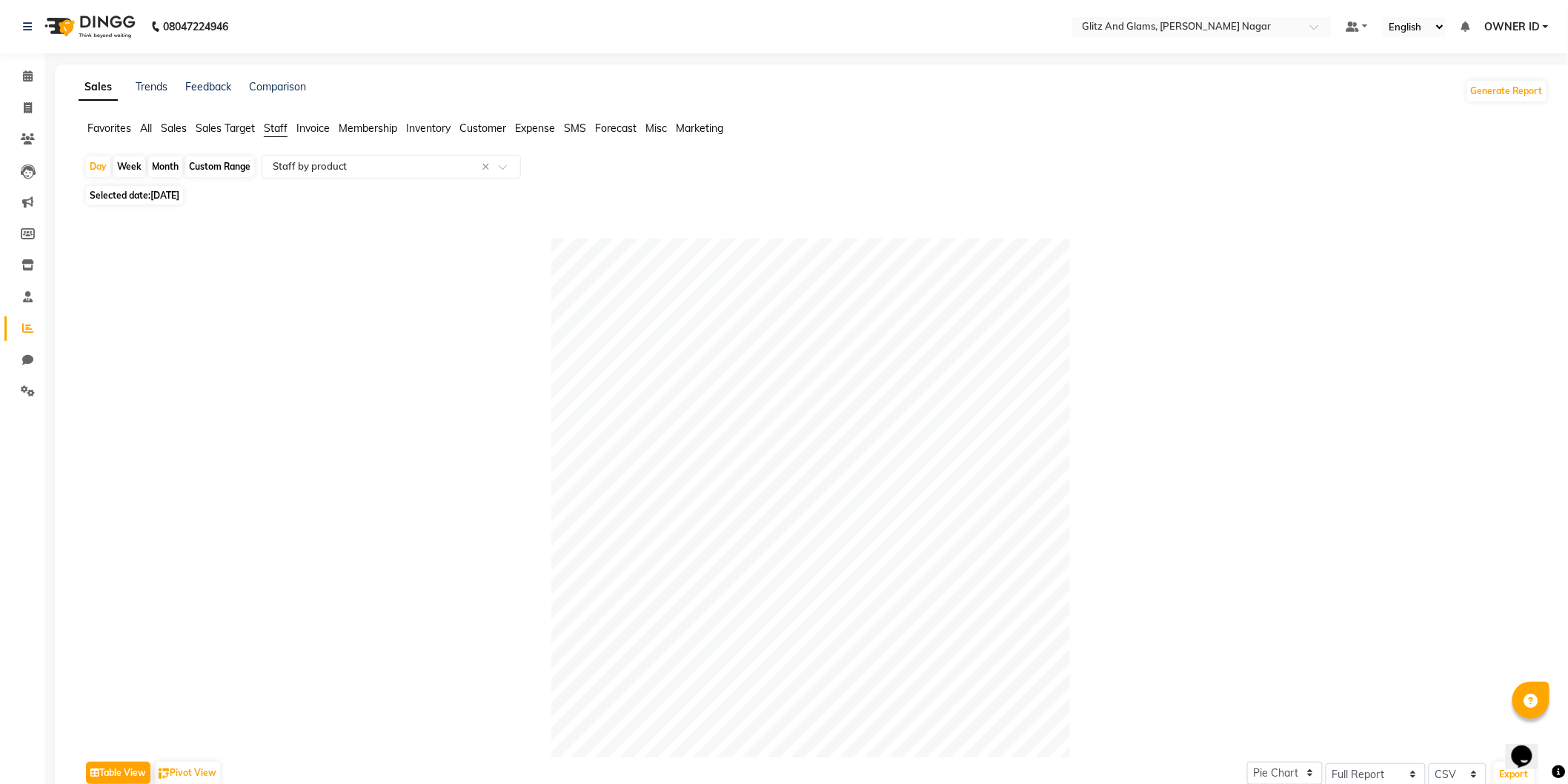
click at [120, 197] on span "Selected date: 29-09-2025" at bounding box center [134, 195] width 97 height 18
select select "9"
select select "2025"
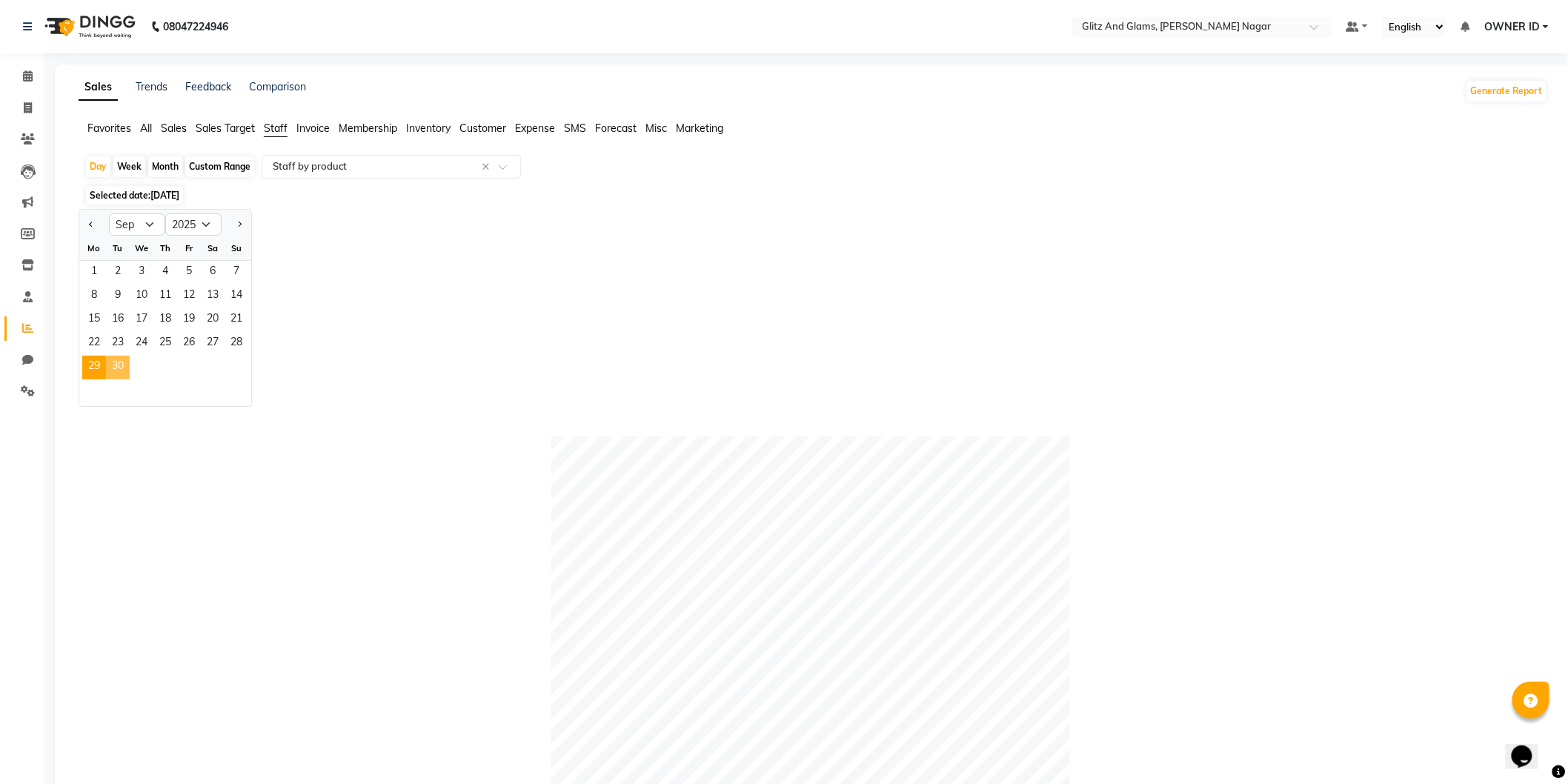
click at [112, 374] on span "30" at bounding box center [118, 368] width 24 height 24
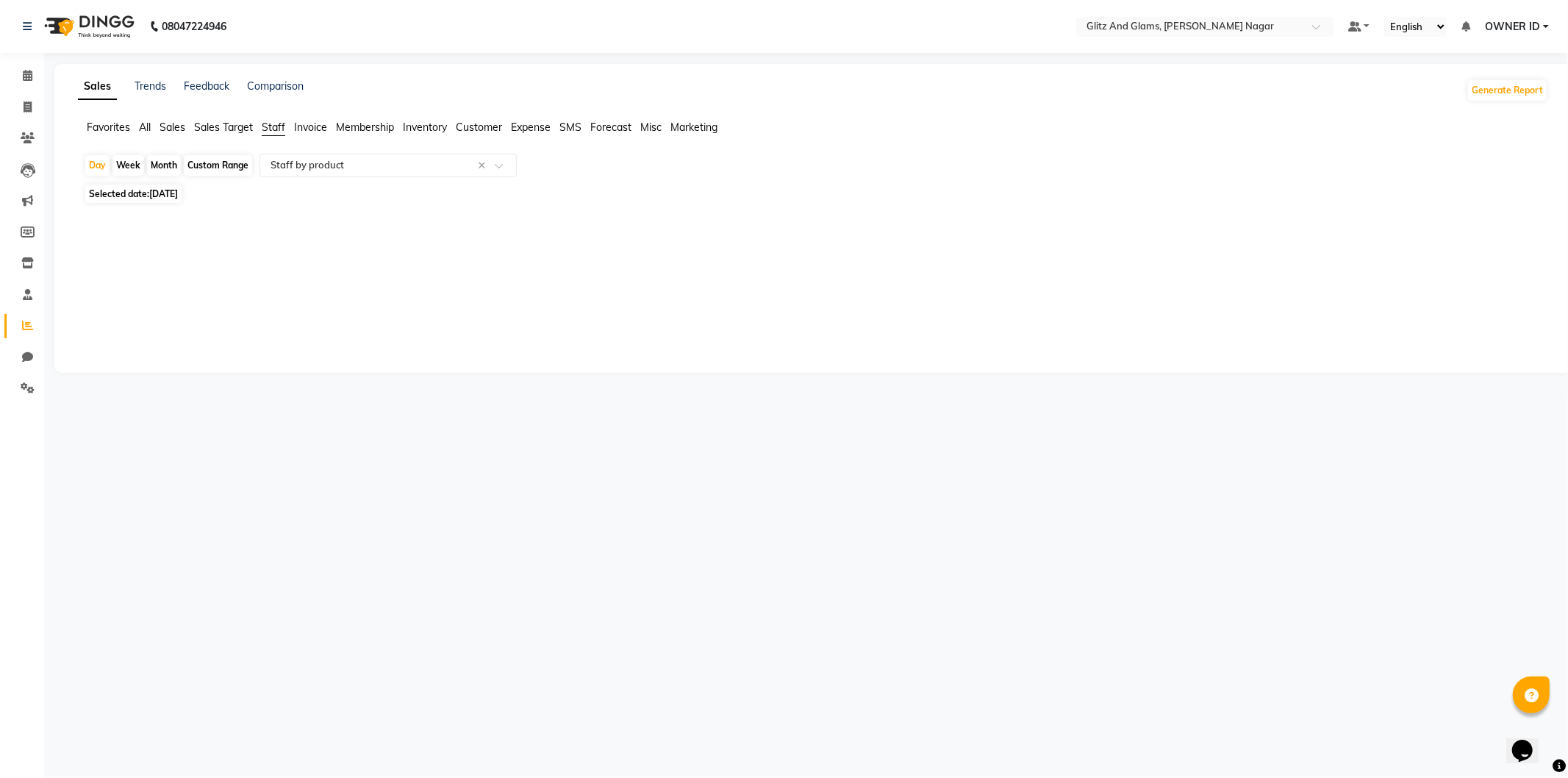
click at [142, 194] on span "Selected date: 30-09-2025" at bounding box center [133, 194] width 96 height 18
select select "9"
select select "2025"
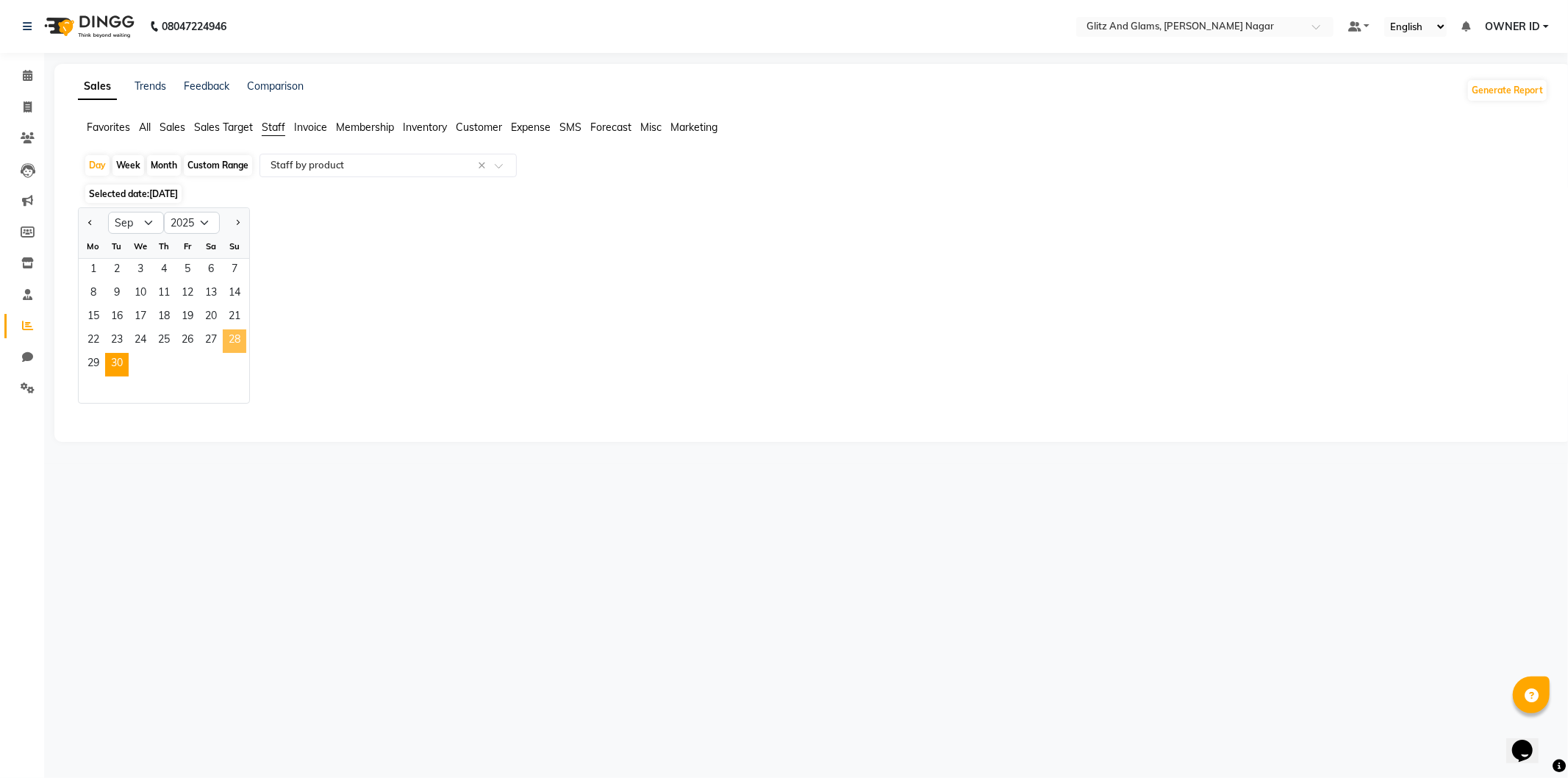
click at [229, 337] on span "28" at bounding box center [234, 341] width 24 height 24
select select "full_report"
select select "csv"
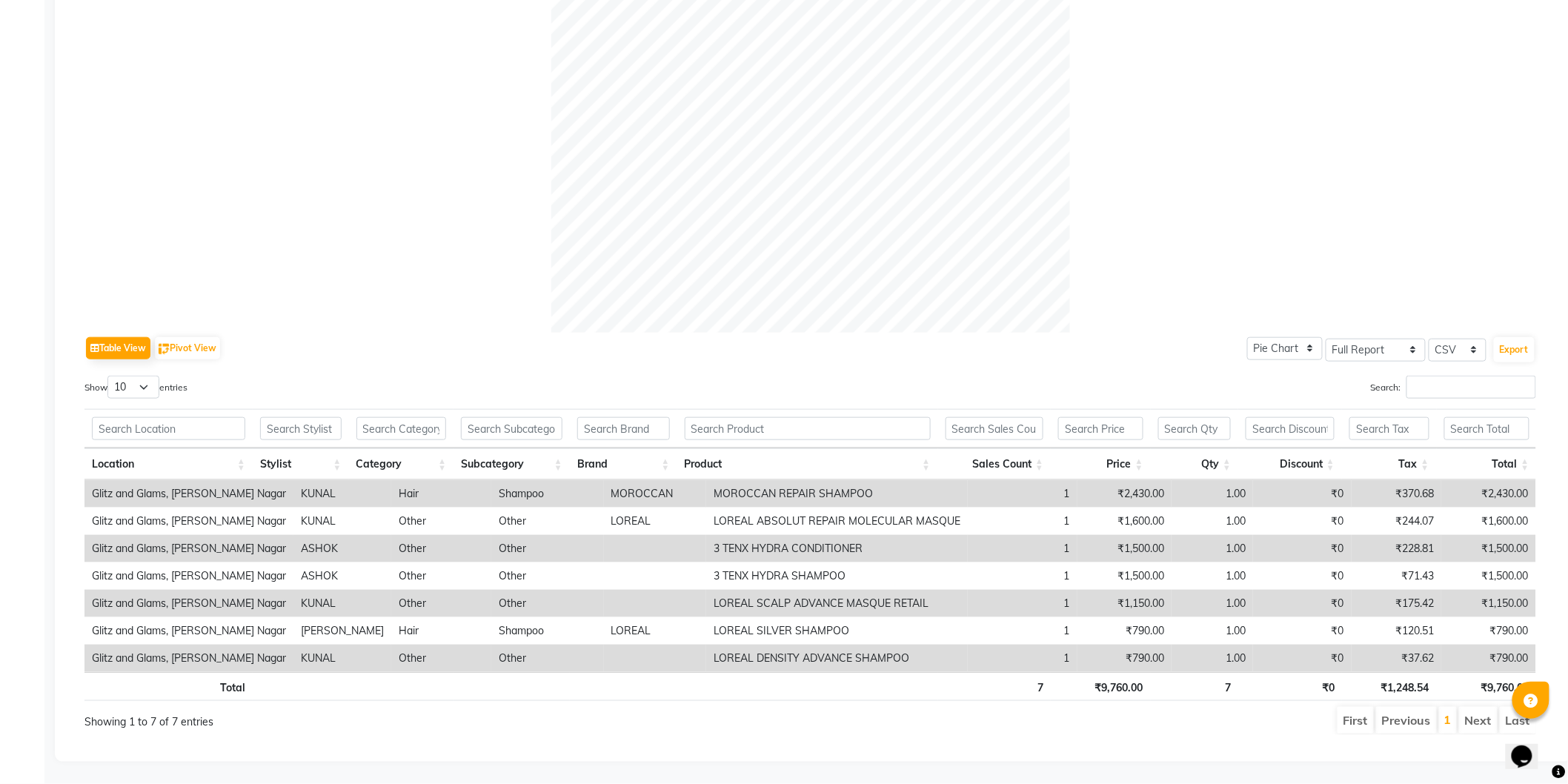
scroll to position [438, 0]
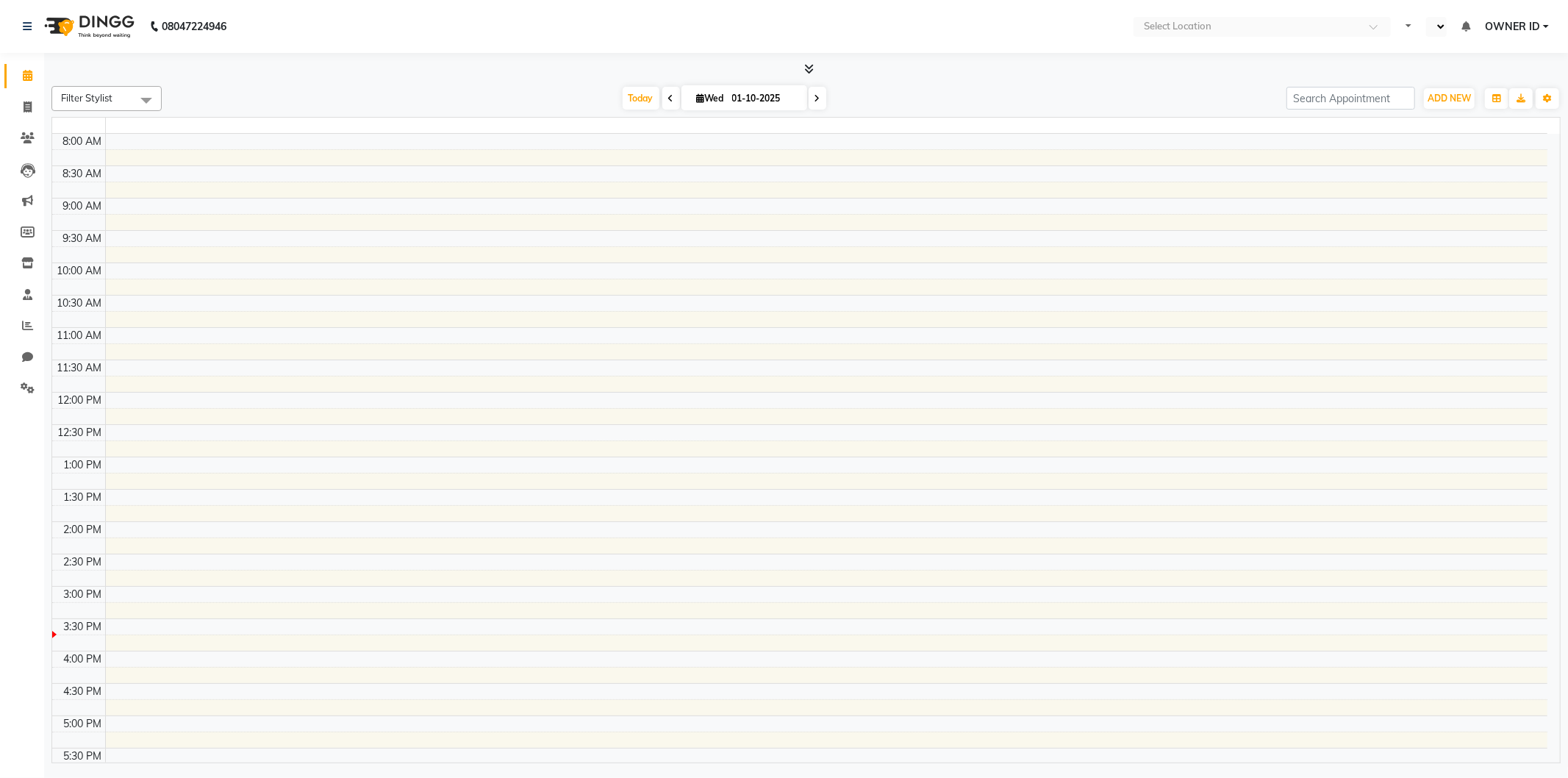
select select "en"
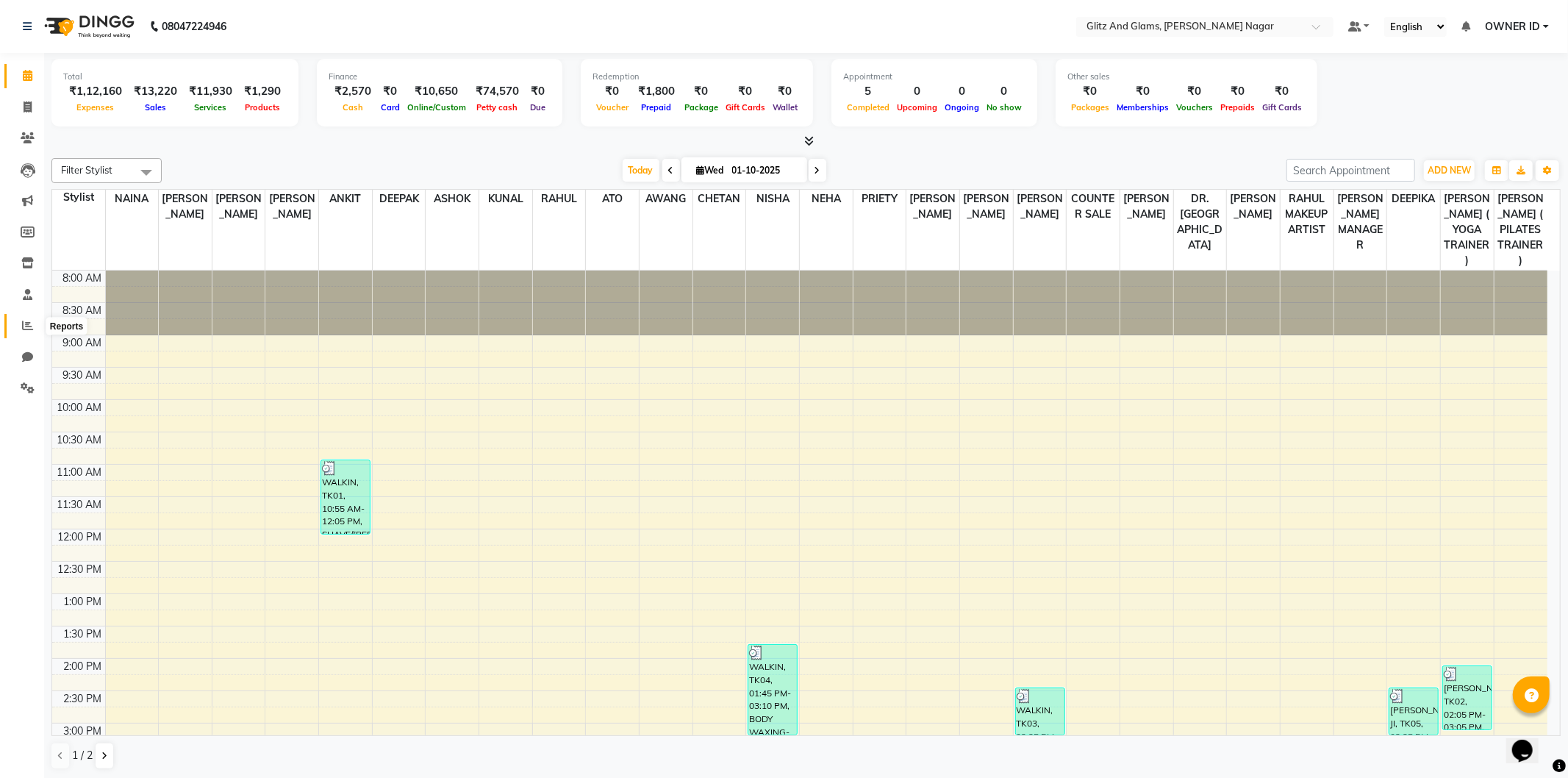
click at [37, 323] on span at bounding box center [28, 326] width 26 height 17
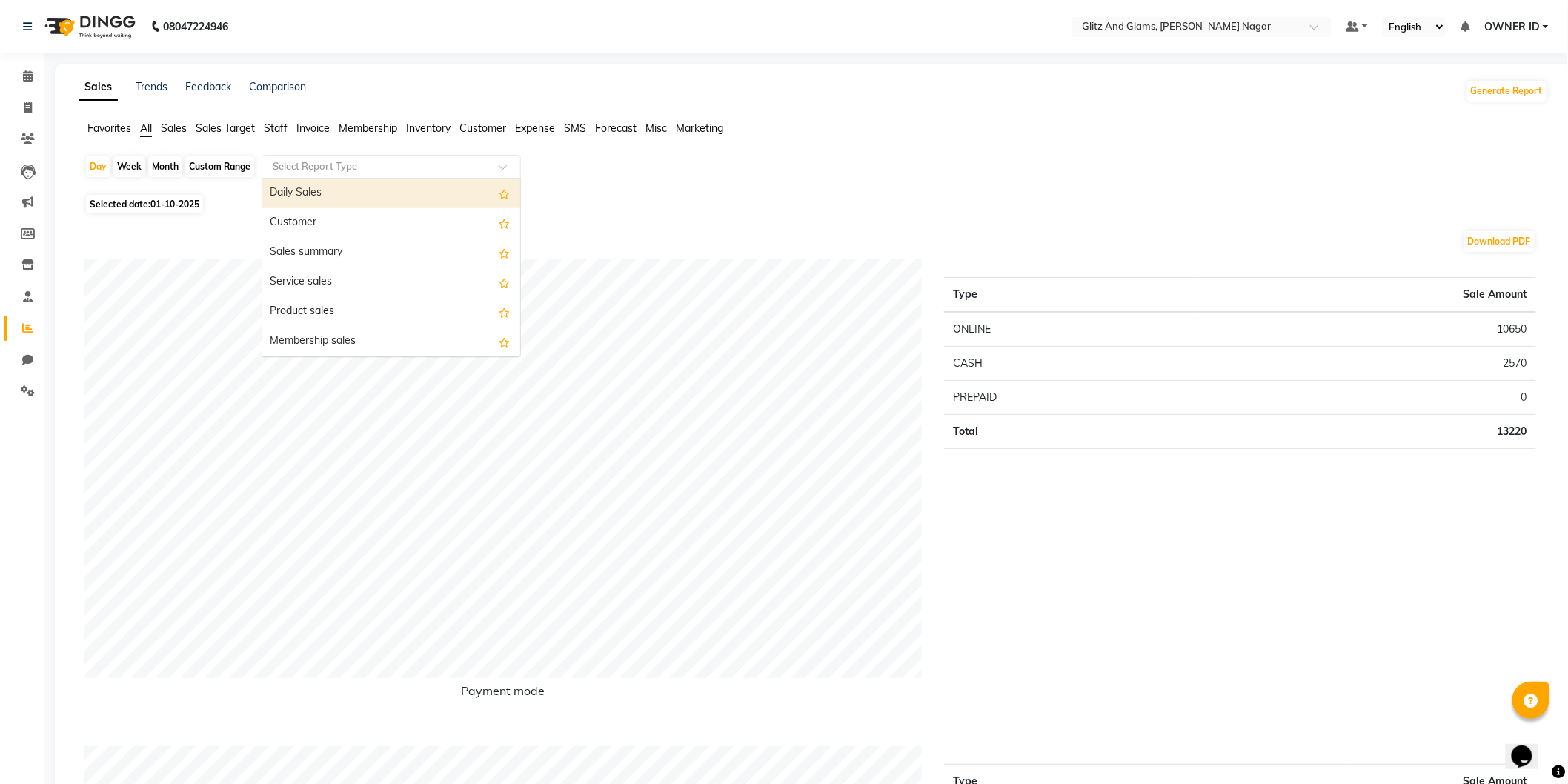
click at [288, 158] on div "Select Report Type" at bounding box center [391, 166] width 259 height 24
click at [278, 121] on span "Staff" at bounding box center [276, 128] width 24 height 13
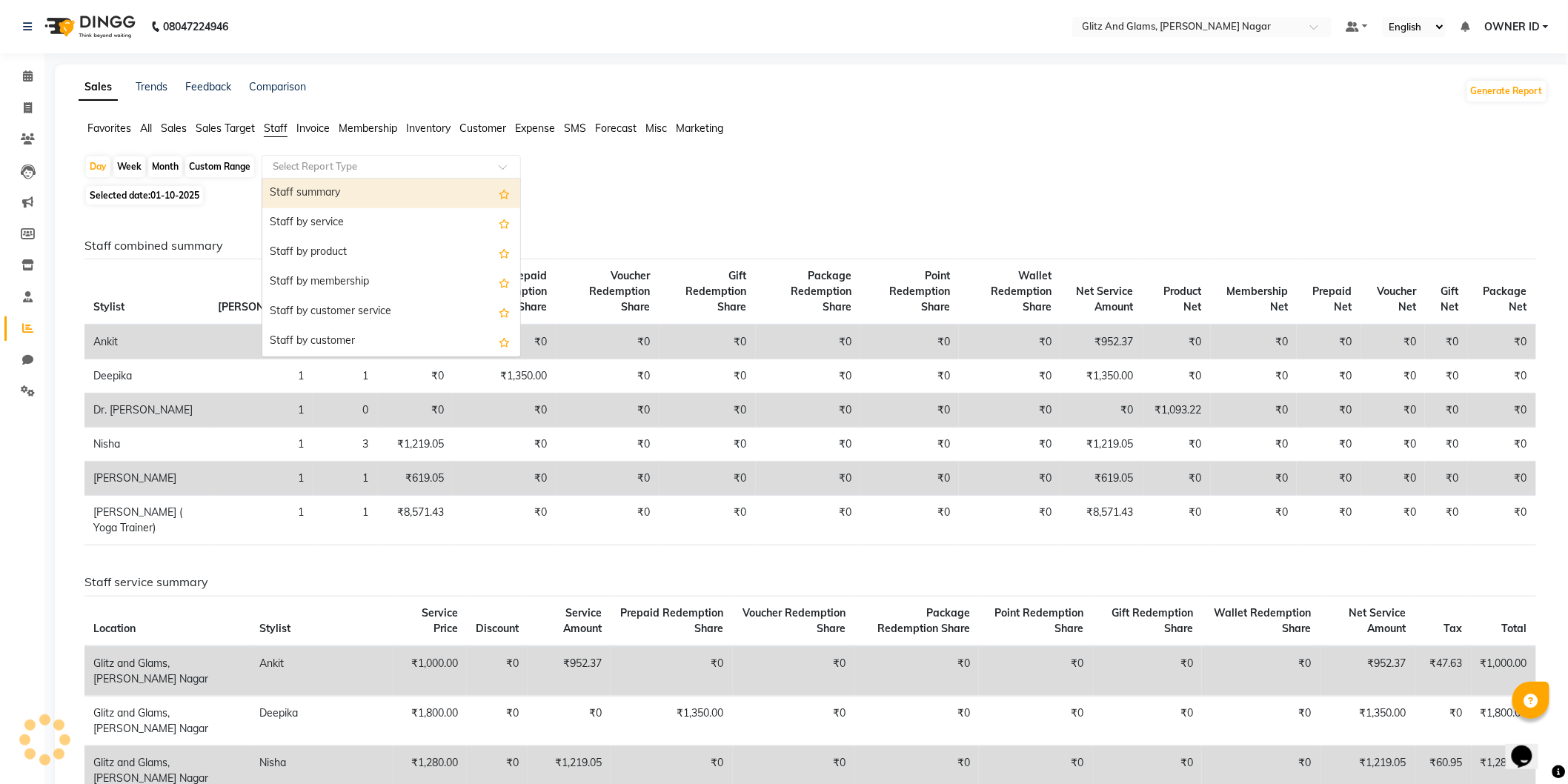
click at [304, 174] on input "text" at bounding box center [376, 166] width 213 height 15
click at [350, 307] on div "Staff by customer service" at bounding box center [391, 312] width 258 height 29
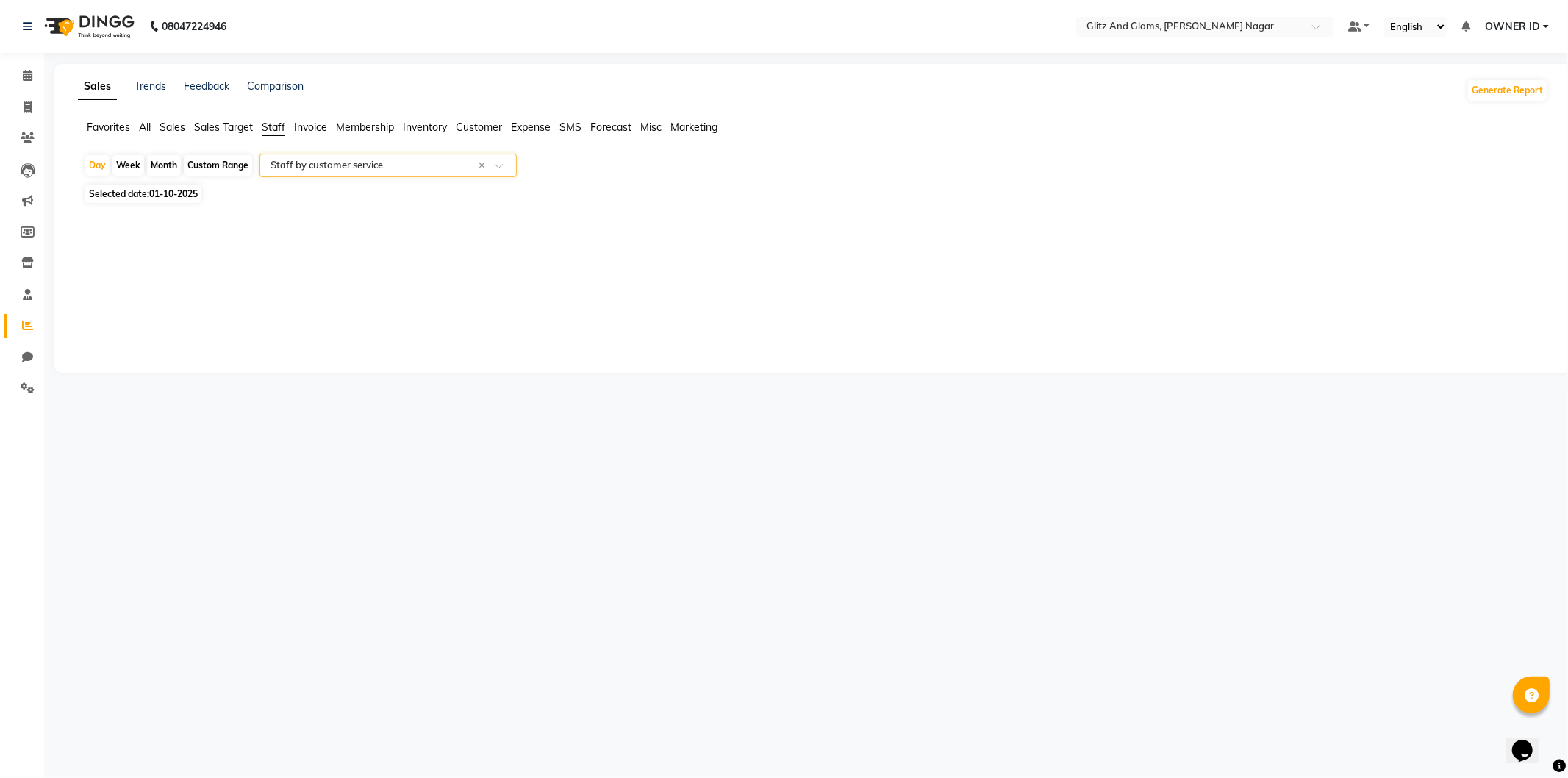
select select "full_report"
select select "csv"
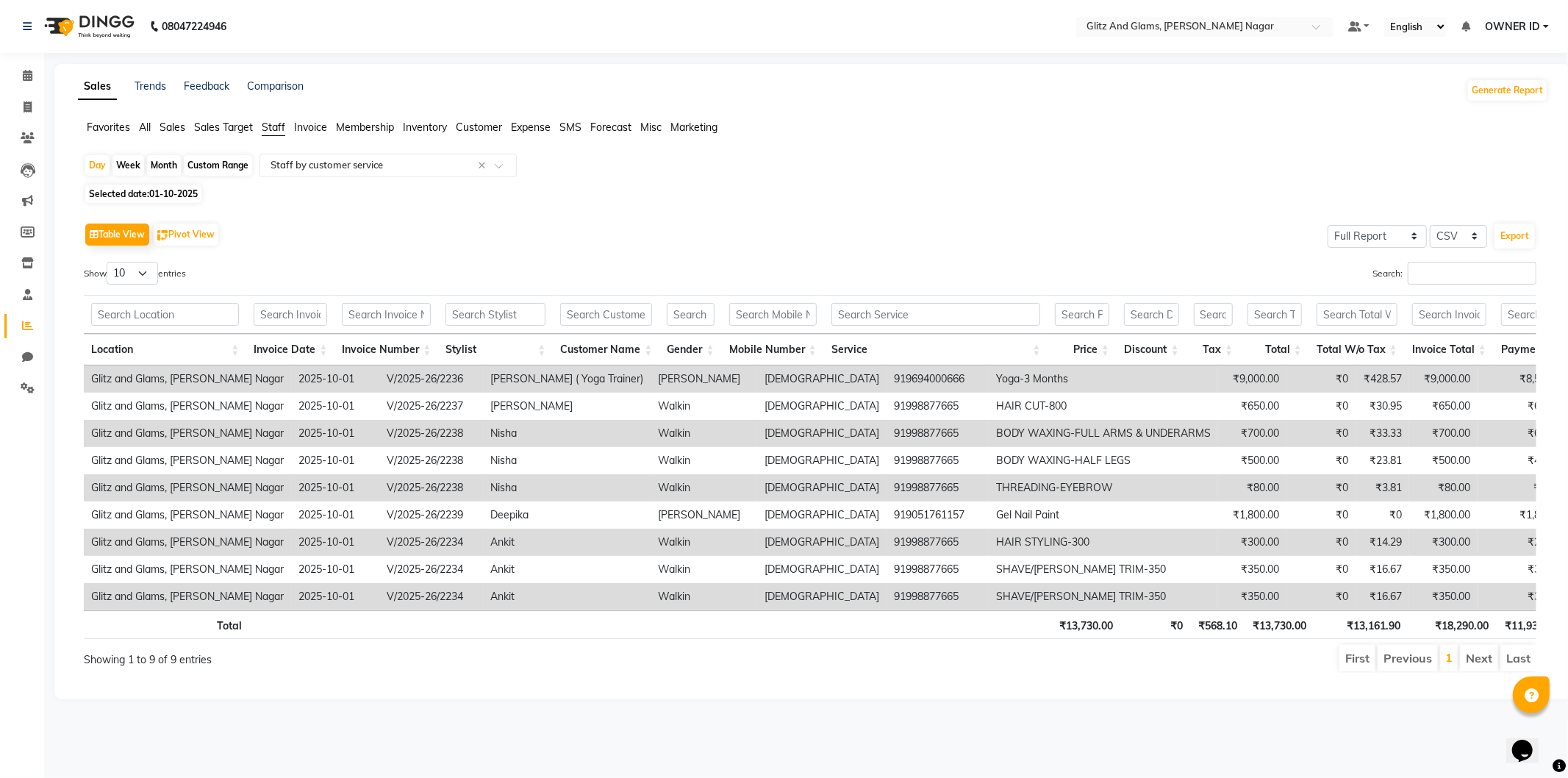
click at [149, 188] on span "Selected date: 01-10-2025" at bounding box center [143, 194] width 116 height 18
select select "10"
select select "2025"
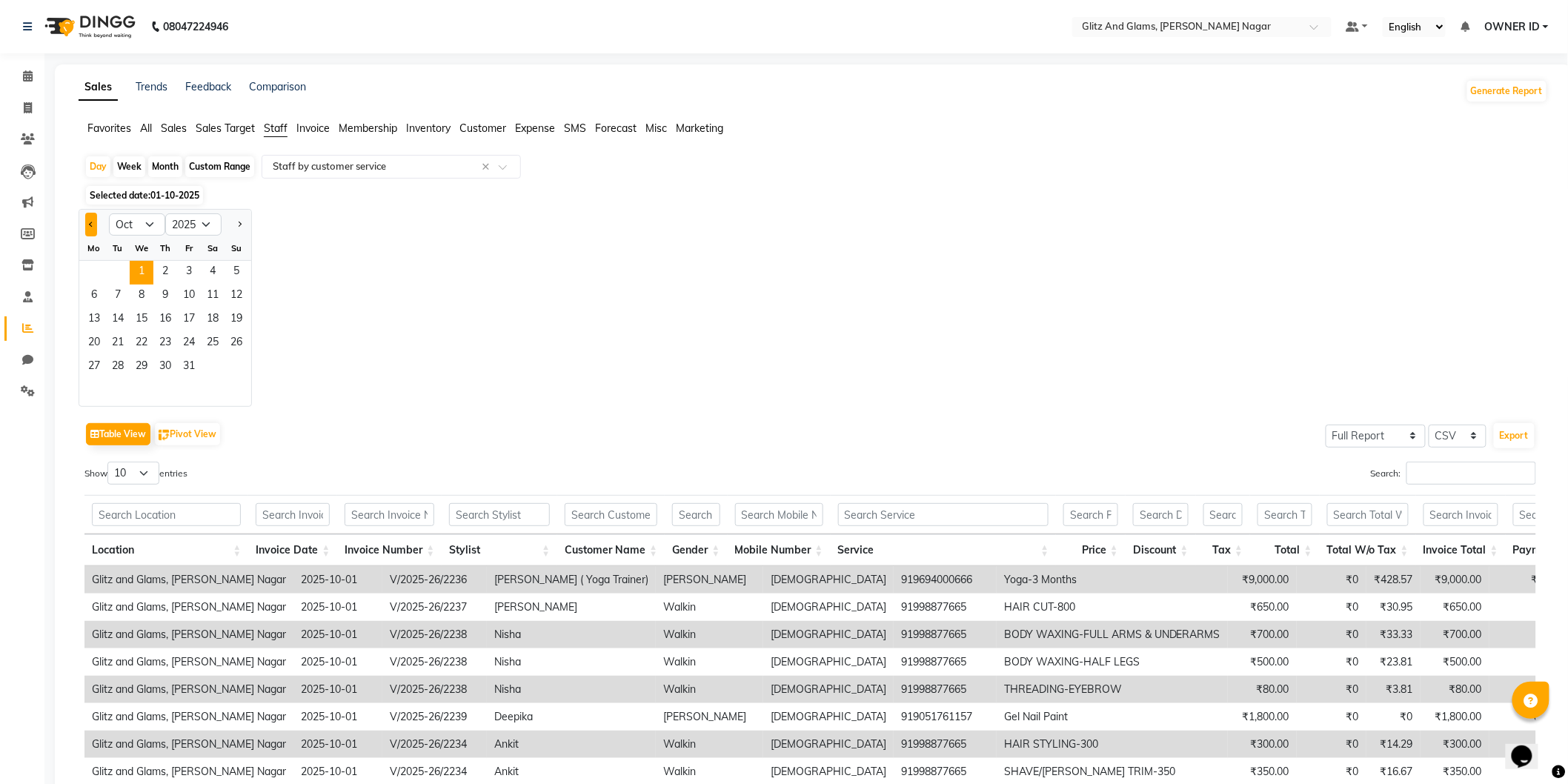
click at [86, 228] on button "Previous month" at bounding box center [91, 224] width 12 height 24
select select "9"
click at [99, 358] on span "29" at bounding box center [94, 368] width 24 height 24
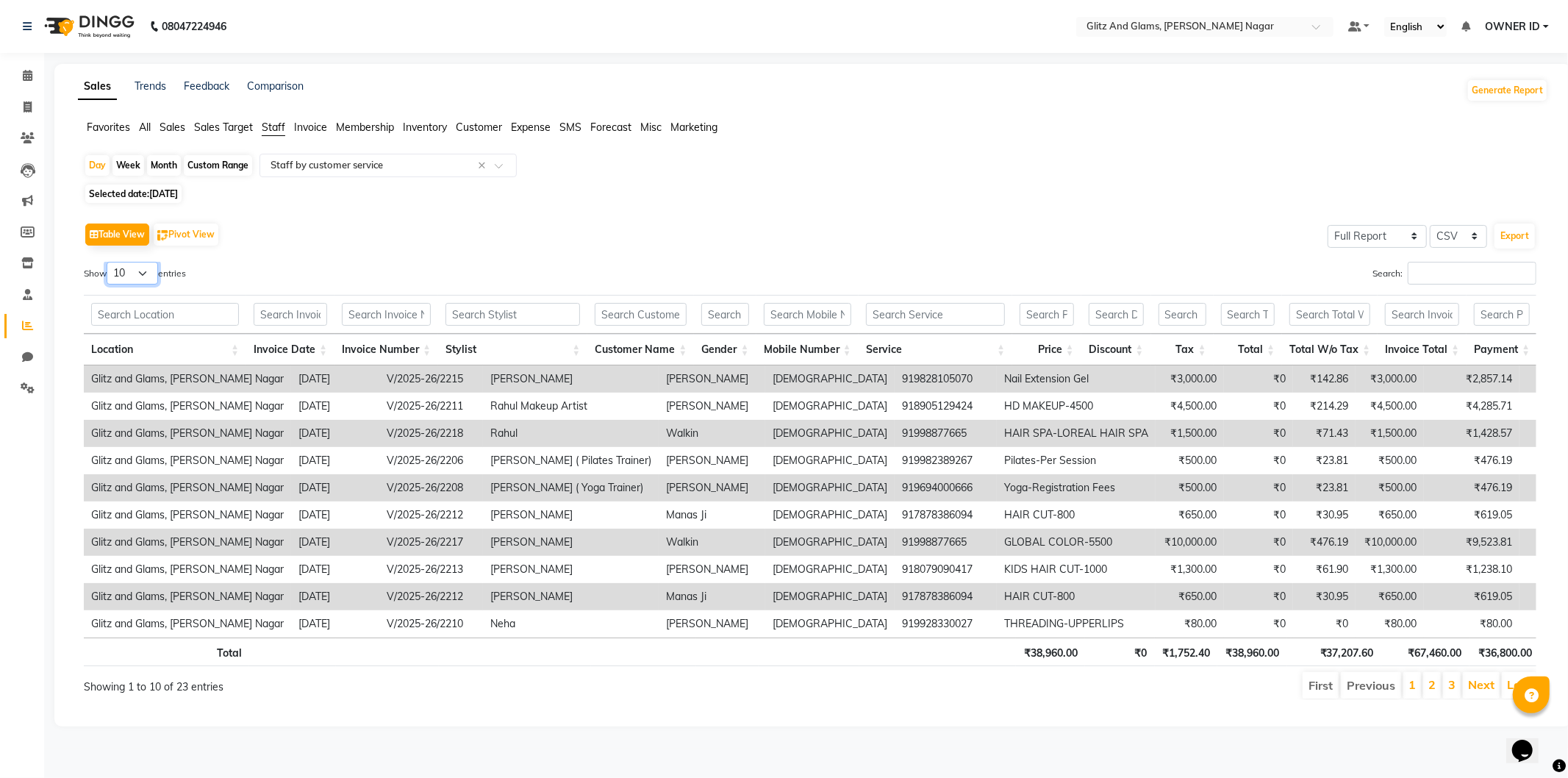
drag, startPoint x: 134, startPoint y: 272, endPoint x: 134, endPoint y: 280, distance: 8.0
click at [134, 272] on select "10 25 50 100" at bounding box center [132, 273] width 51 height 23
select select "50"
click at [109, 262] on select "10 25 50 100" at bounding box center [132, 273] width 51 height 23
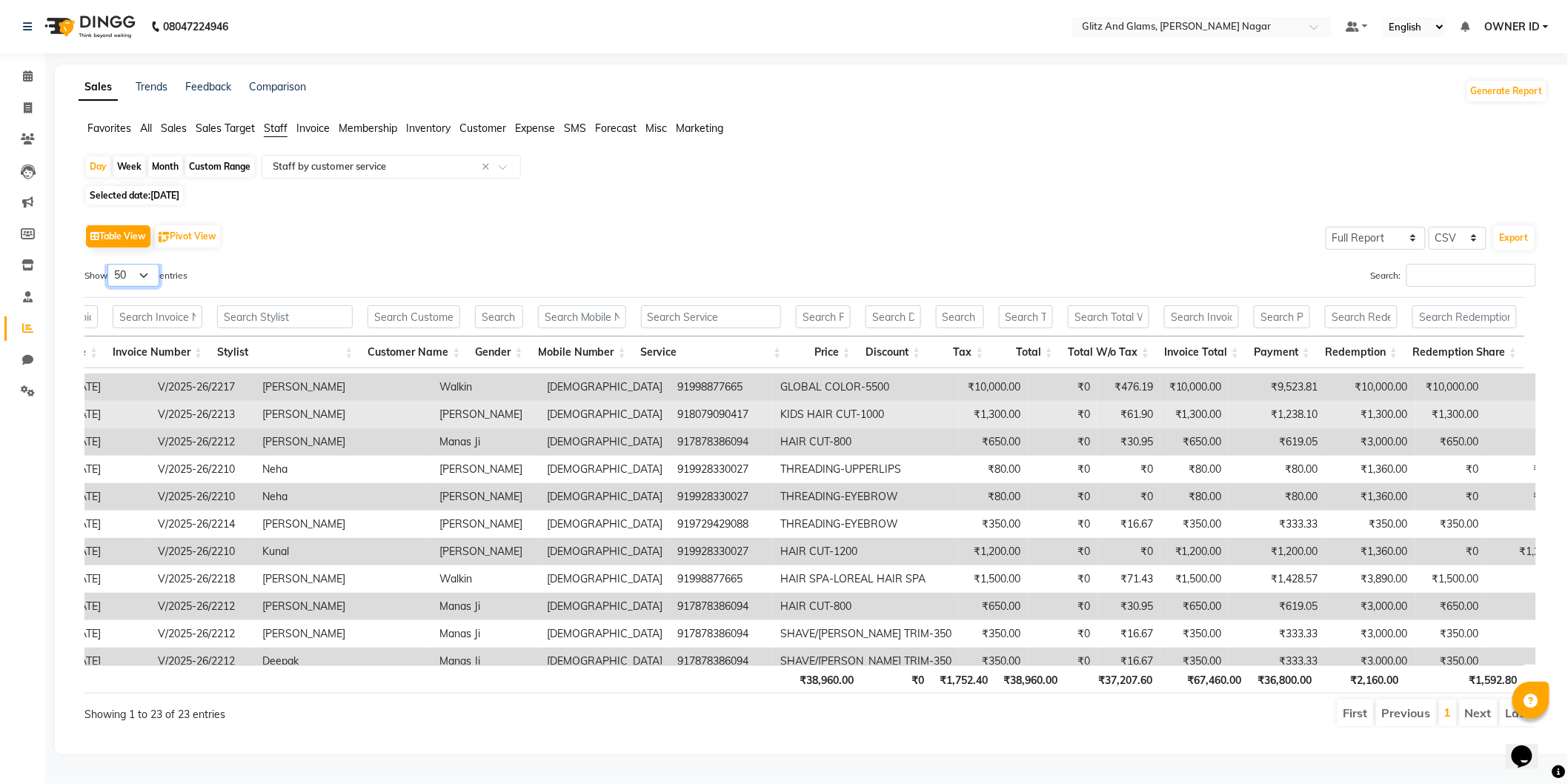
scroll to position [165, 232]
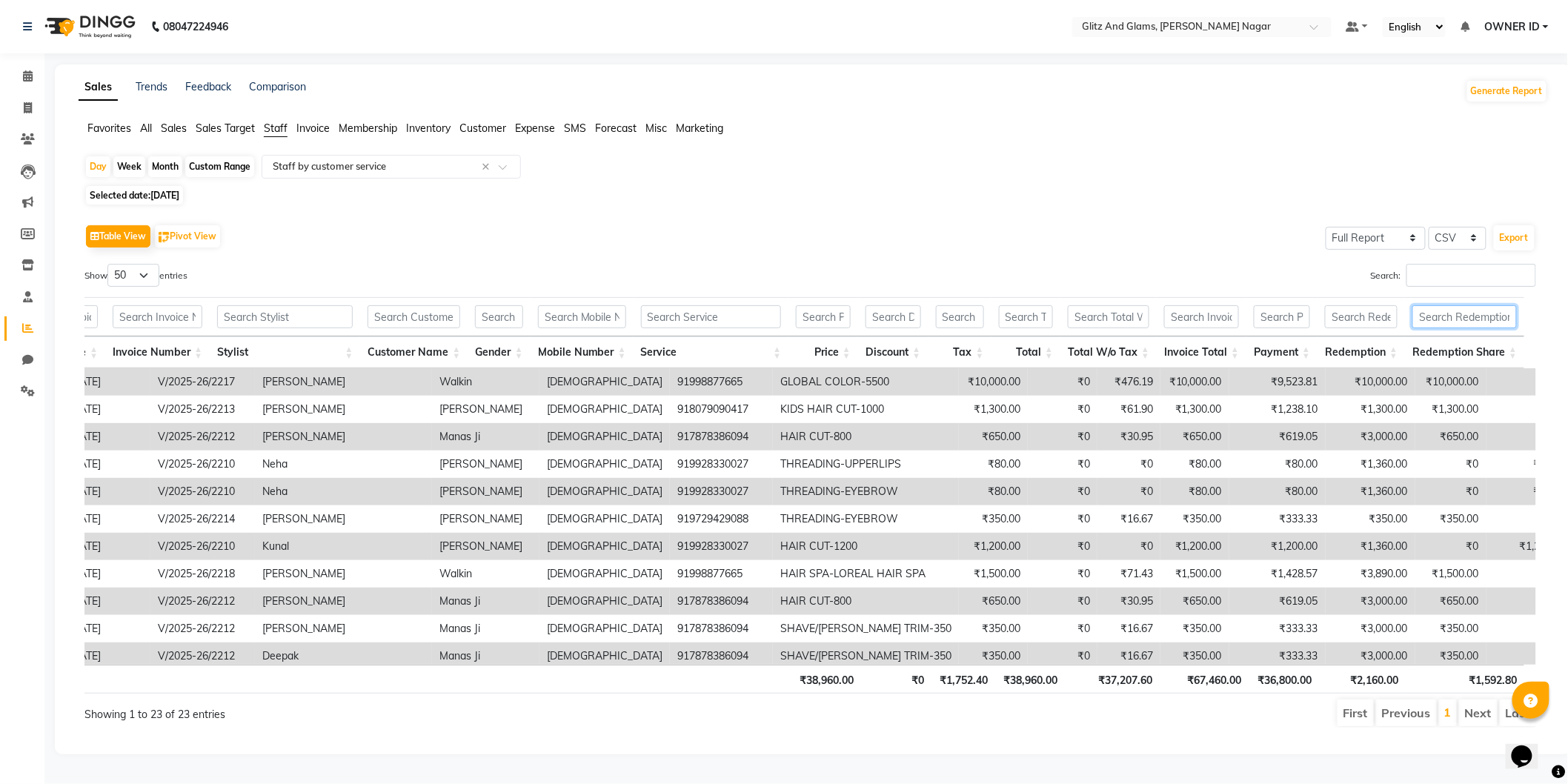
click at [1473, 320] on input "text" at bounding box center [1465, 316] width 105 height 23
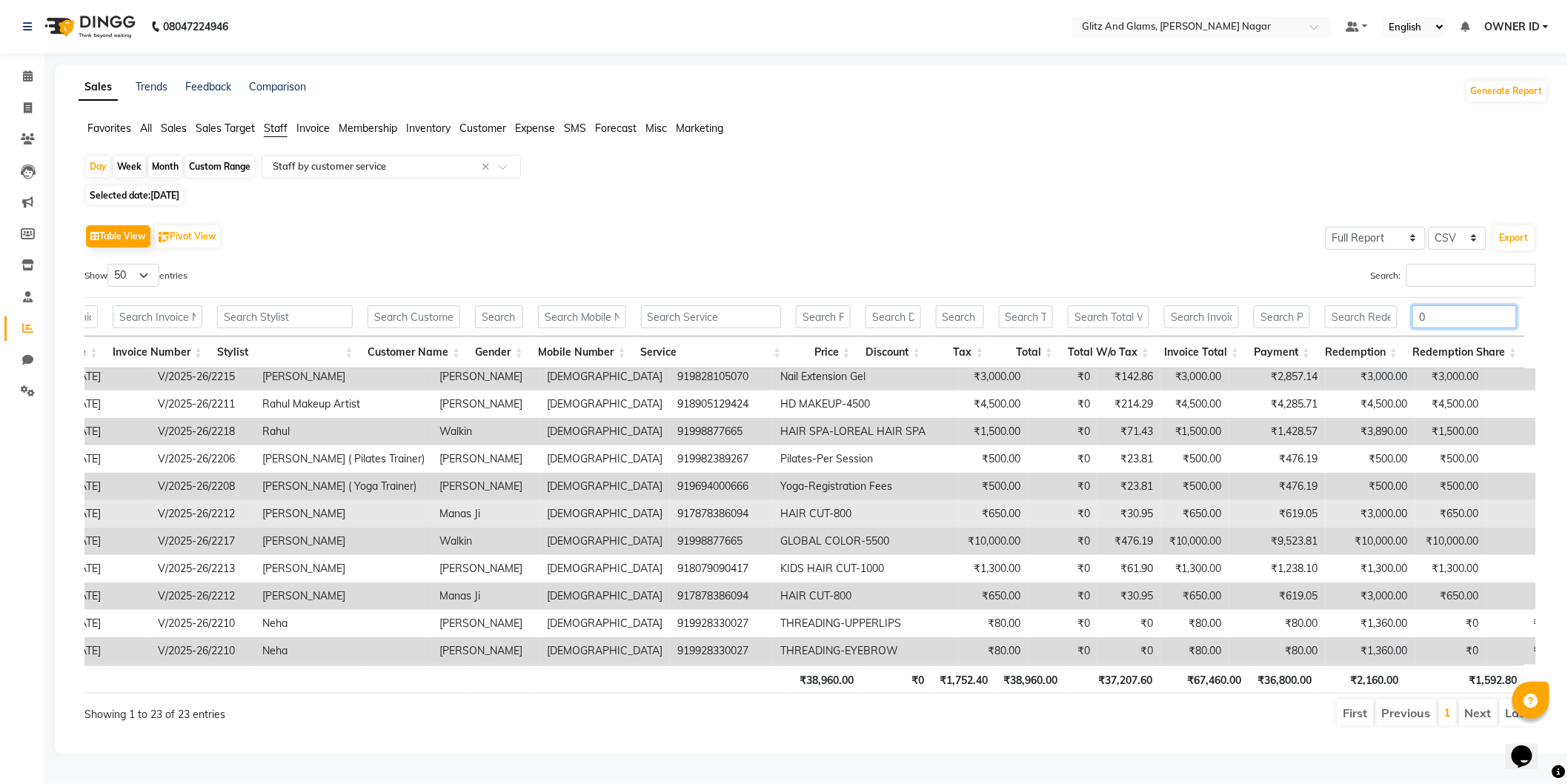
scroll to position [0, 232]
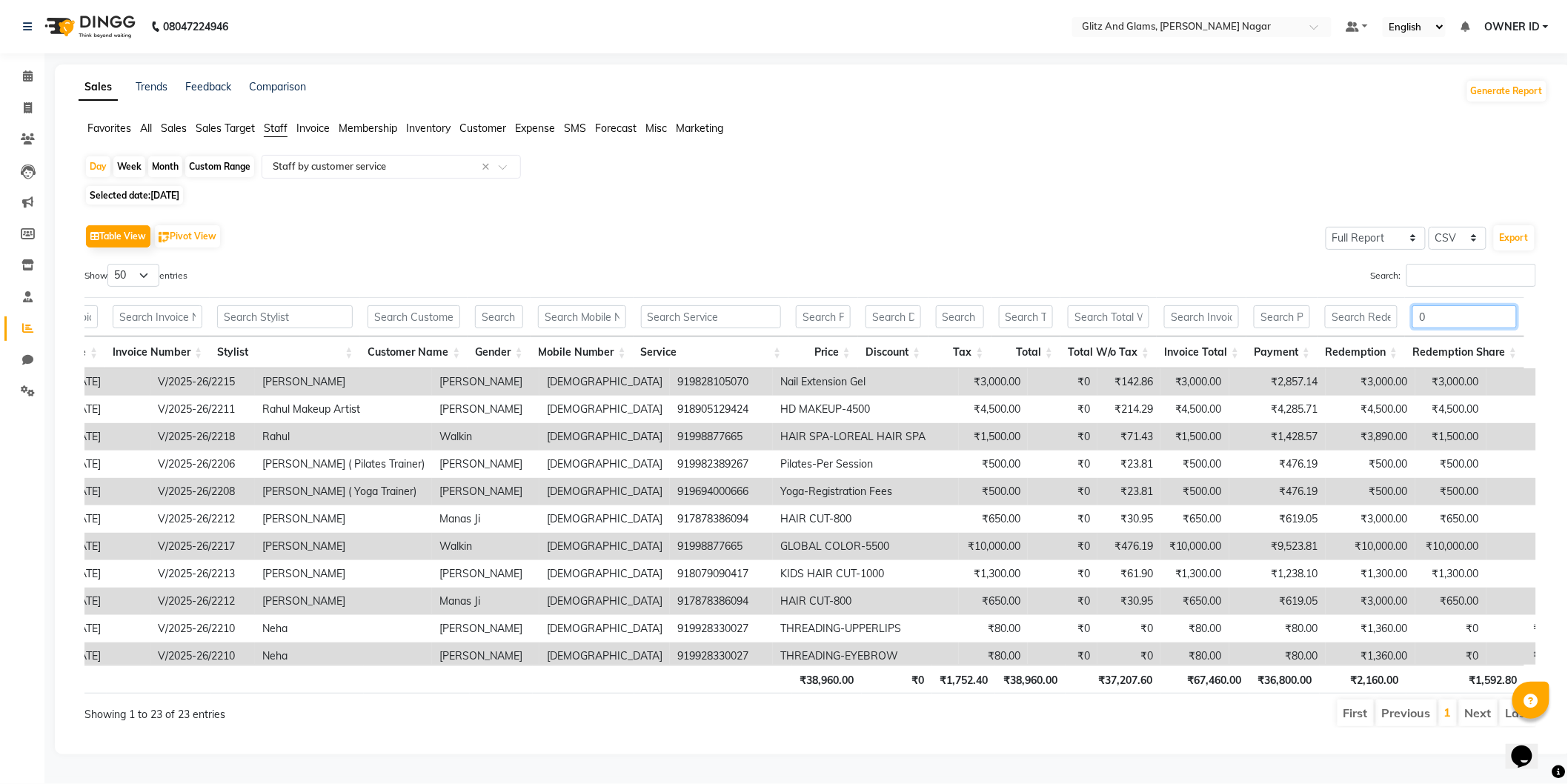
type input "0"
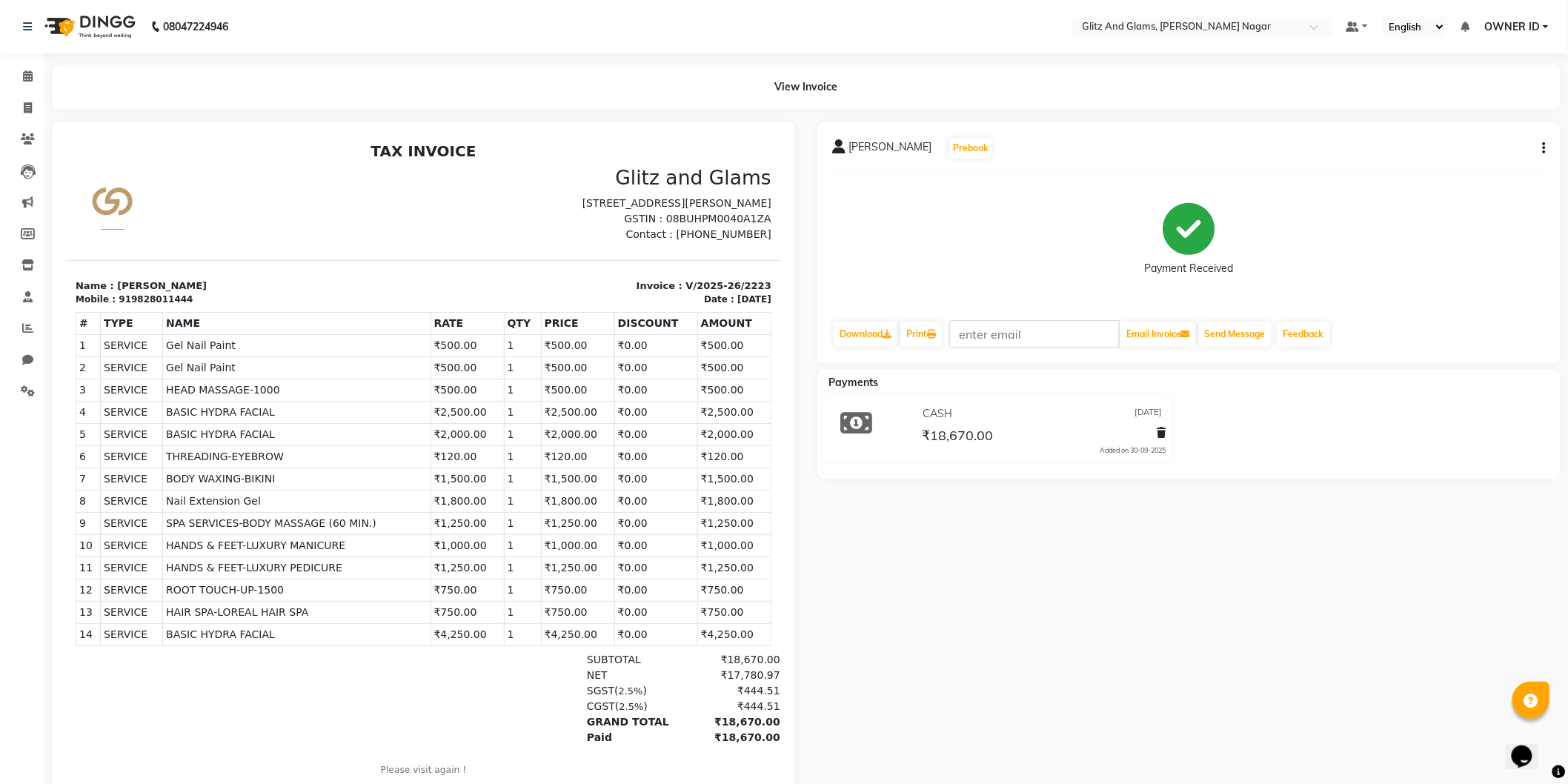
scroll to position [11, 0]
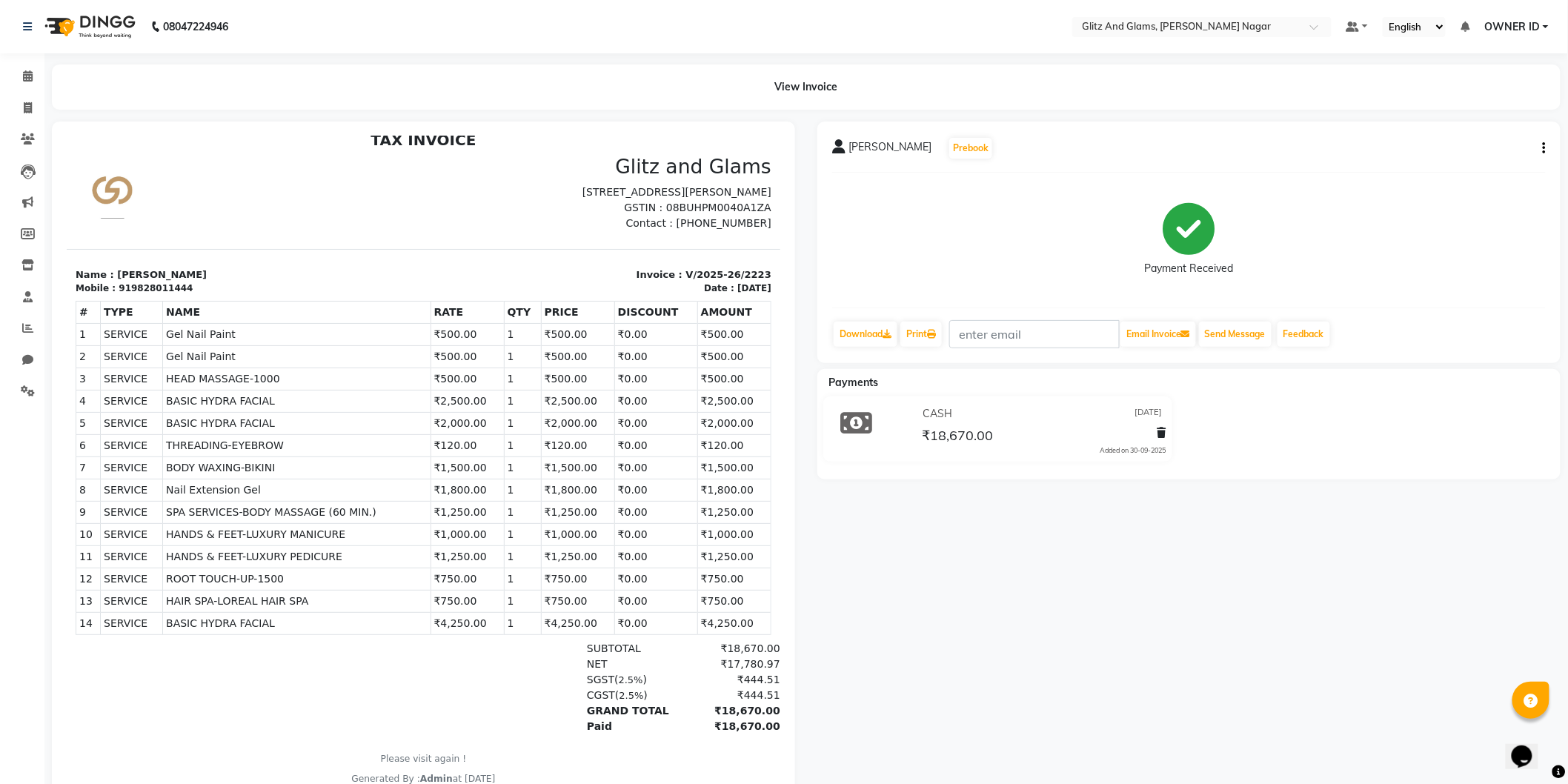
drag, startPoint x: 164, startPoint y: 335, endPoint x: 728, endPoint y: 628, distance: 635.6
click at [728, 628] on tbody "1 SERVICE SERVICE Gel Nail Paint ₹500.00 1" at bounding box center [423, 479] width 695 height 312
copy tbody "Gel Nail Paint ₹500.00 1 ₹500.00 ₹0.00 ₹500.00 2 SERVICE SERVICE Gel Nail Paint…"
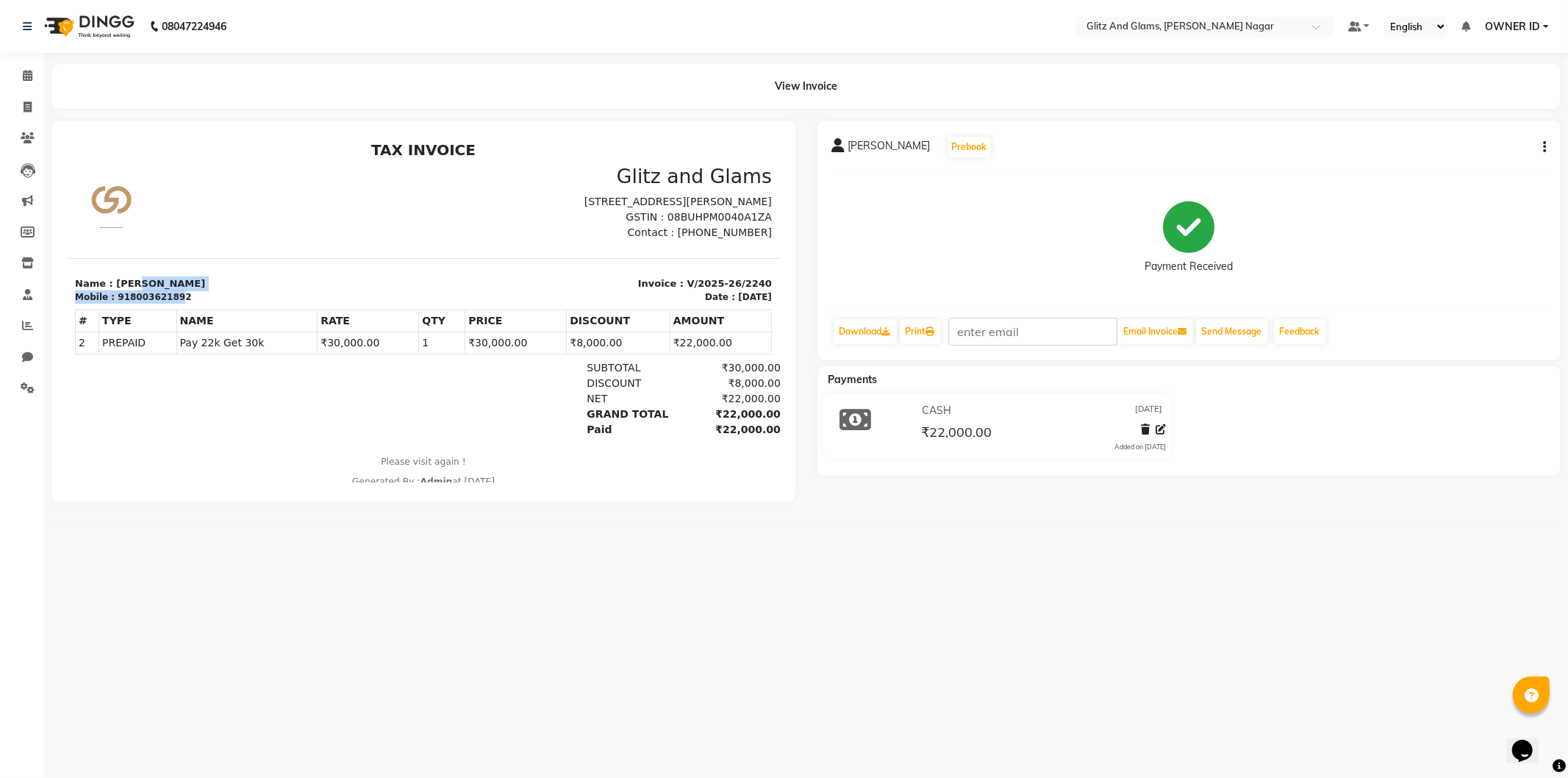
drag, startPoint x: 168, startPoint y: 297, endPoint x: 135, endPoint y: 288, distance: 34.2
click at [135, 288] on div "Name : [PERSON_NAME] Mobile : 918003621892" at bounding box center [244, 290] width 357 height 28
click at [172, 290] on div "Mobile : 918003621892" at bounding box center [244, 296] width 340 height 13
drag, startPoint x: 174, startPoint y: 294, endPoint x: 112, endPoint y: 294, distance: 62.0
click at [112, 294] on div "Mobile : 918003621892" at bounding box center [244, 296] width 340 height 13
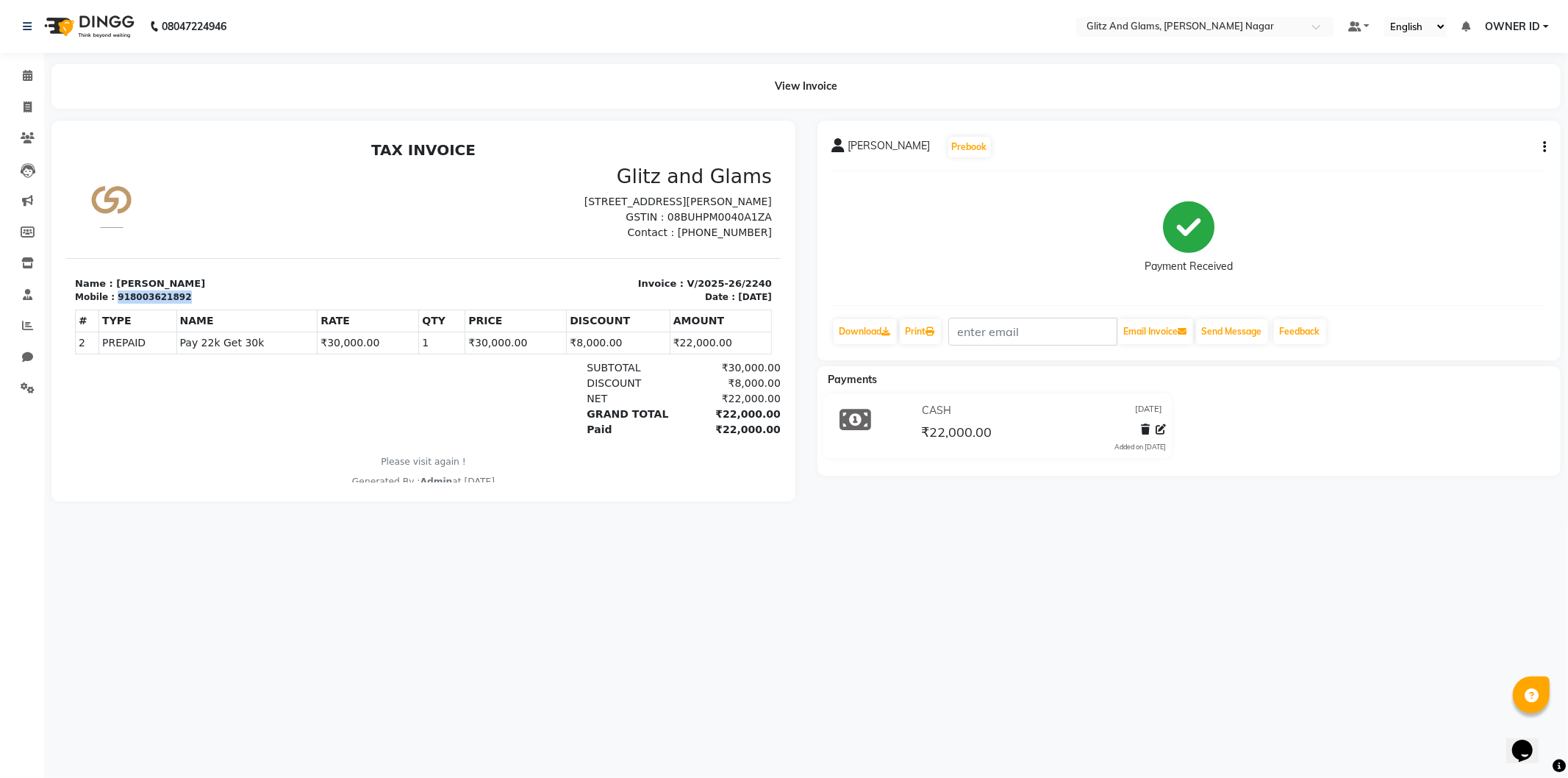
copy div "918003621892"
drag, startPoint x: 171, startPoint y: 295, endPoint x: 111, endPoint y: 290, distance: 60.2
click at [111, 290] on div "Mobile : 917073334434" at bounding box center [244, 296] width 340 height 13
copy div "917073334434"
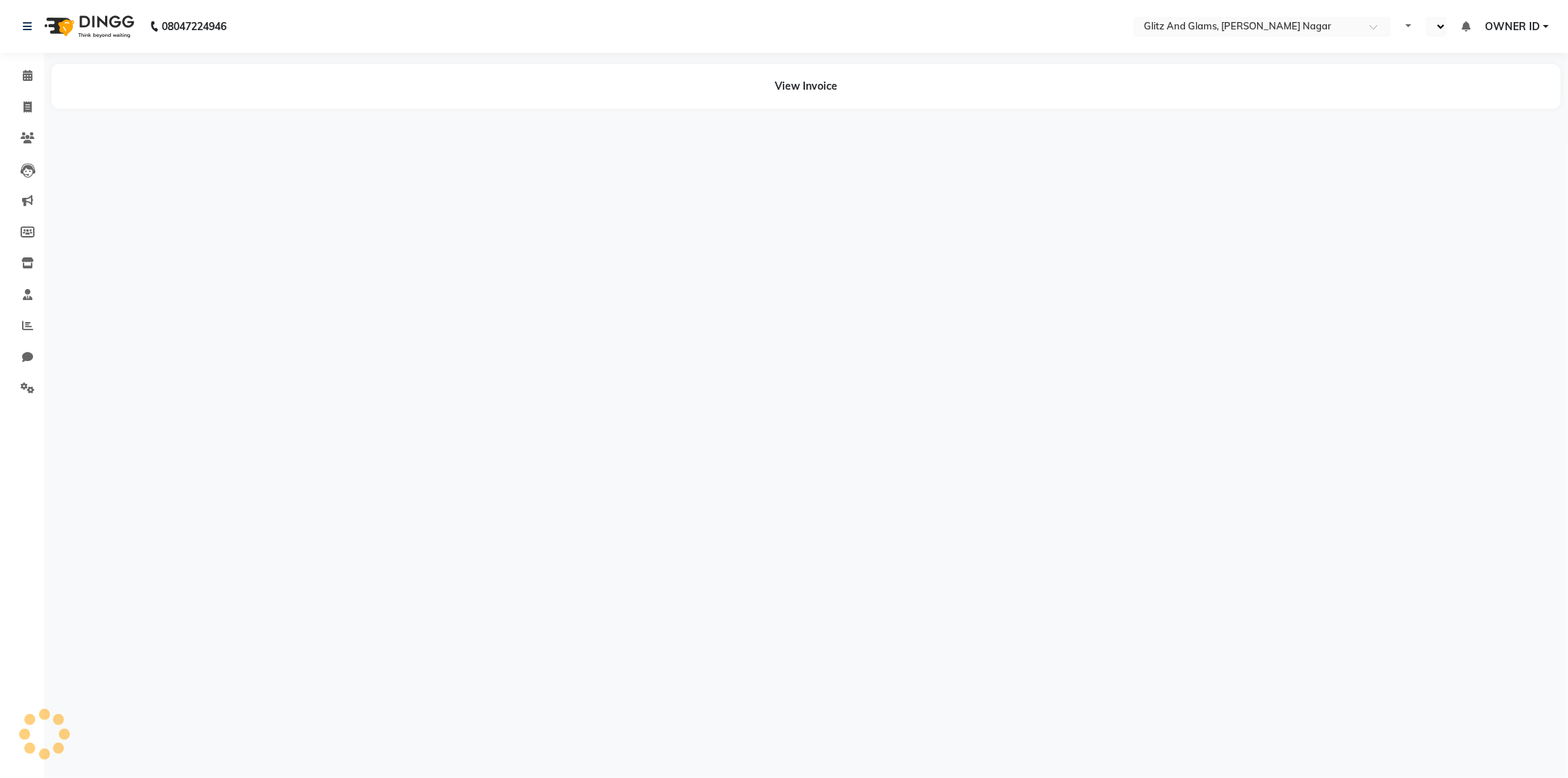
select select "en"
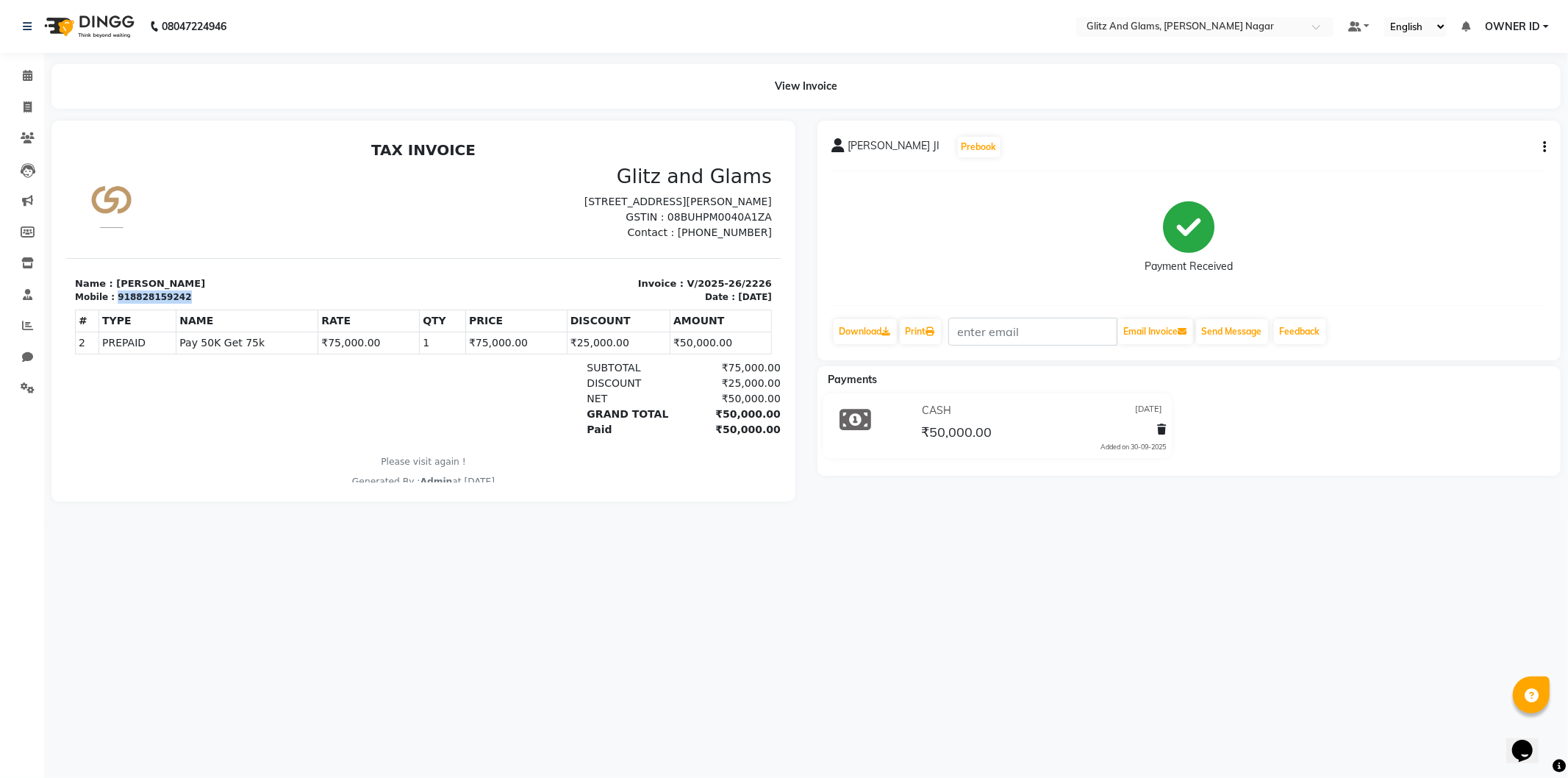
drag, startPoint x: 171, startPoint y: 299, endPoint x: 111, endPoint y: 302, distance: 60.1
click at [117, 302] on div "918828159242" at bounding box center [153, 296] width 73 height 13
copy div "918828159242"
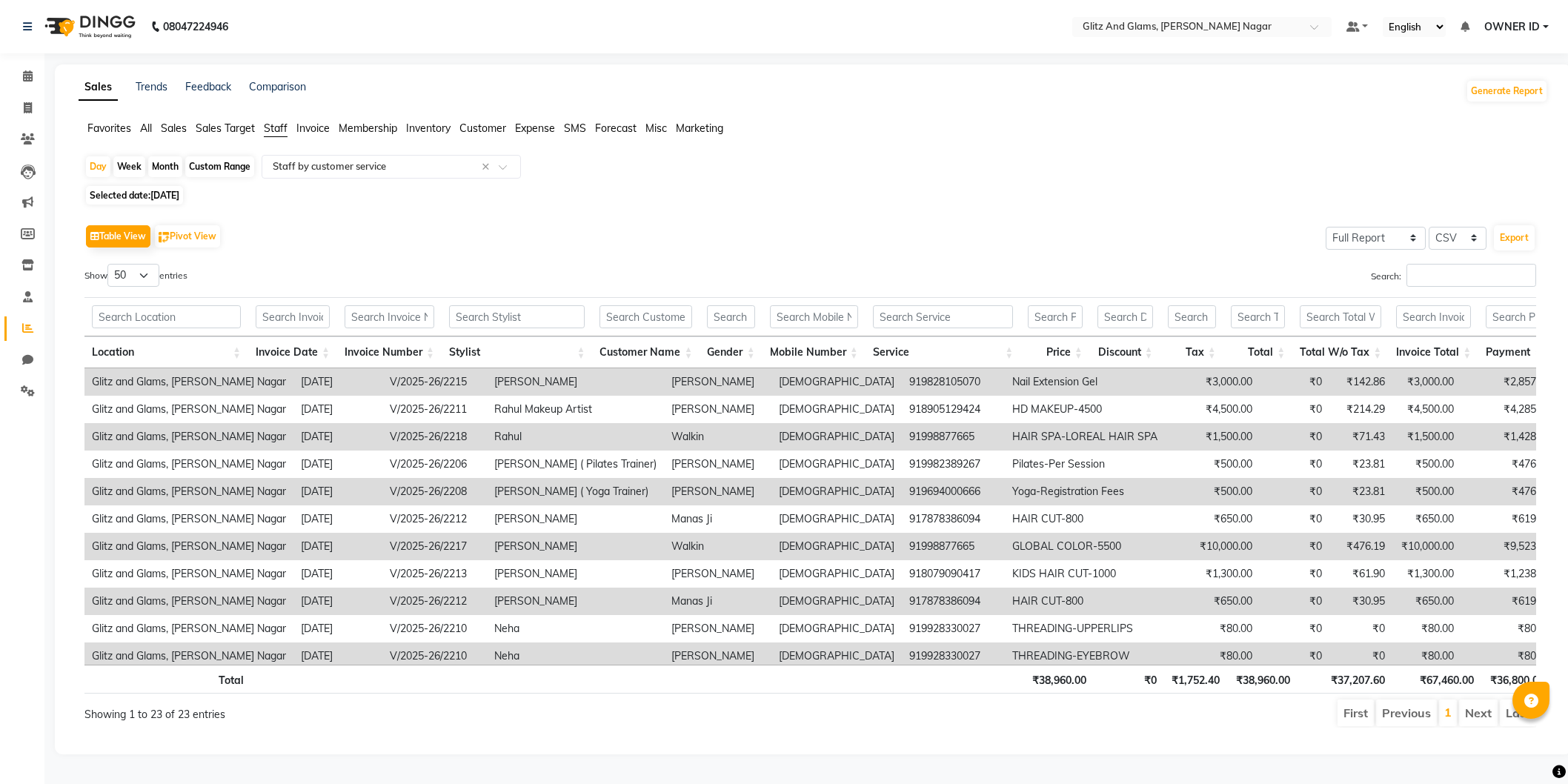
select select "full_report"
select select "csv"
select select "50"
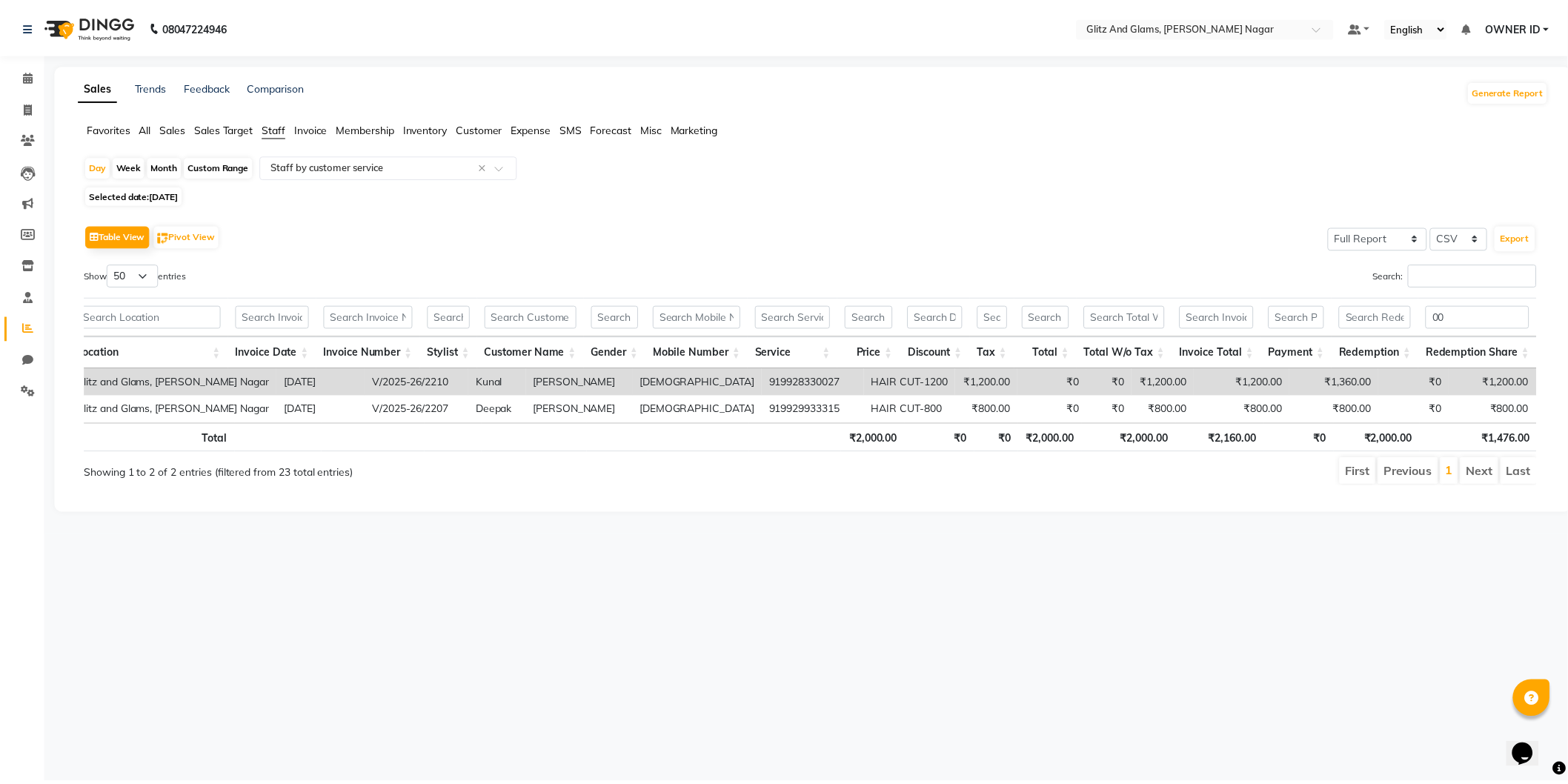
scroll to position [0, 15]
type input "0"
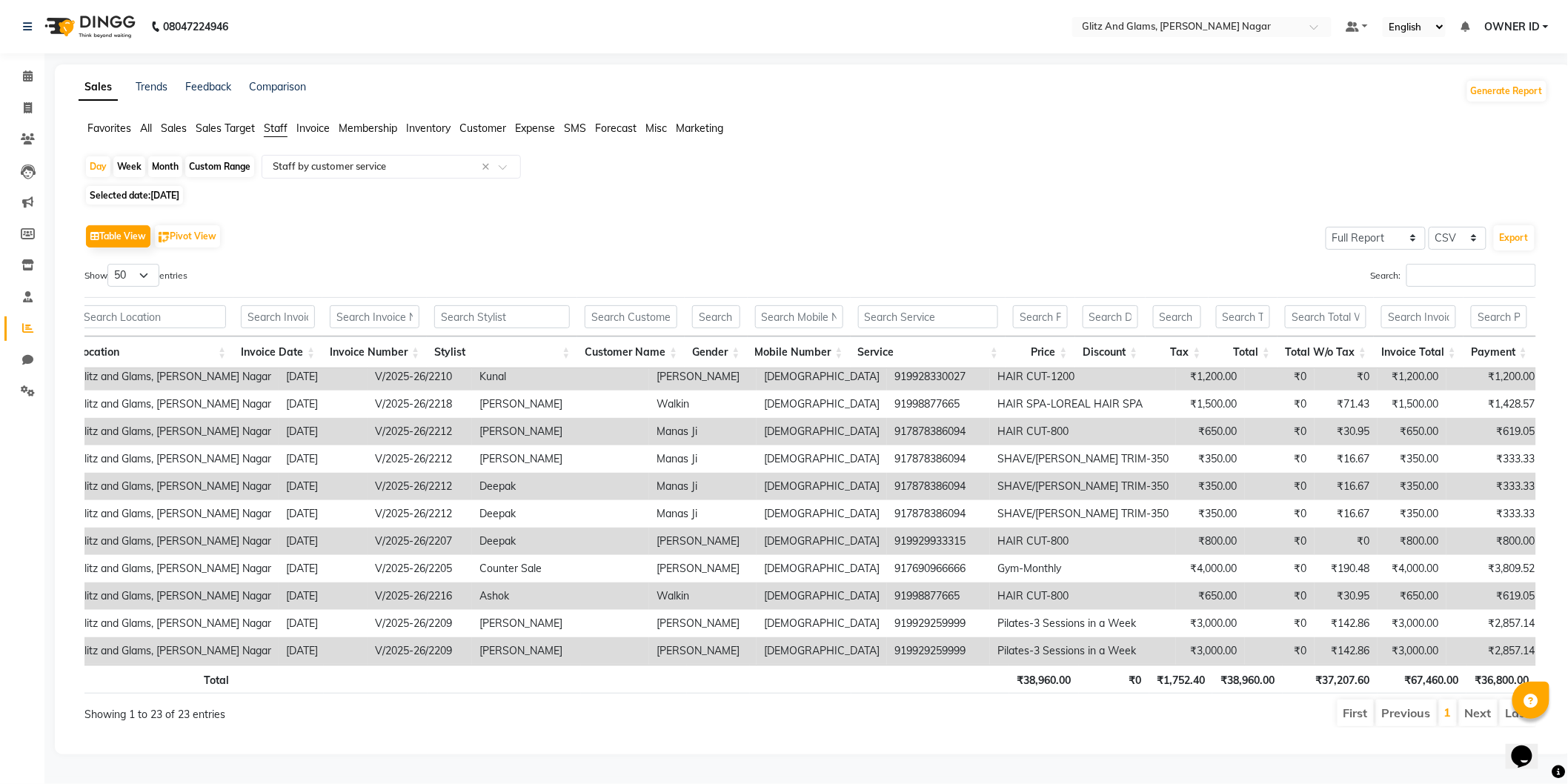
scroll to position [346, 15]
click at [123, 199] on span "Selected date: 29-09-2025" at bounding box center [134, 195] width 97 height 18
select select "9"
select select "2025"
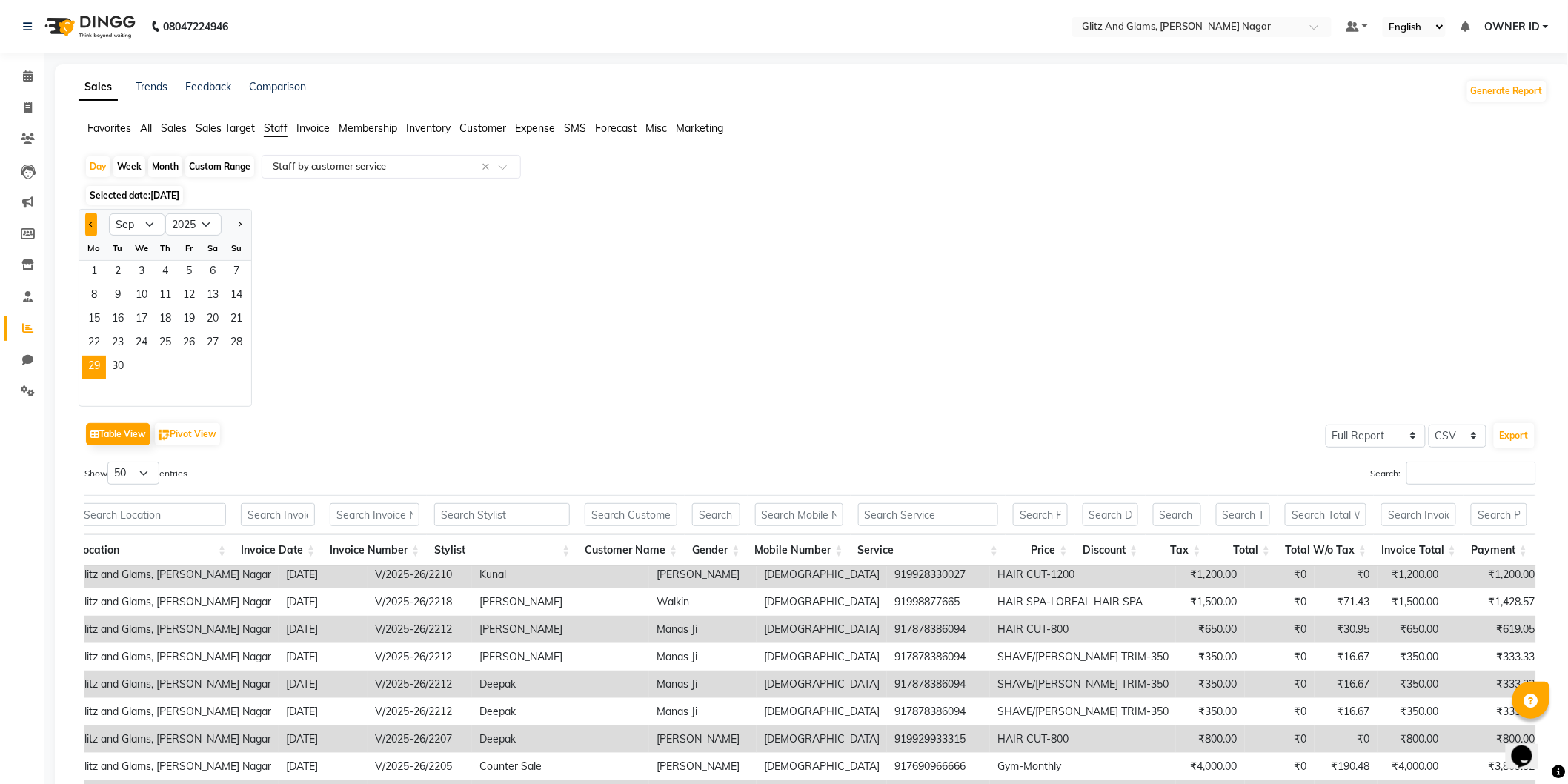
click at [87, 226] on button "Previous month" at bounding box center [91, 224] width 12 height 24
select select "8"
click at [168, 369] on span "28" at bounding box center [166, 368] width 24 height 24
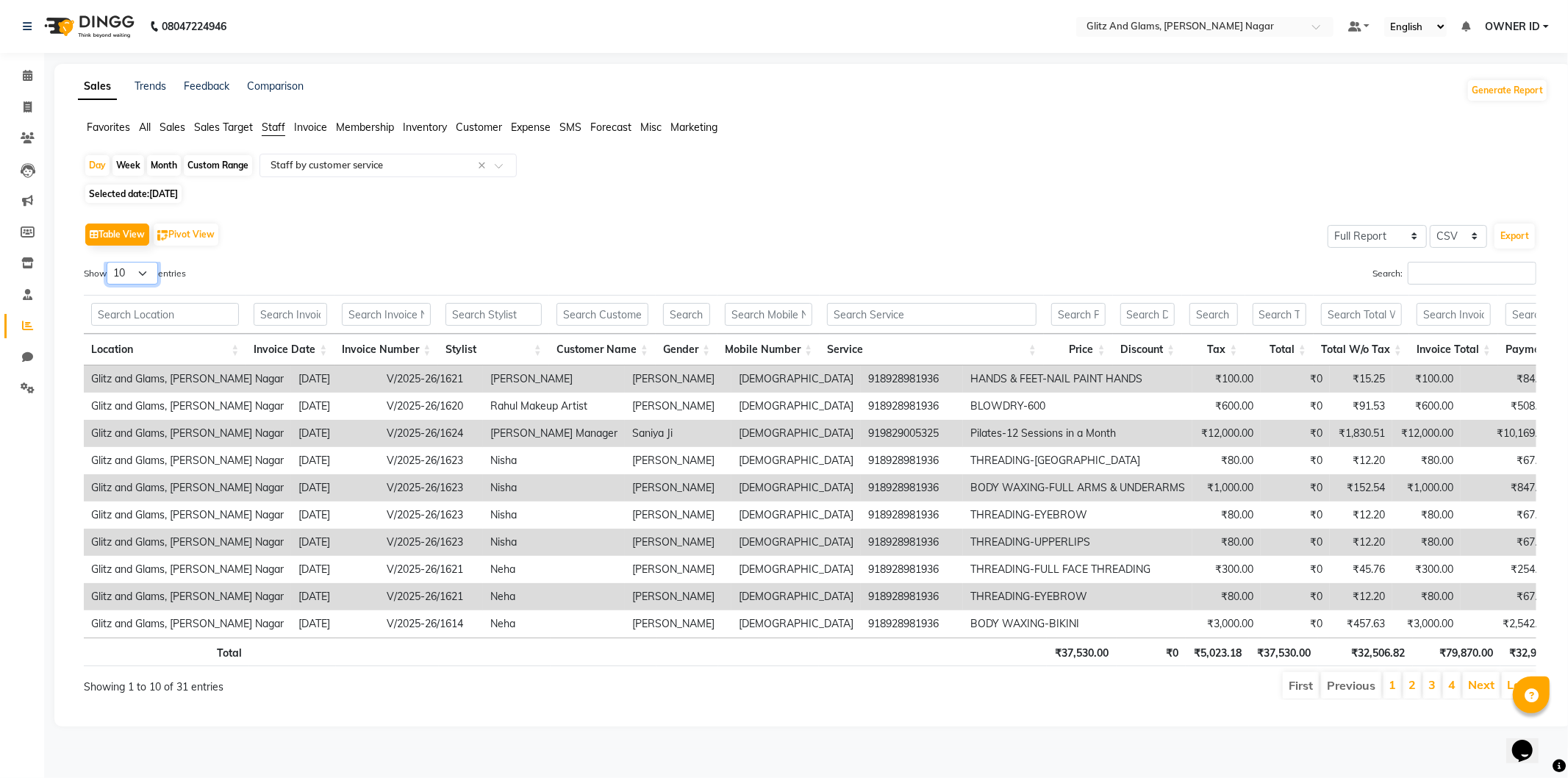
click at [148, 277] on select "10 25 50 100" at bounding box center [132, 273] width 51 height 23
select select "50"
click at [109, 262] on select "10 25 50 100" at bounding box center [132, 273] width 51 height 23
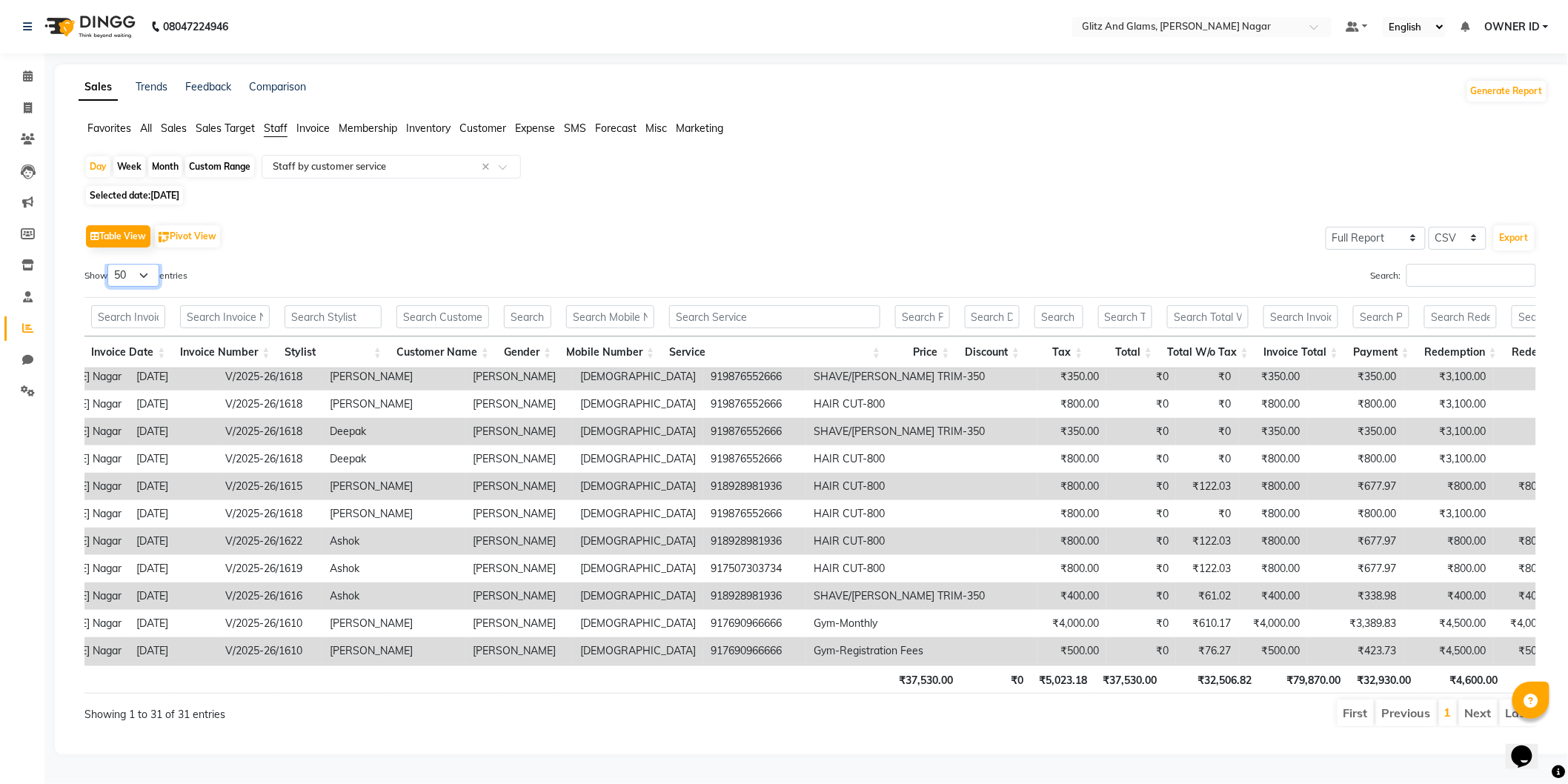
scroll to position [0, 173]
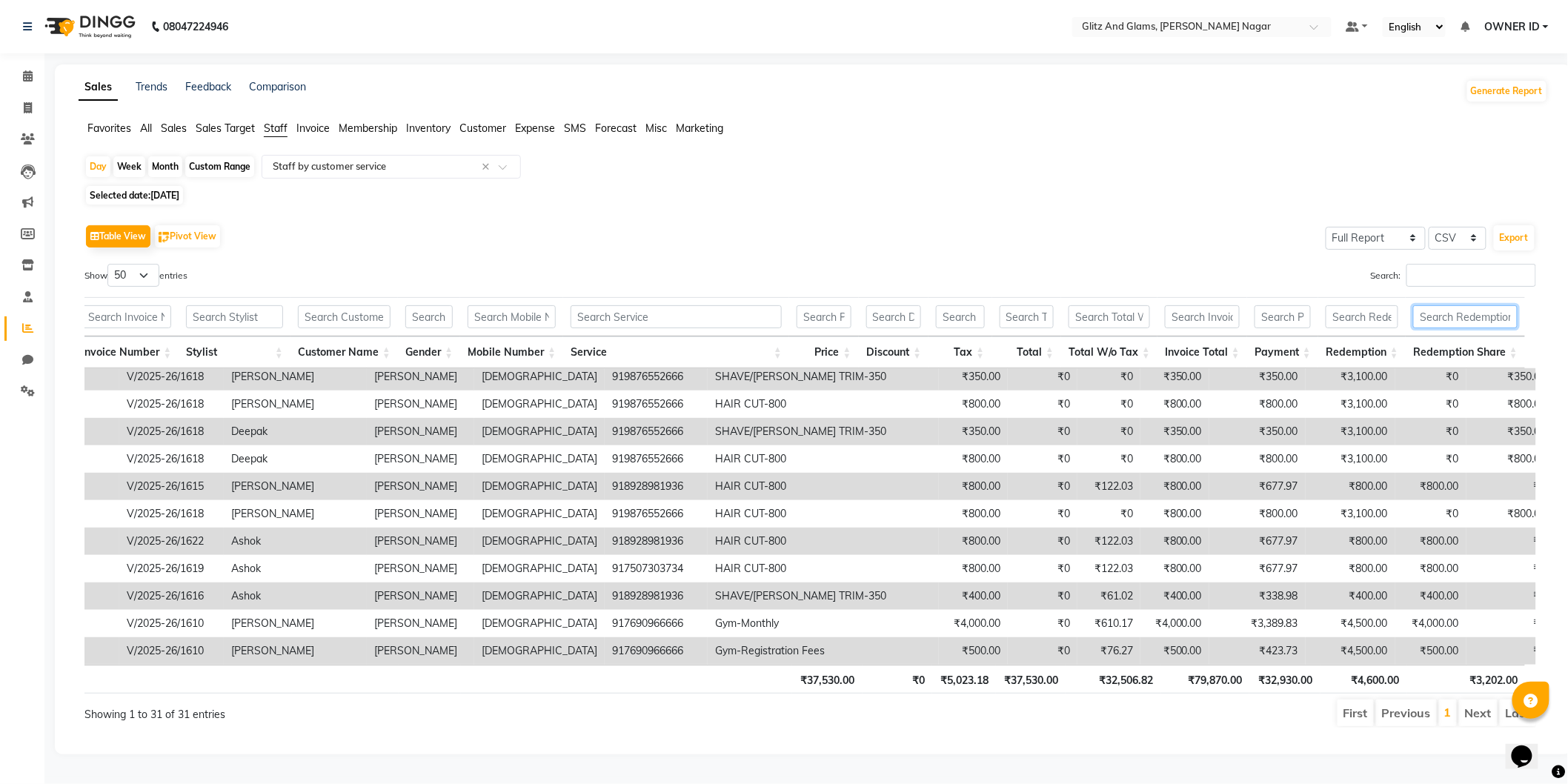
click at [1451, 313] on input "text" at bounding box center [1466, 316] width 105 height 23
type input "0"
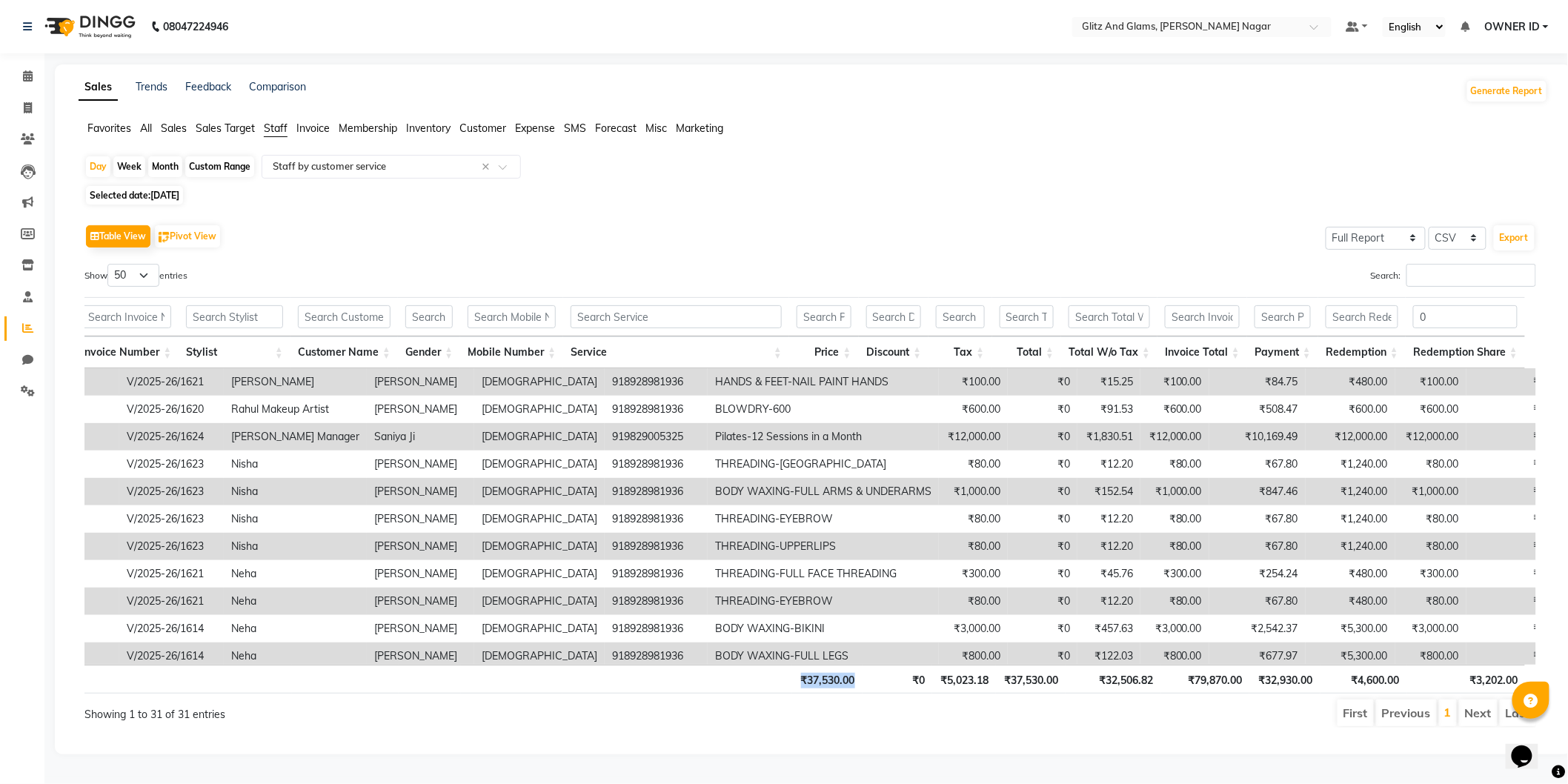
drag, startPoint x: 856, startPoint y: 680, endPoint x: 790, endPoint y: 684, distance: 66.1
click at [790, 684] on tr "Total ₹37,530.00 ₹0 ₹5,023.18 ₹37,530.00 ₹32,506.82 ₹79,870.00 ₹32,930.00 ₹4,60…" at bounding box center [673, 679] width 1704 height 29
click at [1430, 310] on input "0" at bounding box center [1466, 316] width 105 height 23
click at [611, 321] on input "text" at bounding box center [676, 316] width 211 height 23
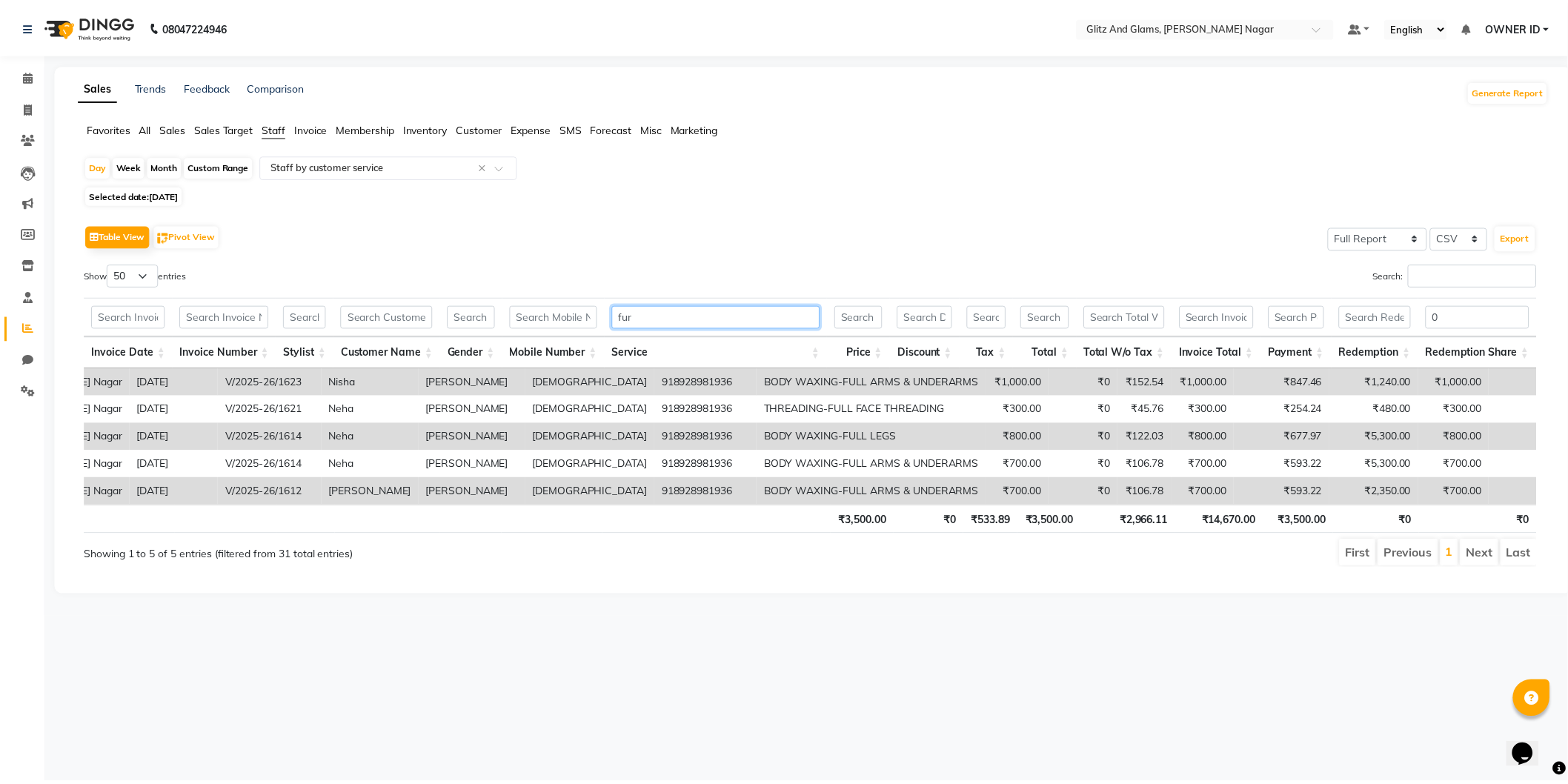
scroll to position [0, 0]
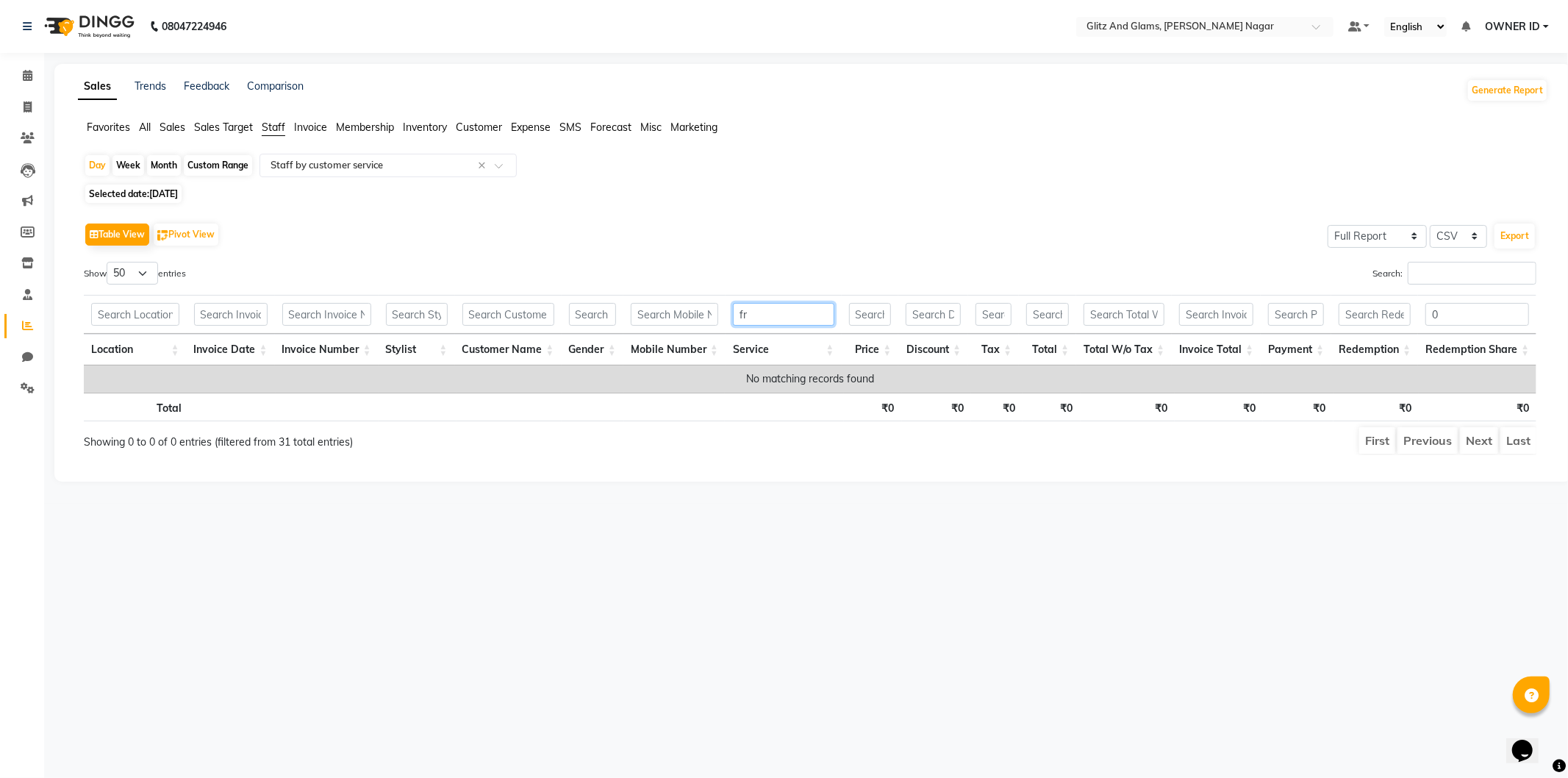
type input "f"
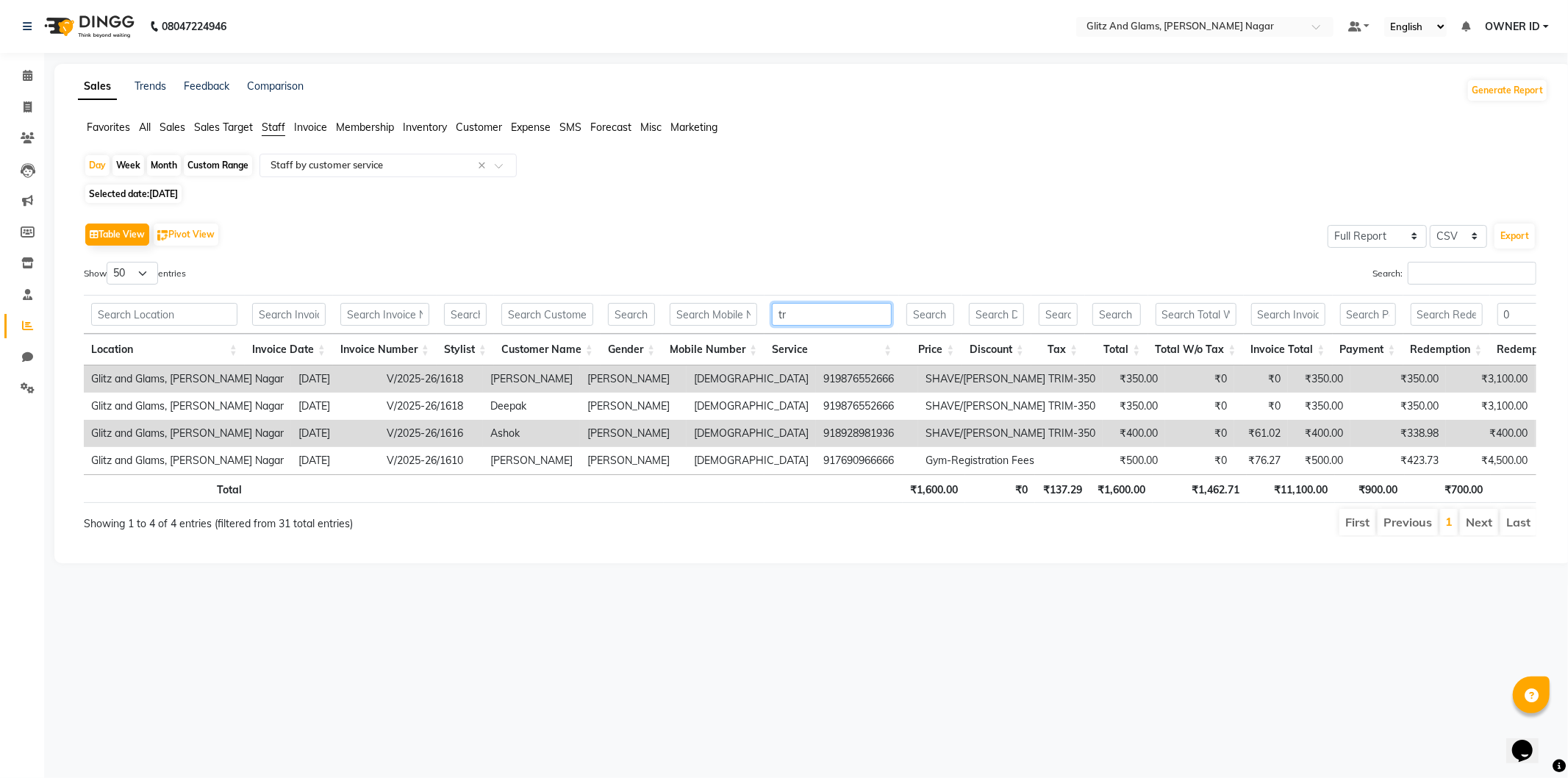
type input "t"
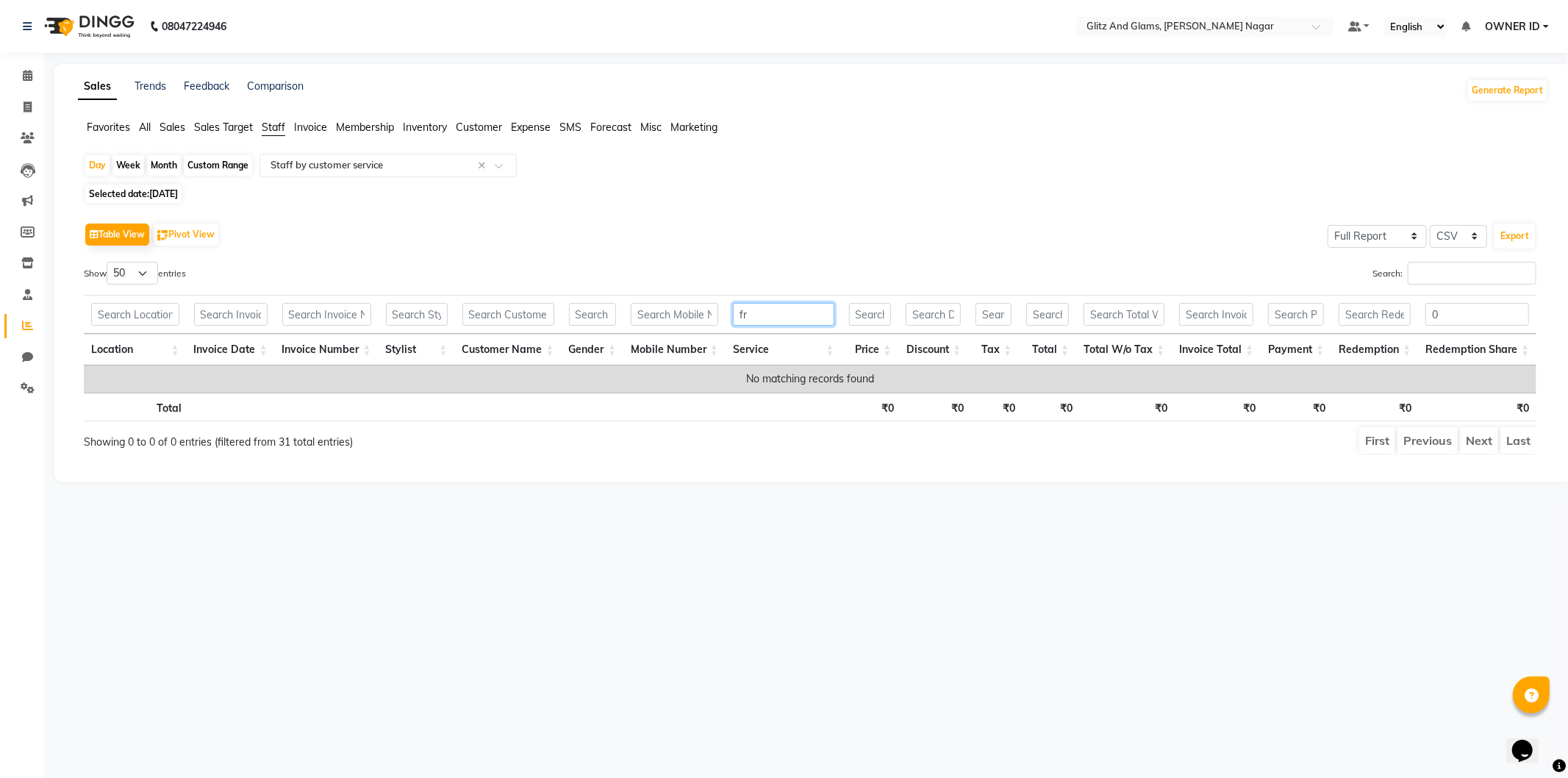
type input "f"
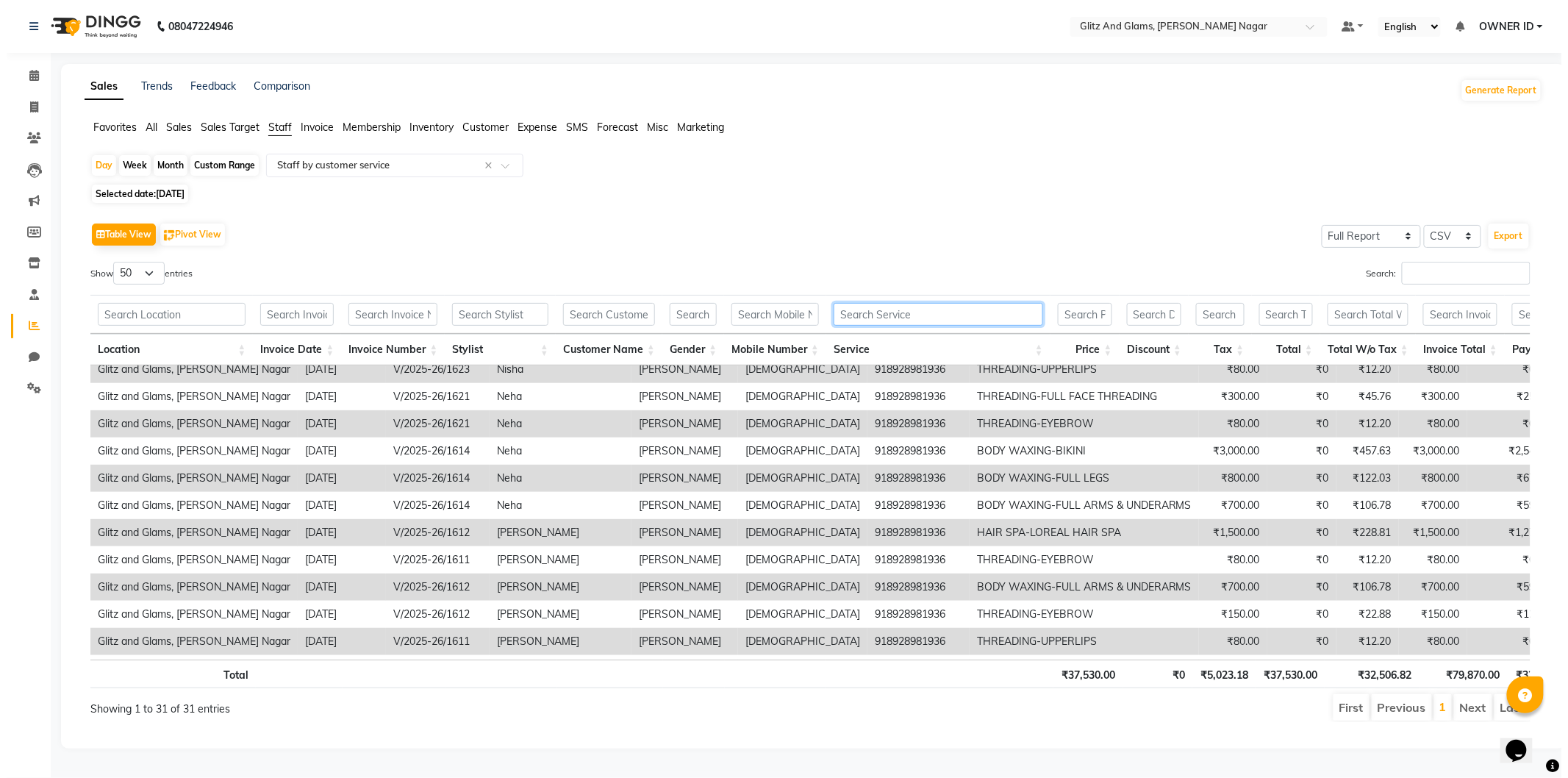
scroll to position [71, 0]
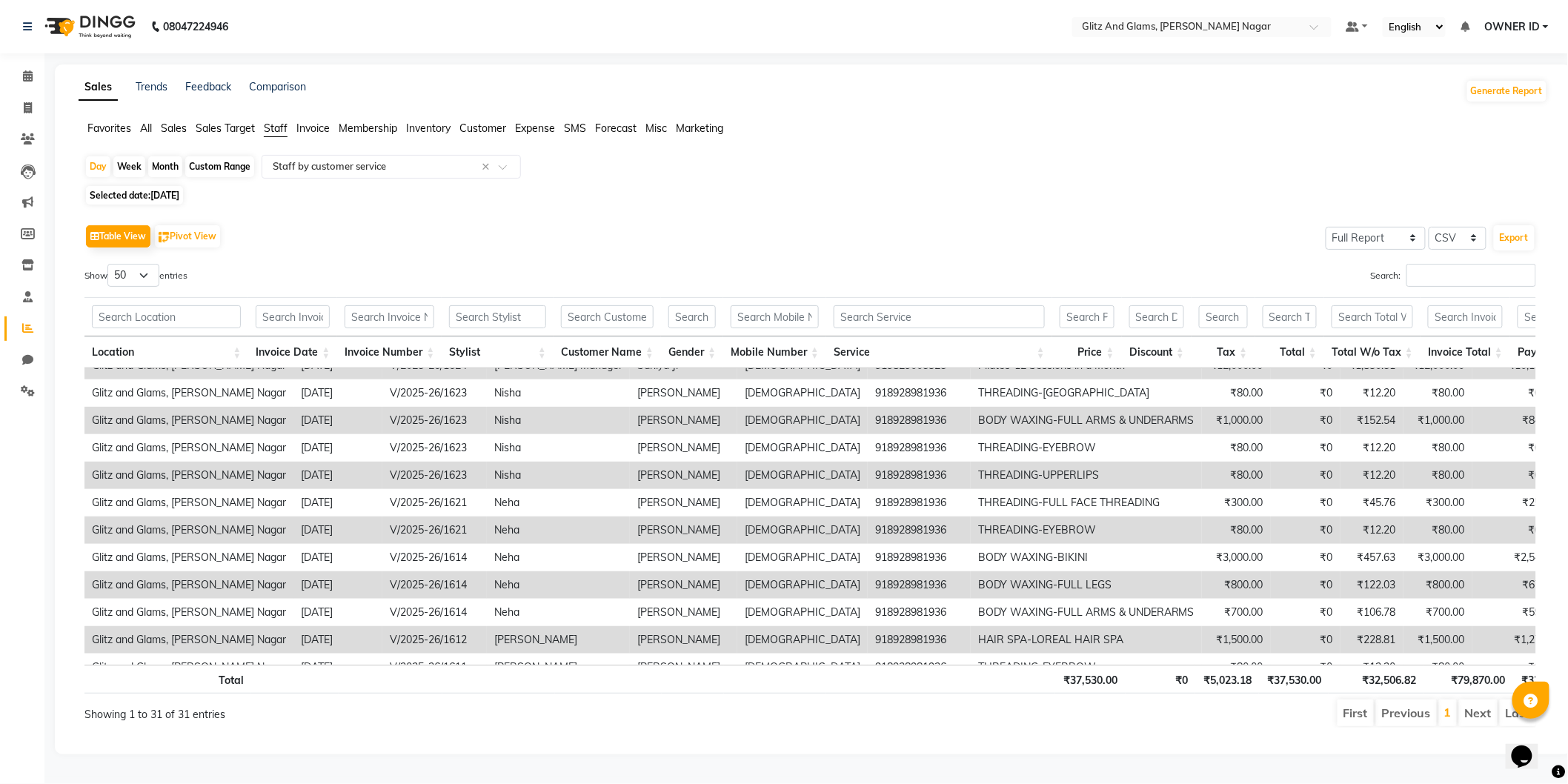
click at [156, 191] on span "28-08-2025" at bounding box center [165, 195] width 29 height 11
select select "8"
select select "2025"
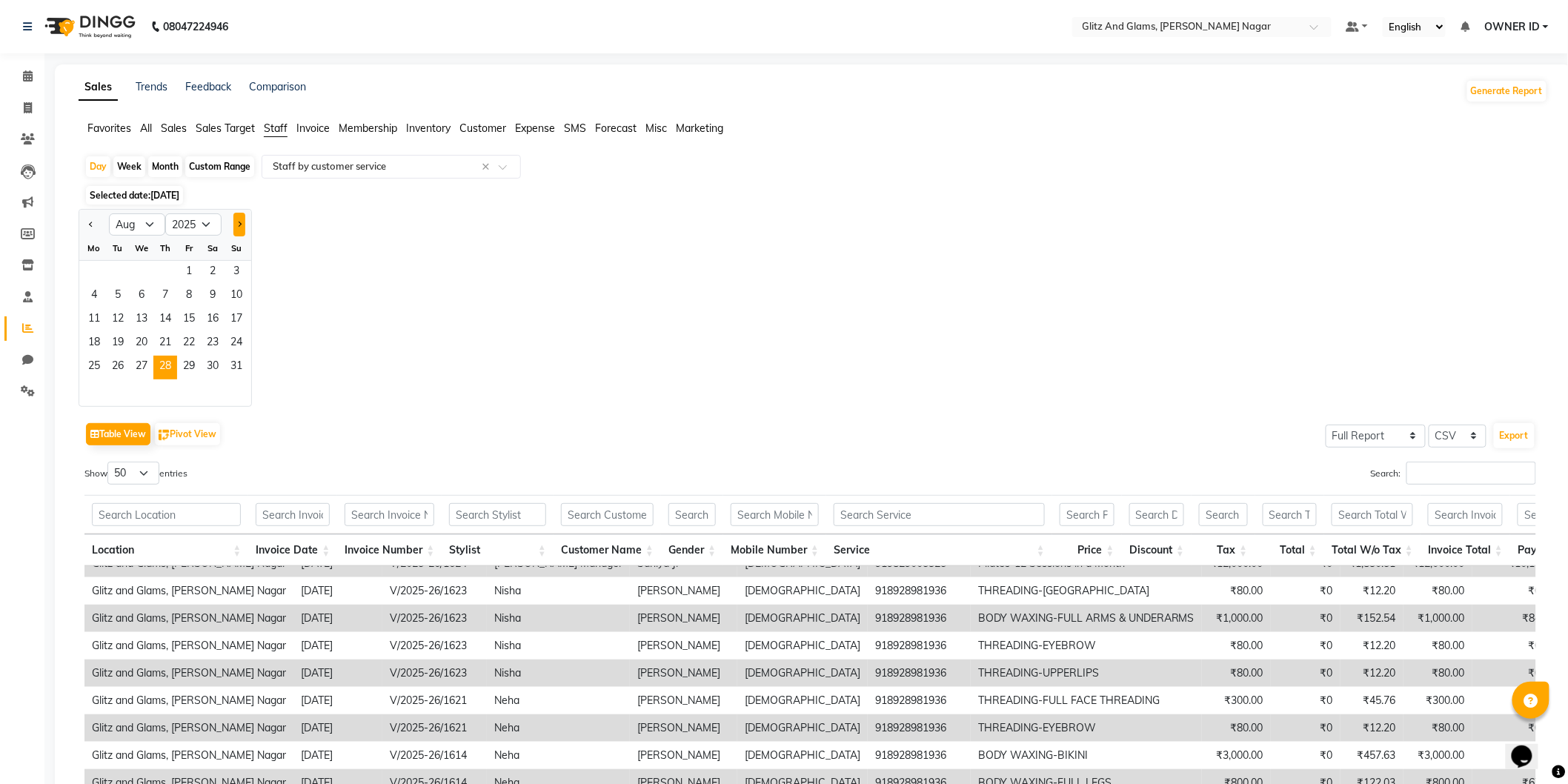
click at [239, 228] on button "Next month" at bounding box center [239, 224] width 12 height 24
select select "9"
click at [231, 342] on span "28" at bounding box center [236, 344] width 24 height 24
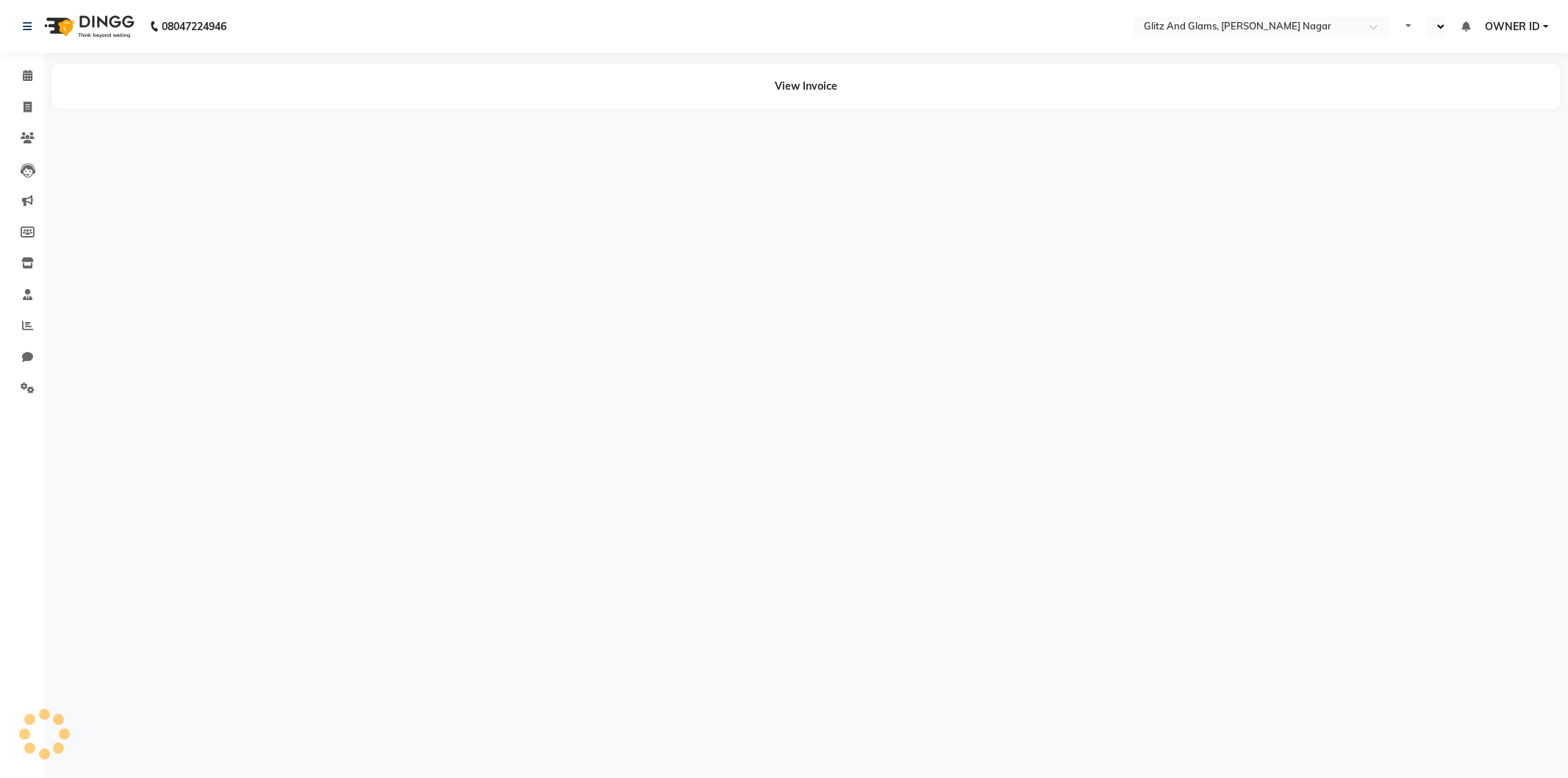
select select "en"
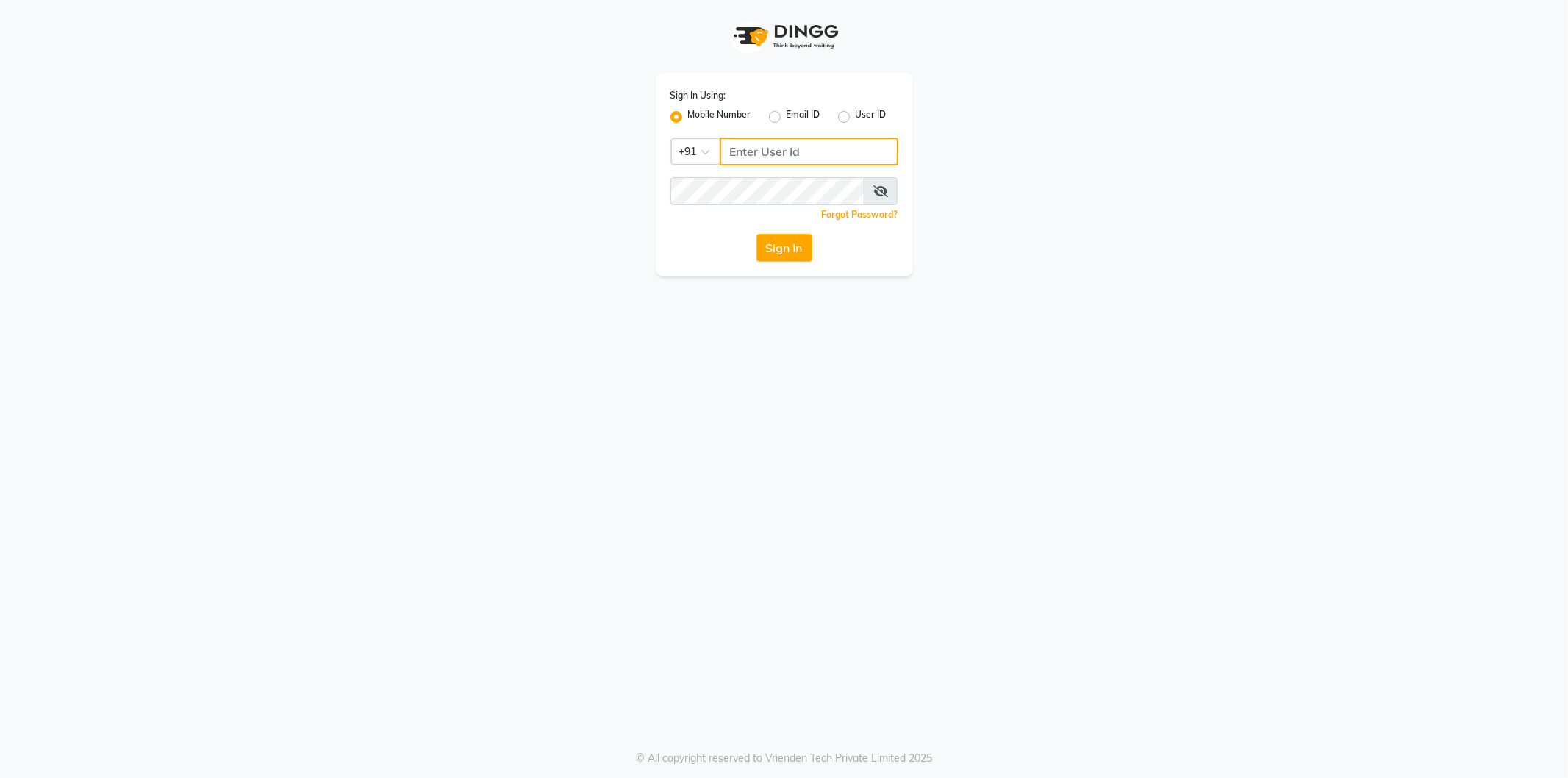
click at [758, 153] on input "Username" at bounding box center [808, 152] width 179 height 28
type input "8824152513"
click at [756, 234] on button "Sign In" at bounding box center [784, 248] width 56 height 28
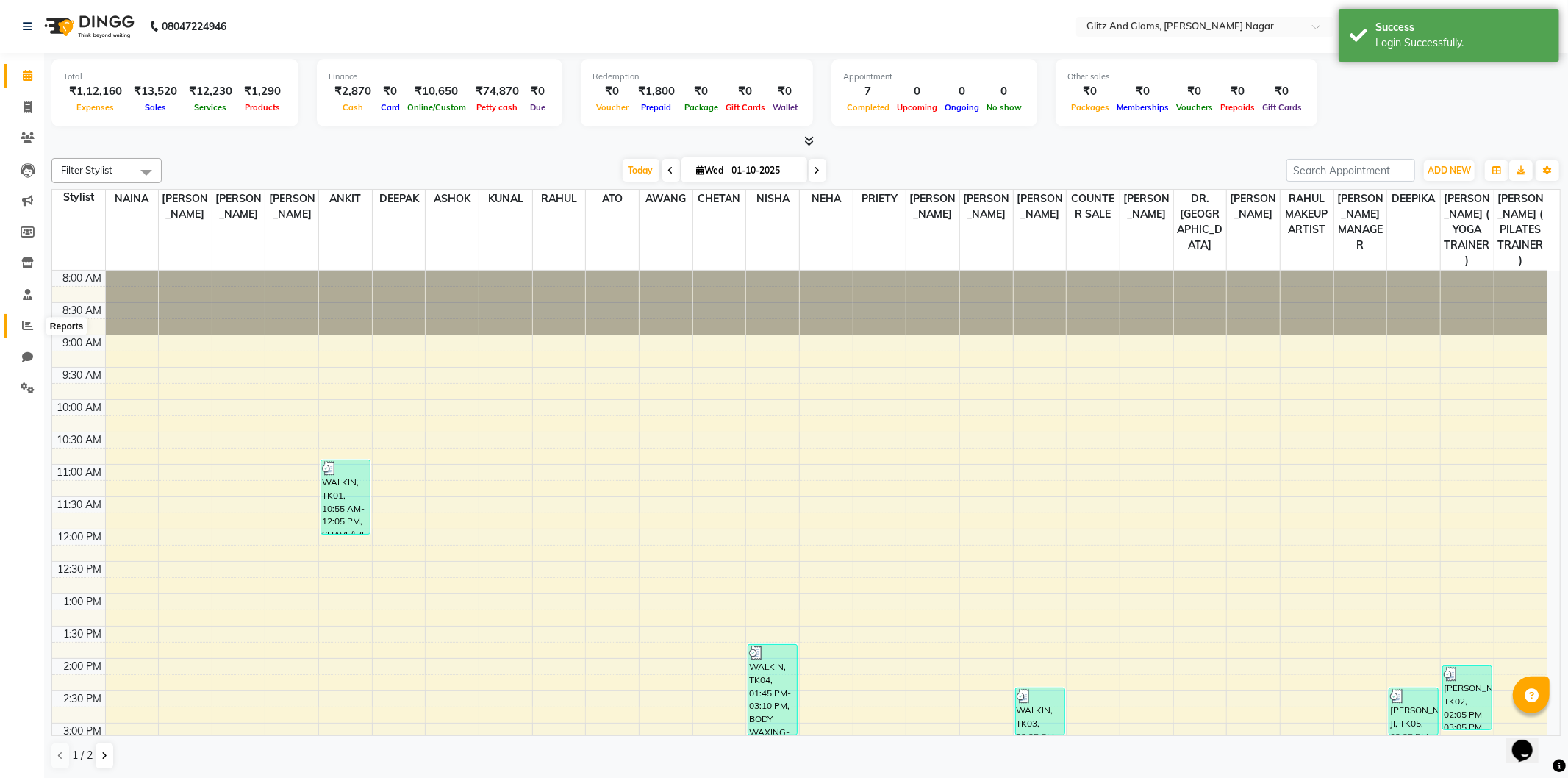
click at [28, 329] on icon at bounding box center [28, 326] width 11 height 11
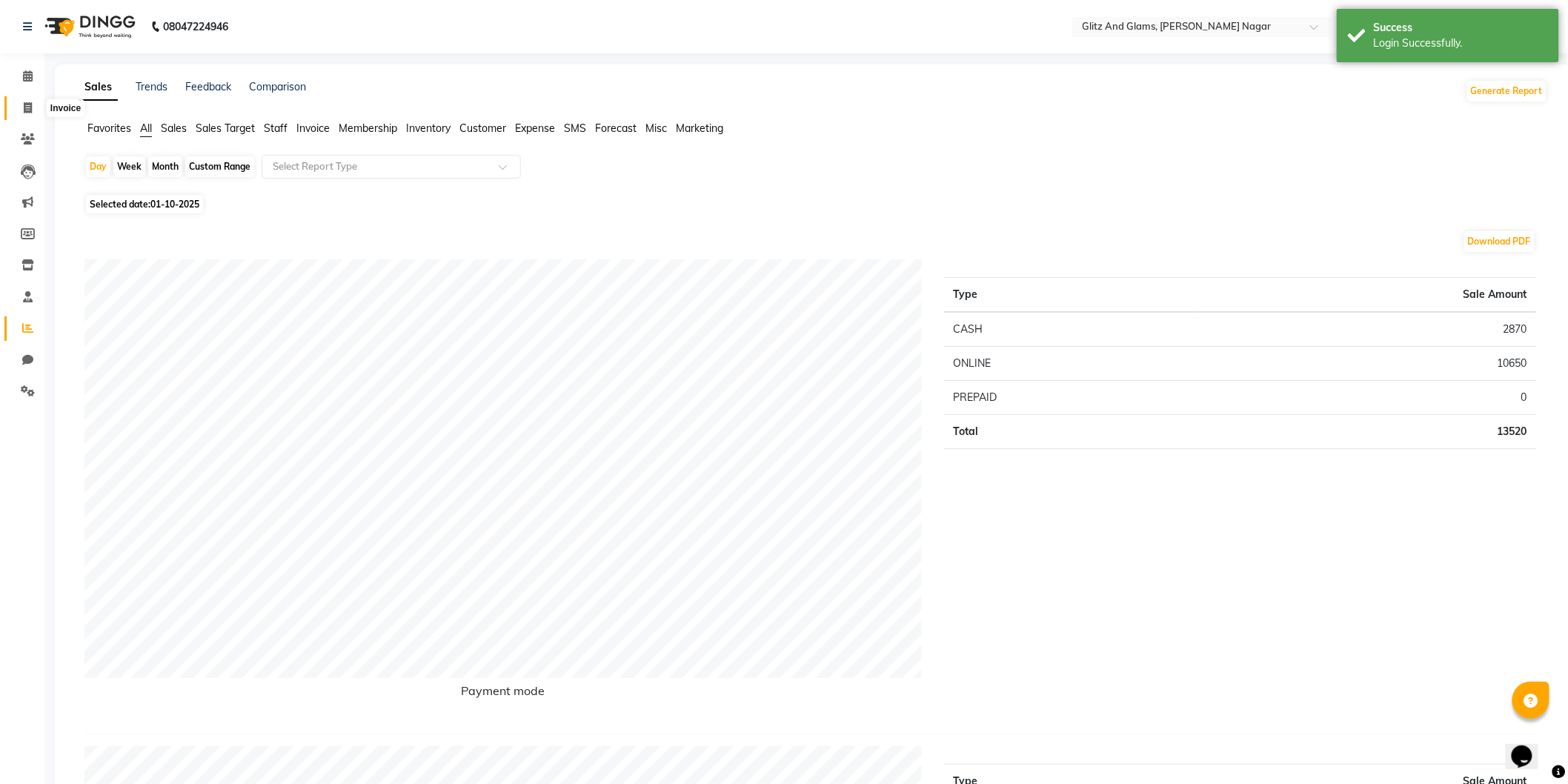
click at [30, 111] on icon at bounding box center [28, 108] width 8 height 11
select select "service"
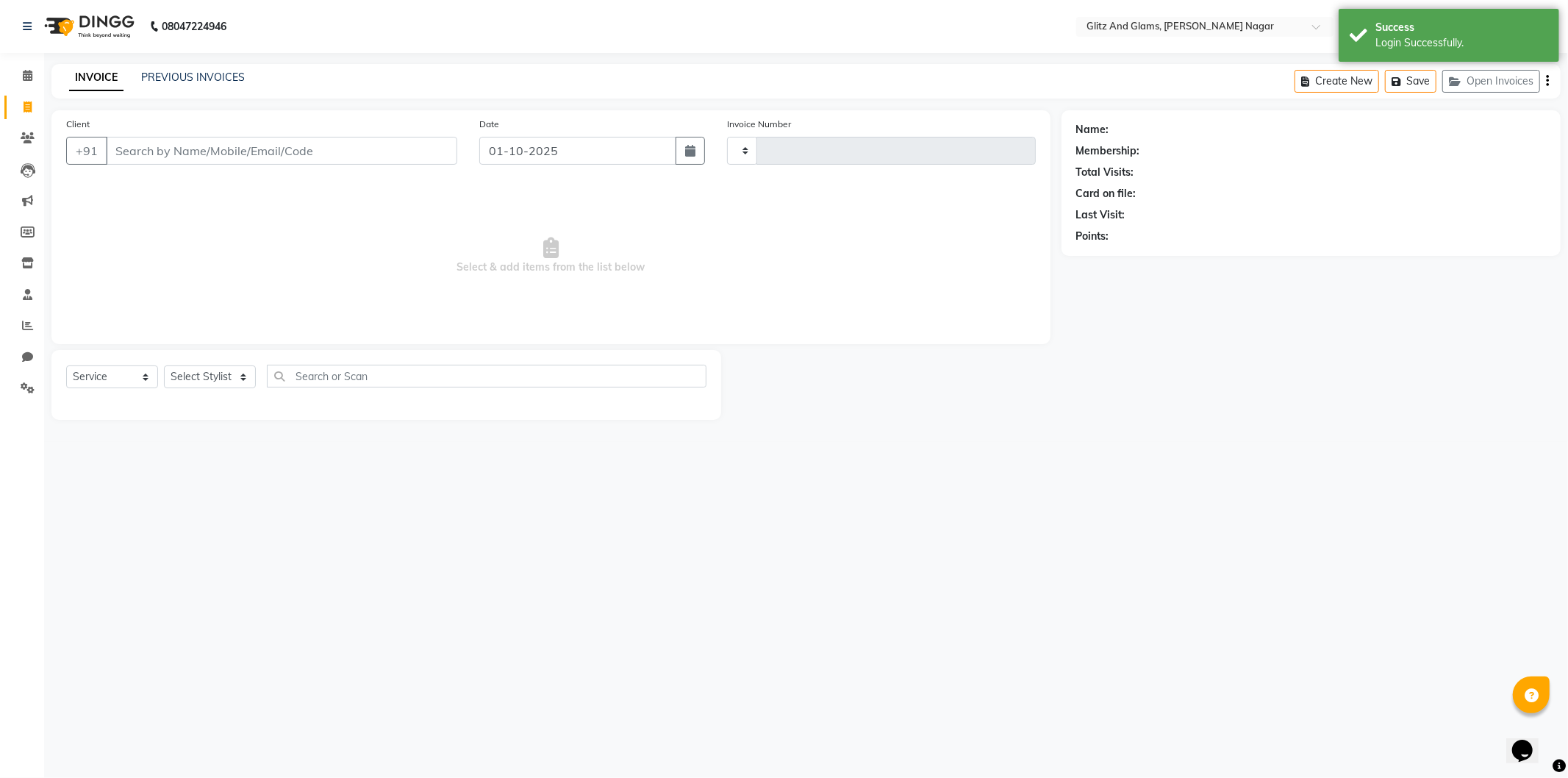
type input "2244"
select select "8316"
click at [180, 67] on div "INVOICE PREVIOUS INVOICES Create New Save Open Invoices" at bounding box center [805, 81] width 1509 height 35
click at [203, 75] on link "PREVIOUS INVOICES" at bounding box center [193, 77] width 104 height 13
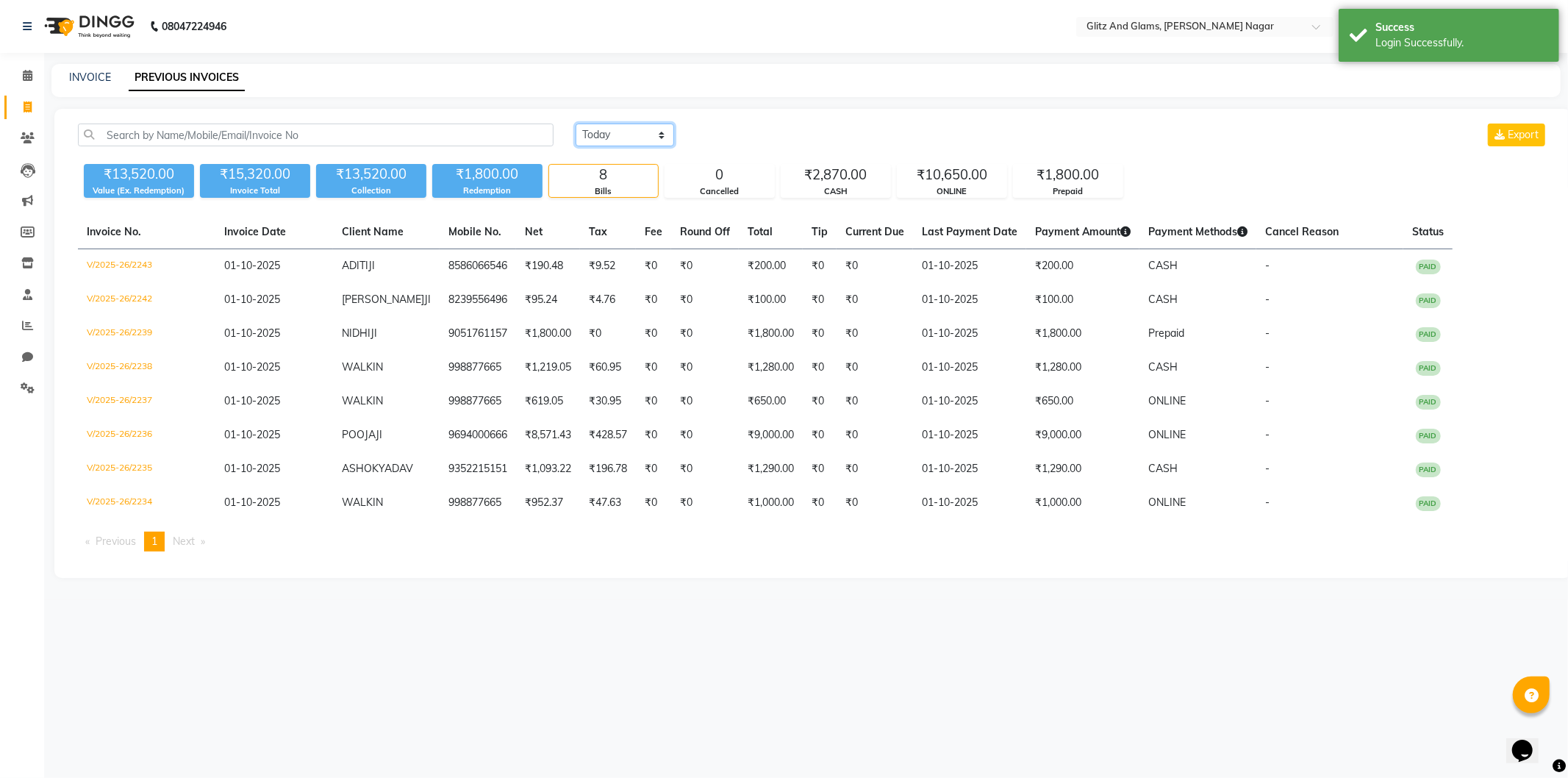
click at [647, 141] on select "[DATE] [DATE] Custom Range" at bounding box center [624, 135] width 98 height 23
click at [576, 124] on select "[DATE] [DATE] Custom Range" at bounding box center [624, 135] width 98 height 23
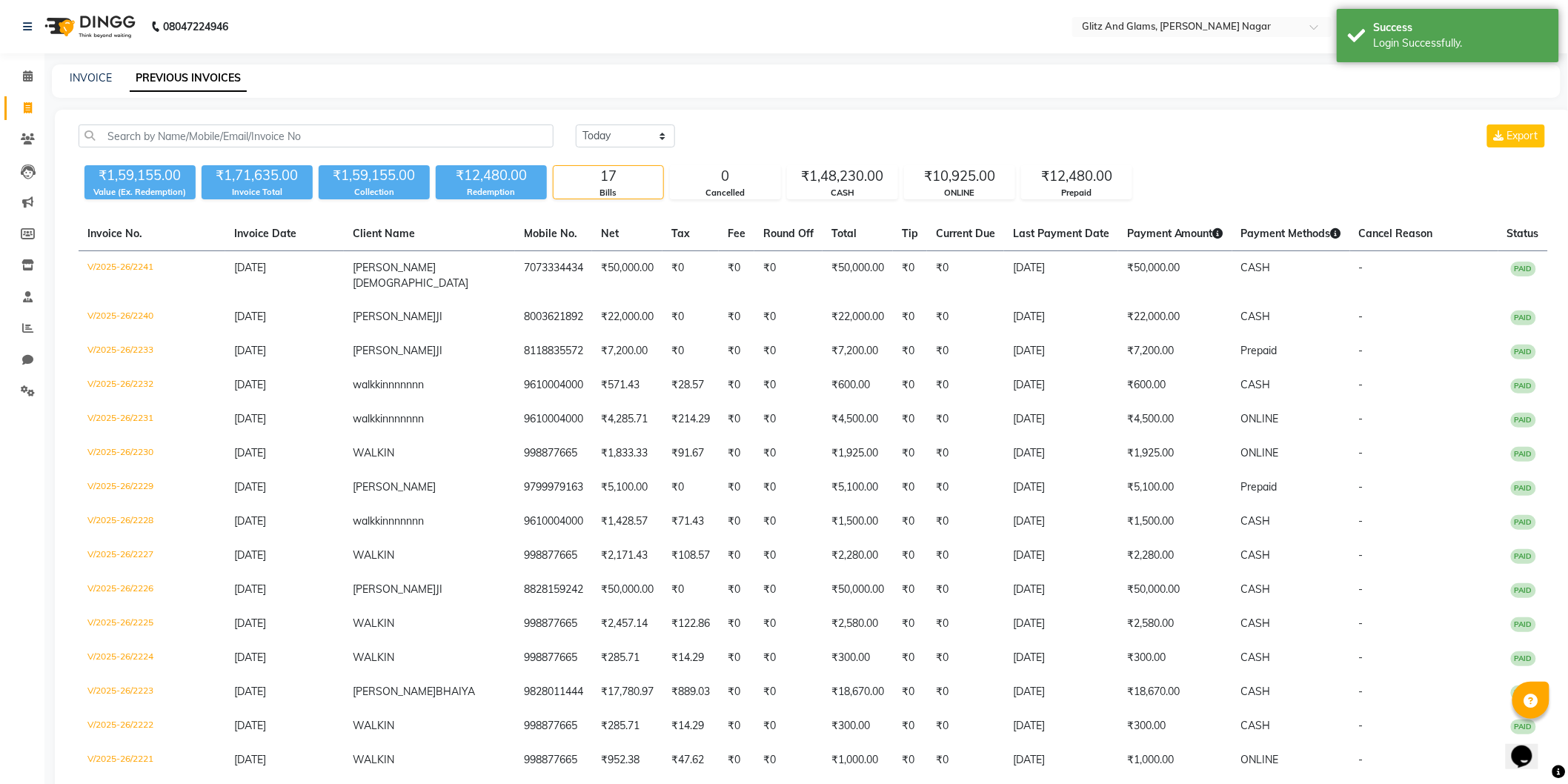
click at [596, 149] on div "[DATE] [DATE] Custom Range Export" at bounding box center [1061, 142] width 995 height 35
click at [597, 135] on select "[DATE] [DATE] Custom Range" at bounding box center [625, 136] width 99 height 23
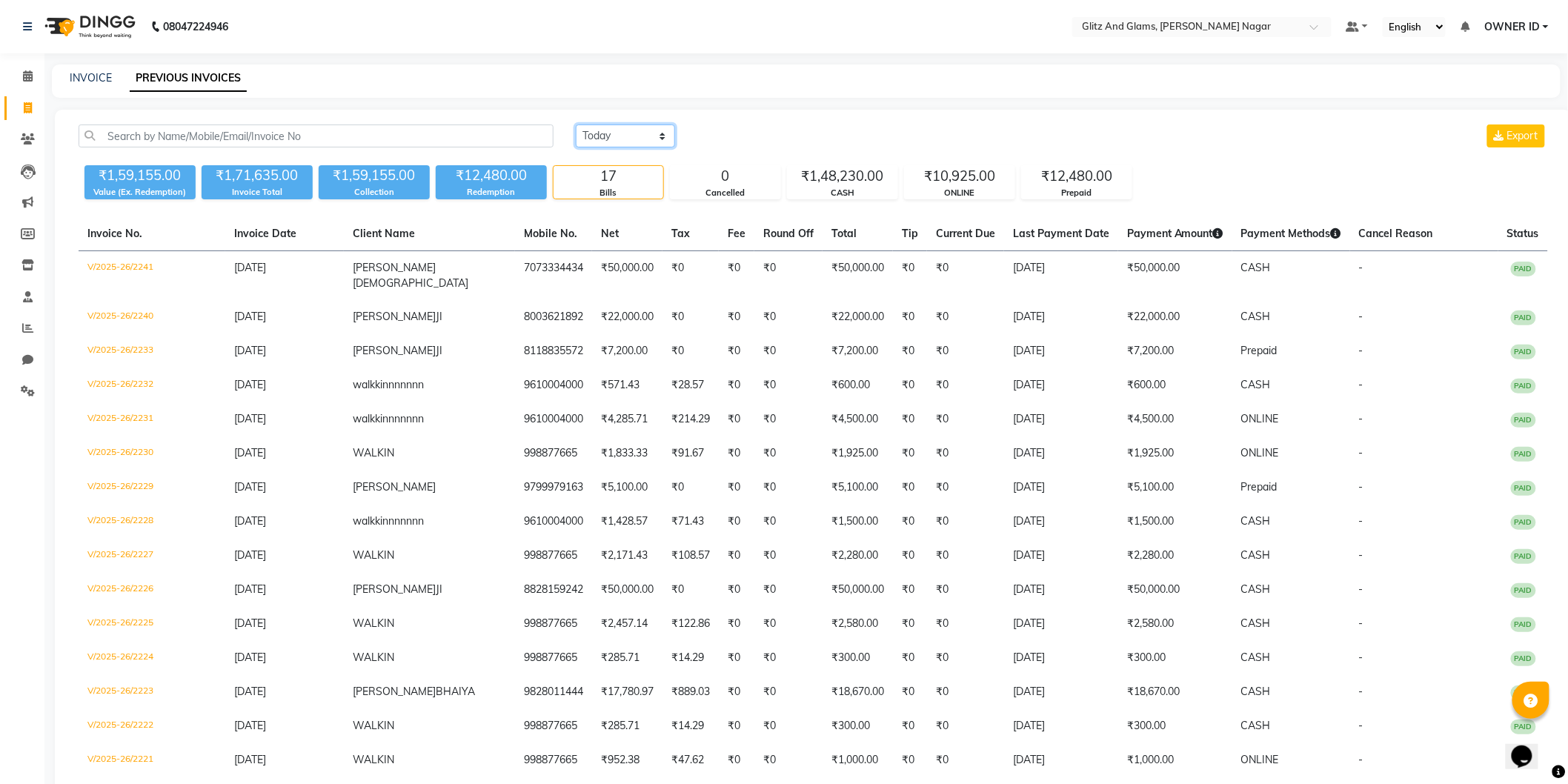
select select "range"
click at [576, 124] on select "[DATE] [DATE] Custom Range" at bounding box center [625, 136] width 99 height 23
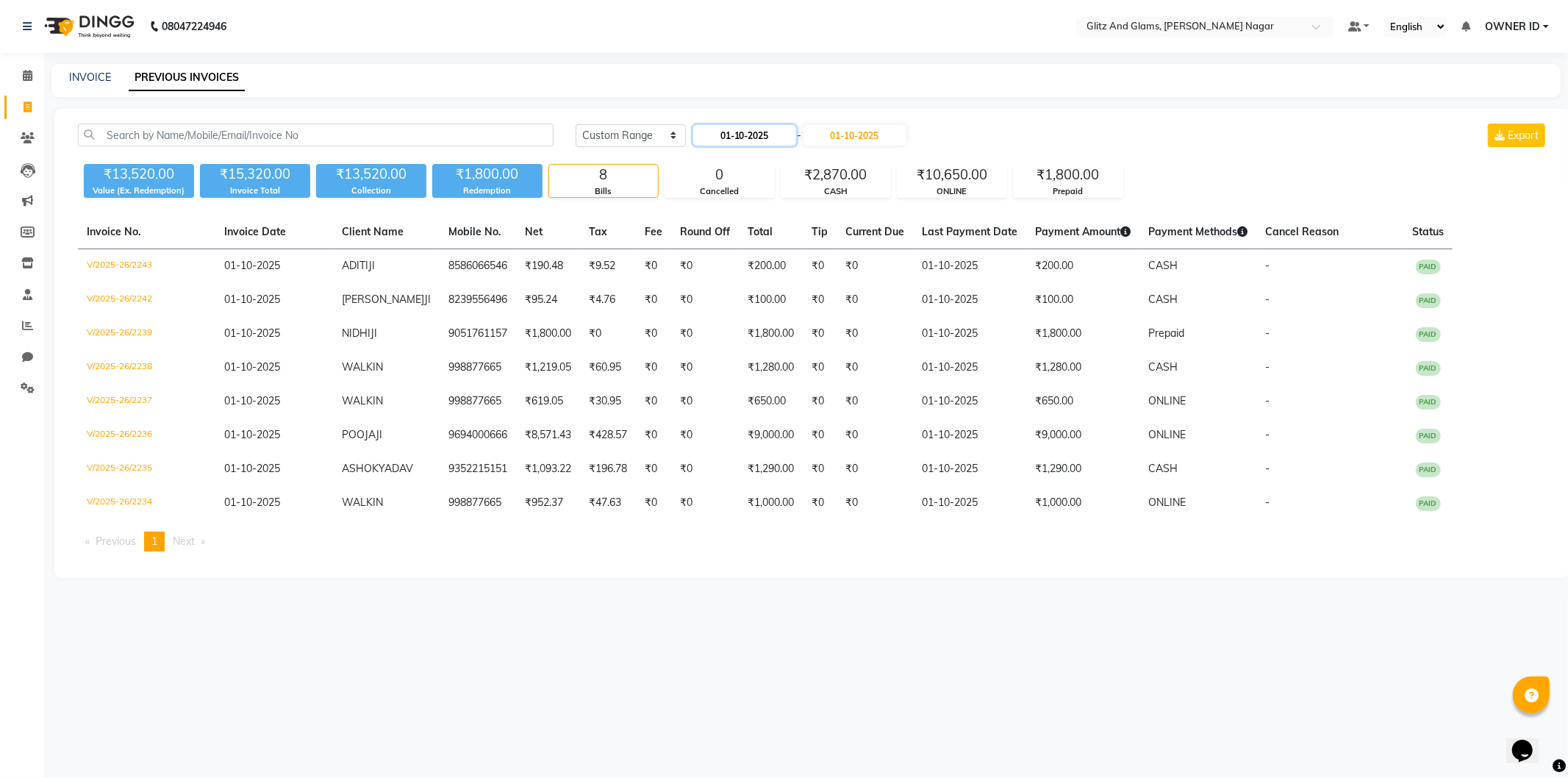
click at [739, 142] on input "01-10-2025" at bounding box center [745, 135] width 103 height 20
select select "10"
select select "2025"
click at [782, 302] on div "30" at bounding box center [778, 304] width 24 height 24
type input "30-10-2025"
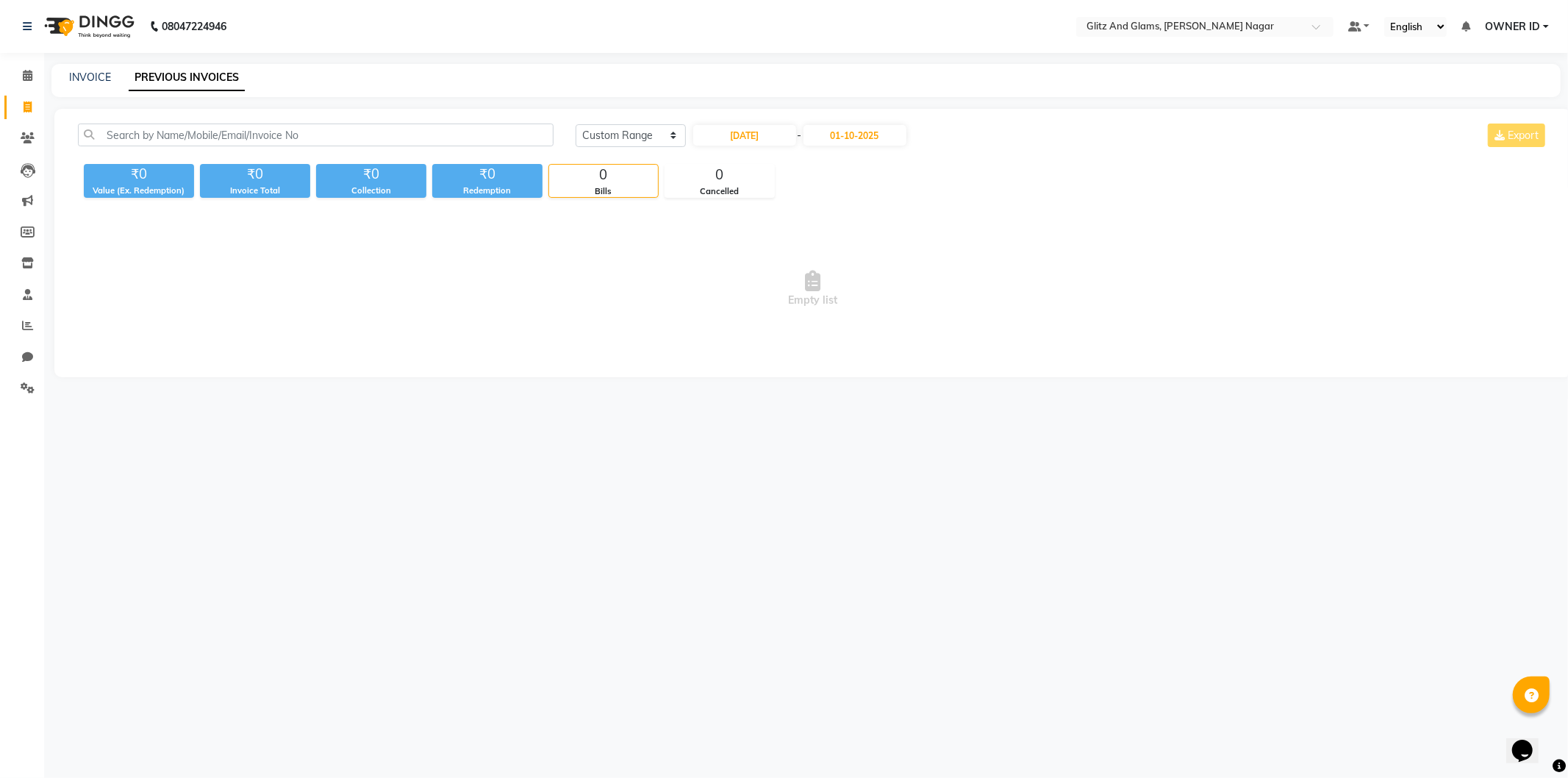
click at [728, 150] on div "Today Yesterday Custom Range 30-10-2025 - 01-10-2025 Export" at bounding box center [1062, 141] width 995 height 35
click at [716, 141] on input "30-10-2025" at bounding box center [745, 135] width 103 height 20
select select "10"
select select "2025"
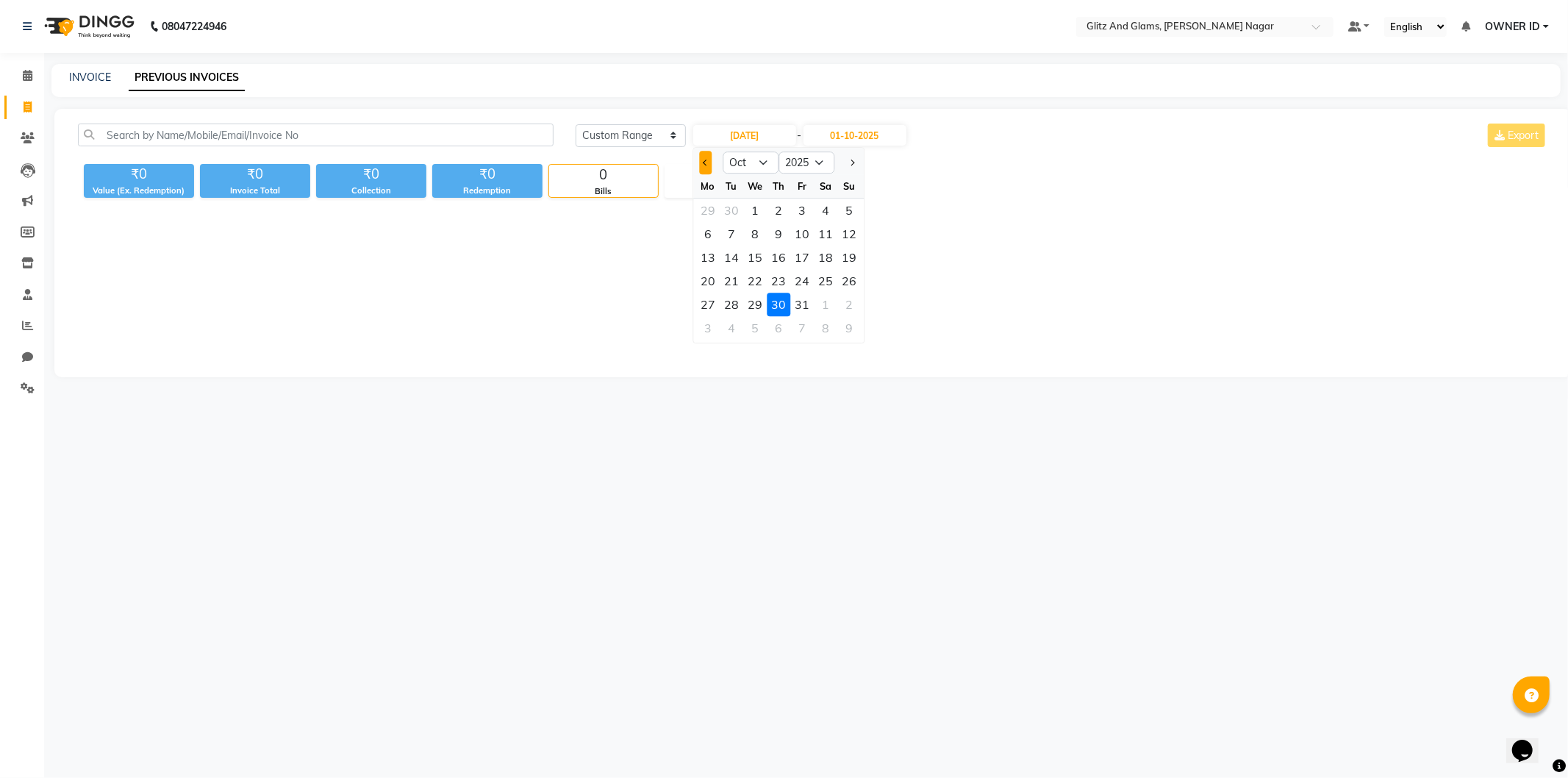
click at [700, 164] on button "Previous month" at bounding box center [705, 163] width 13 height 24
select select "9"
click at [733, 302] on div "30" at bounding box center [731, 304] width 24 height 24
type input "[DATE]"
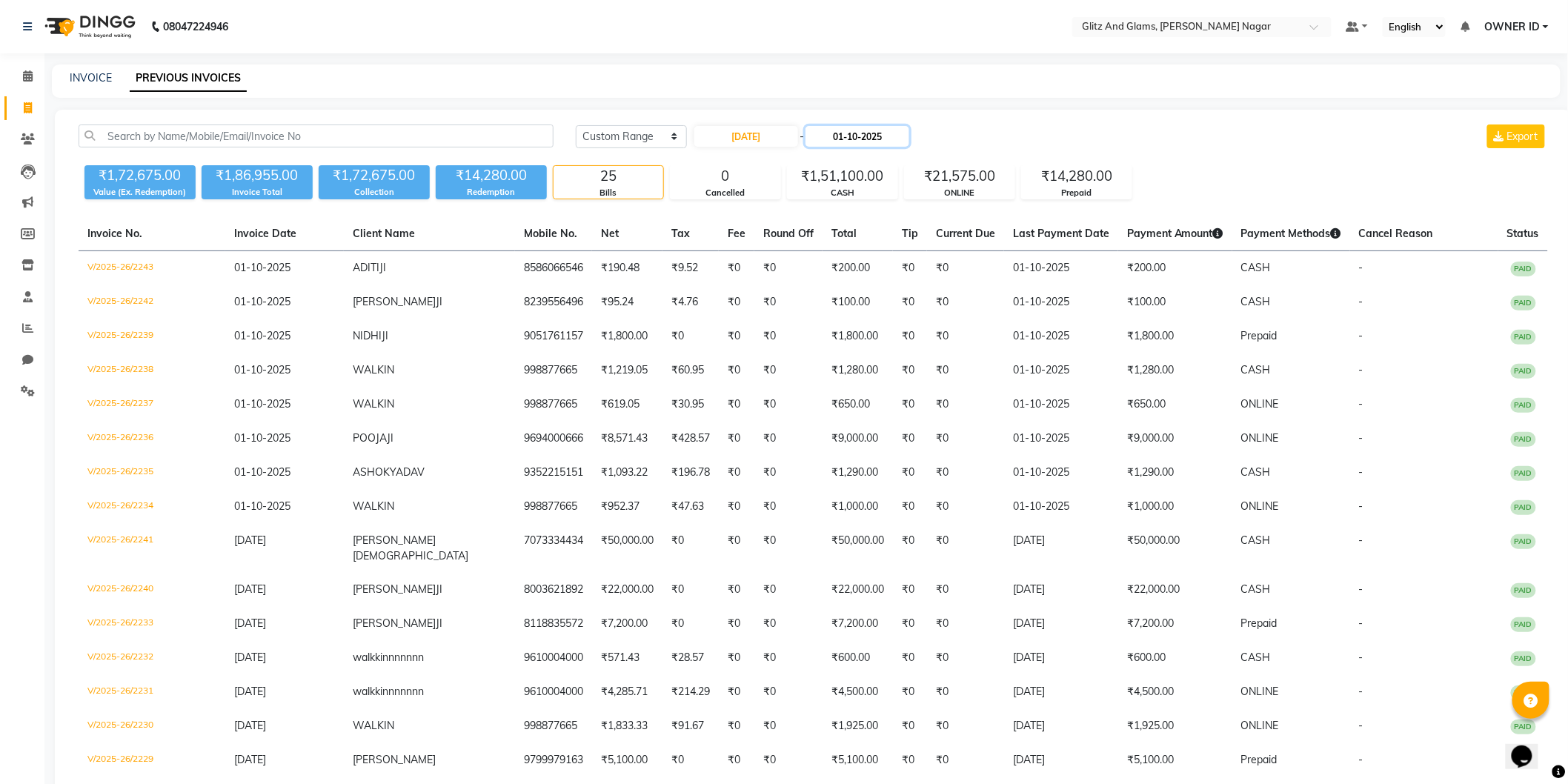
click at [893, 129] on input "01-10-2025" at bounding box center [857, 136] width 104 height 21
click at [820, 165] on button "Previous month" at bounding box center [824, 164] width 13 height 24
select select "9"
click at [848, 304] on div "30" at bounding box center [850, 307] width 24 height 24
type input "[DATE]"
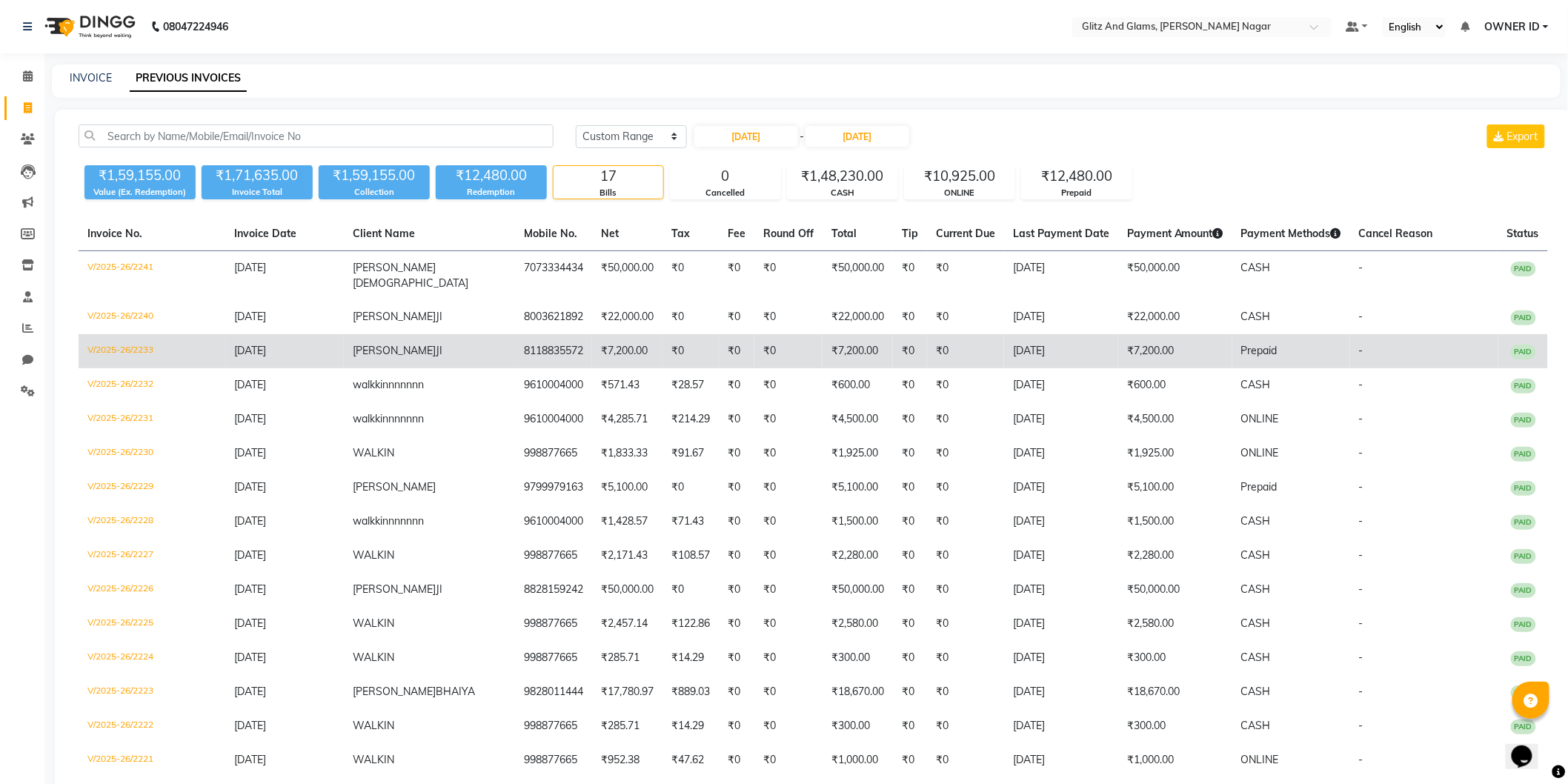
click at [124, 335] on td "V/2025-26/2233" at bounding box center [151, 351] width 147 height 34
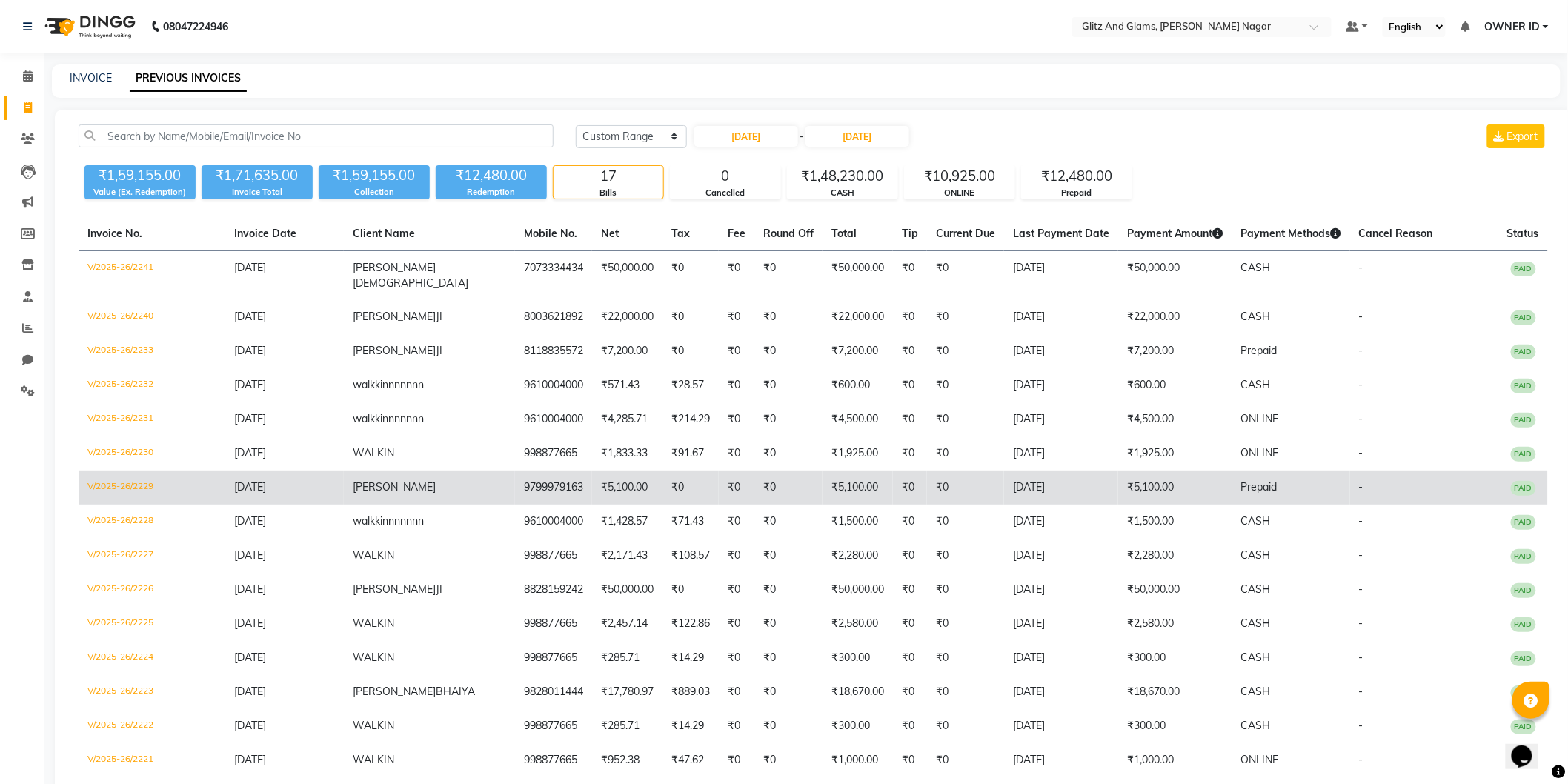
click at [117, 474] on td "V/2025-26/2229" at bounding box center [151, 488] width 147 height 34
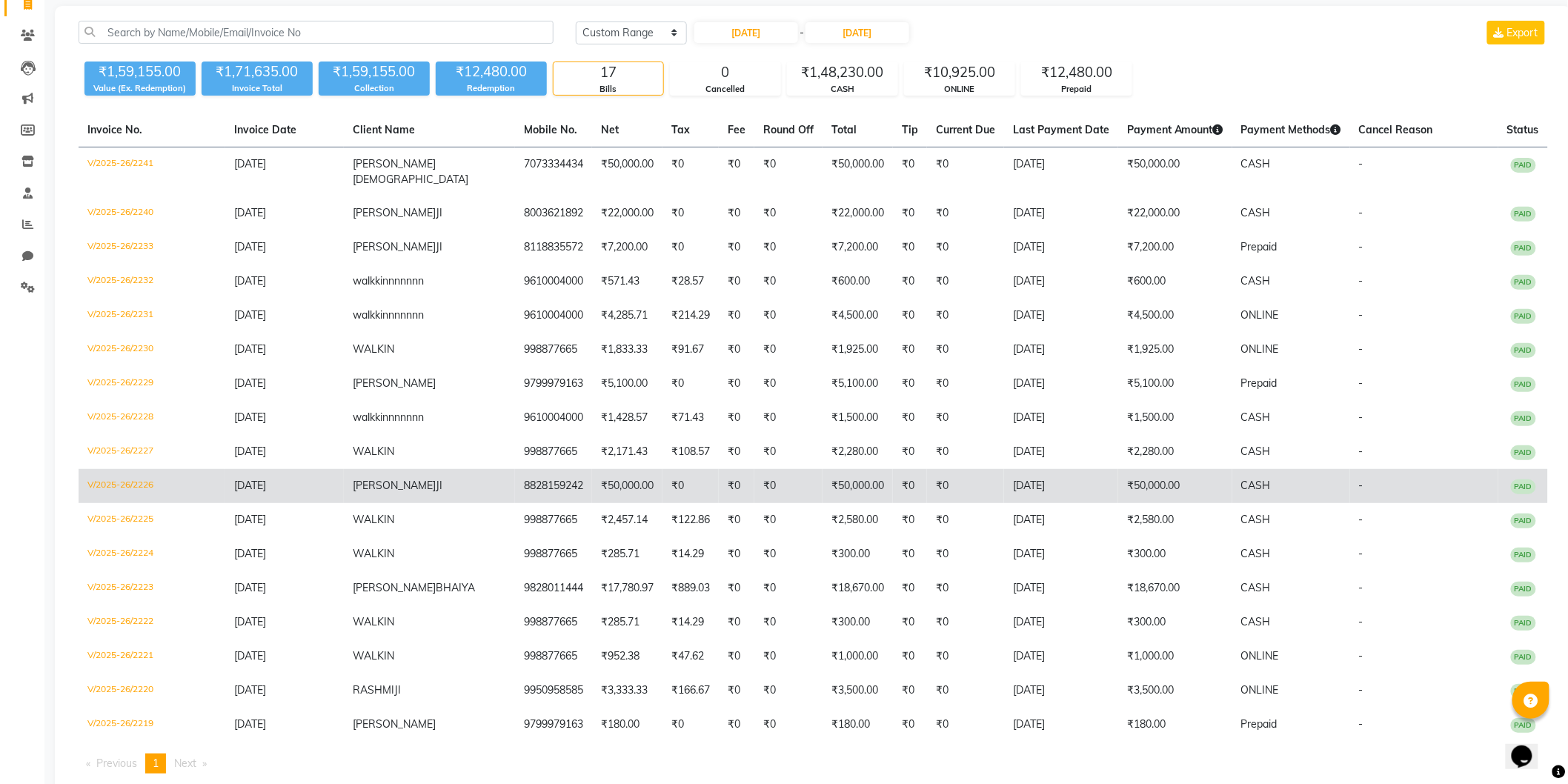
scroll to position [122, 0]
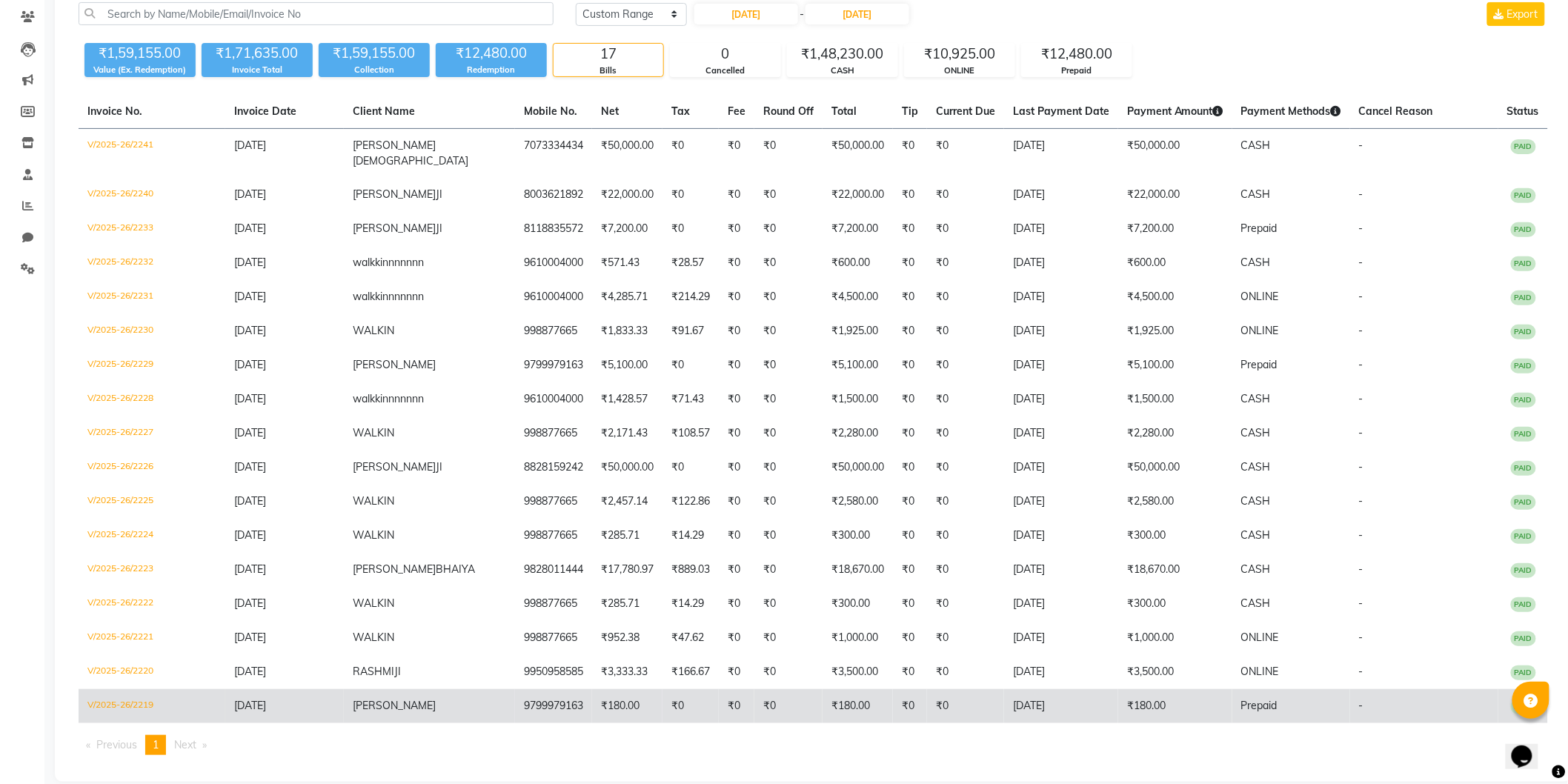
click at [106, 689] on td "V/2025-26/2219" at bounding box center [151, 706] width 147 height 34
